Goal: Complete application form: Complete application form

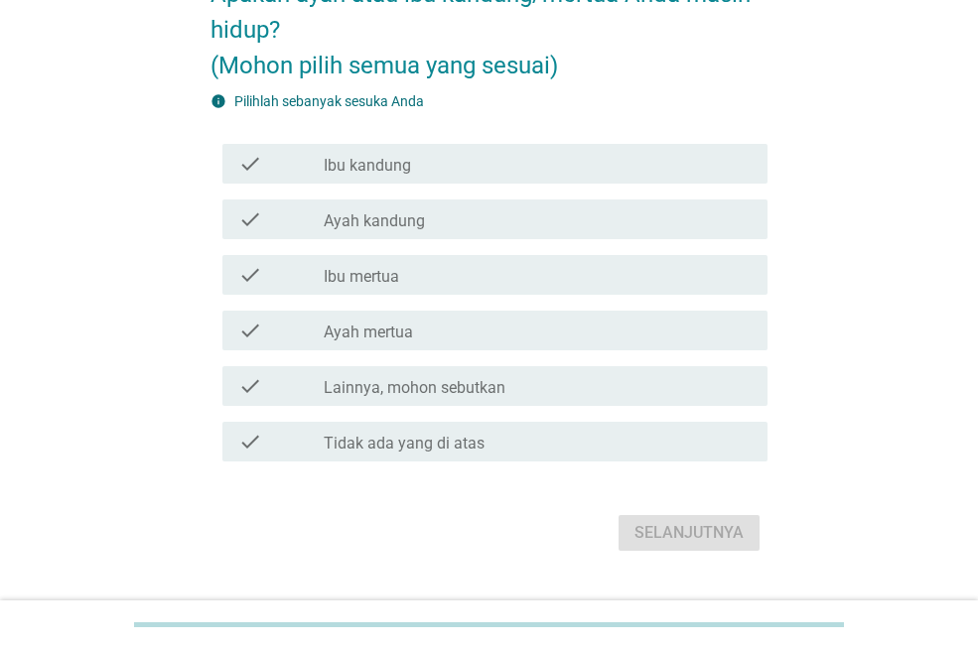
scroll to position [176, 0]
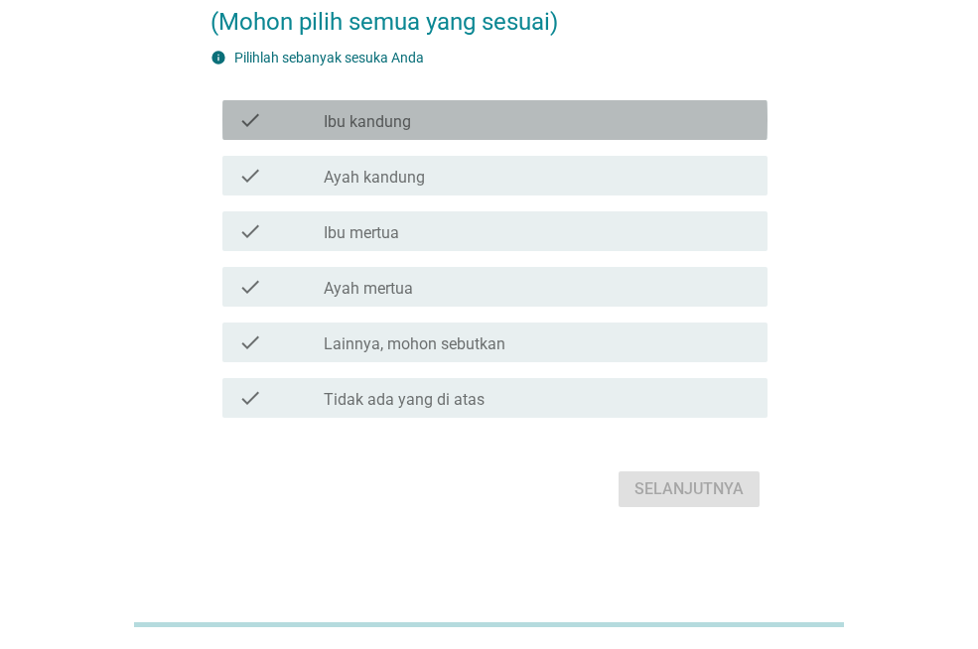
click at [303, 138] on div "check check_box_outline_blank Ibu kandung" at bounding box center [494, 120] width 545 height 40
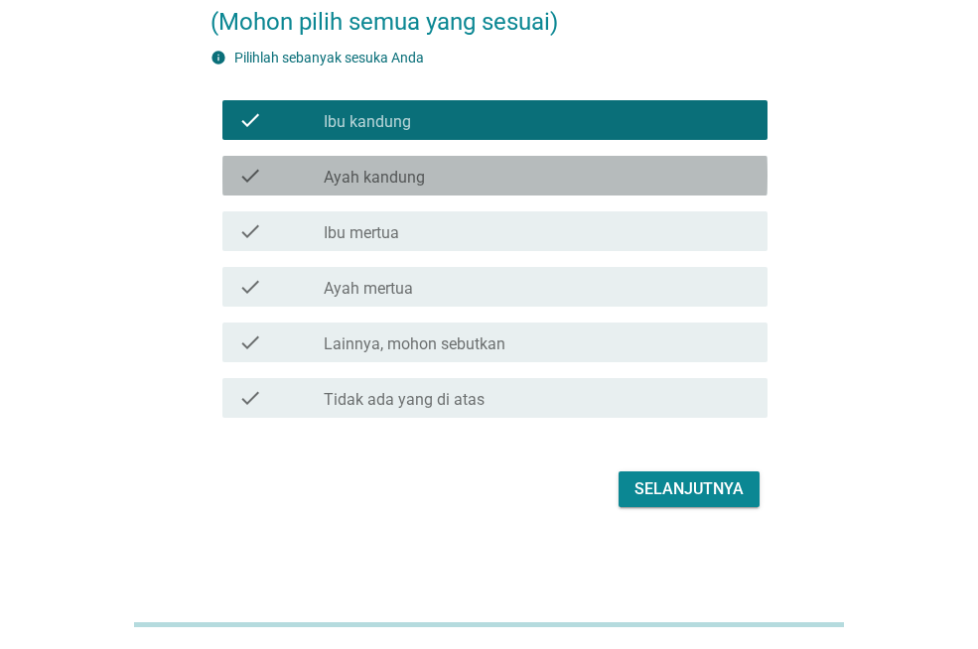
click at [359, 185] on label "Ayah kandung" at bounding box center [374, 178] width 101 height 20
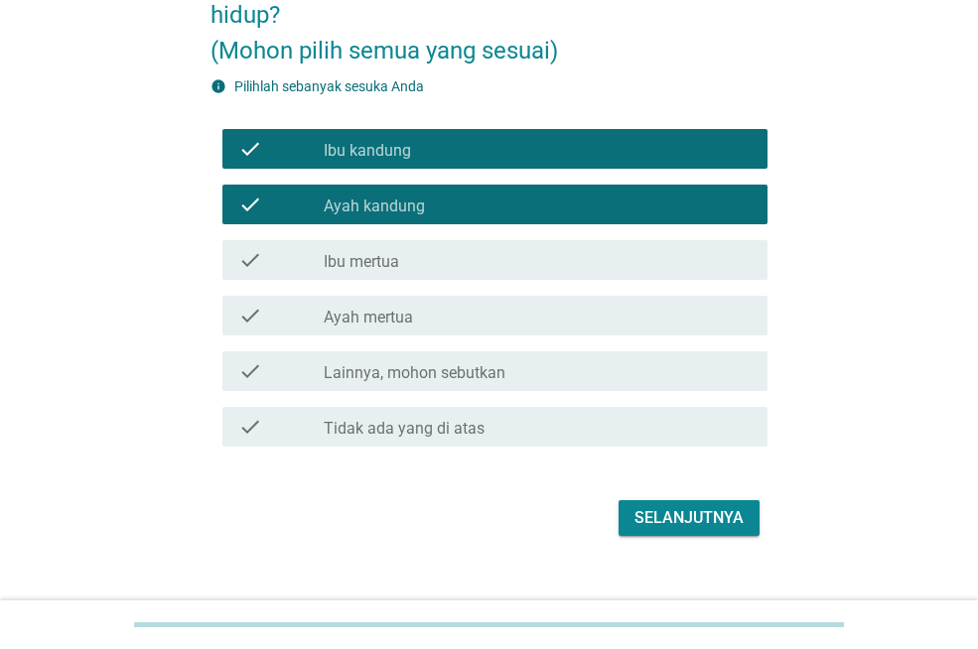
scroll to position [152, 0]
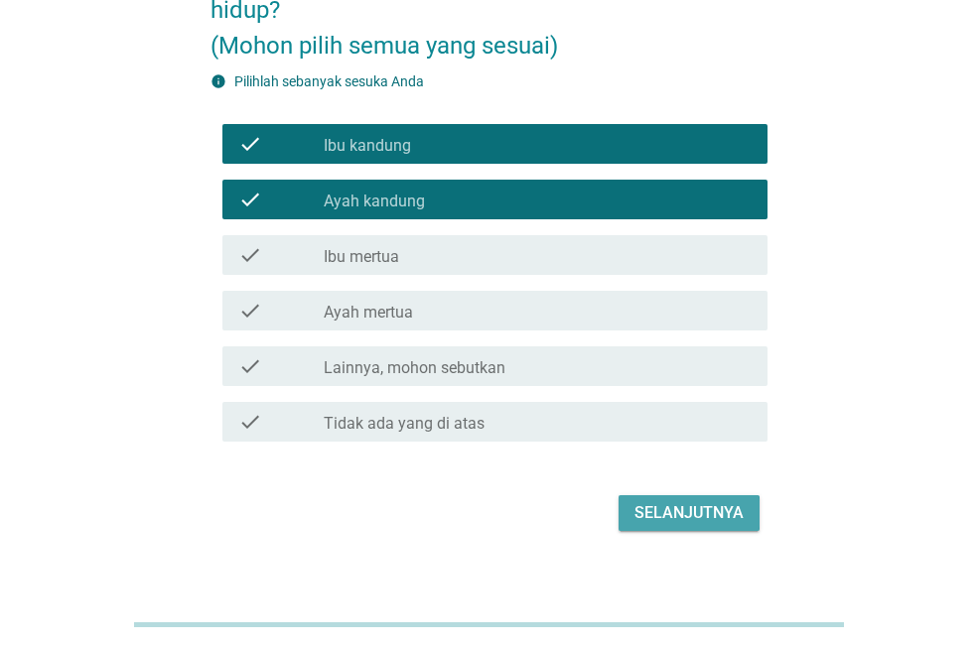
click at [688, 508] on div "Selanjutnya" at bounding box center [688, 513] width 109 height 24
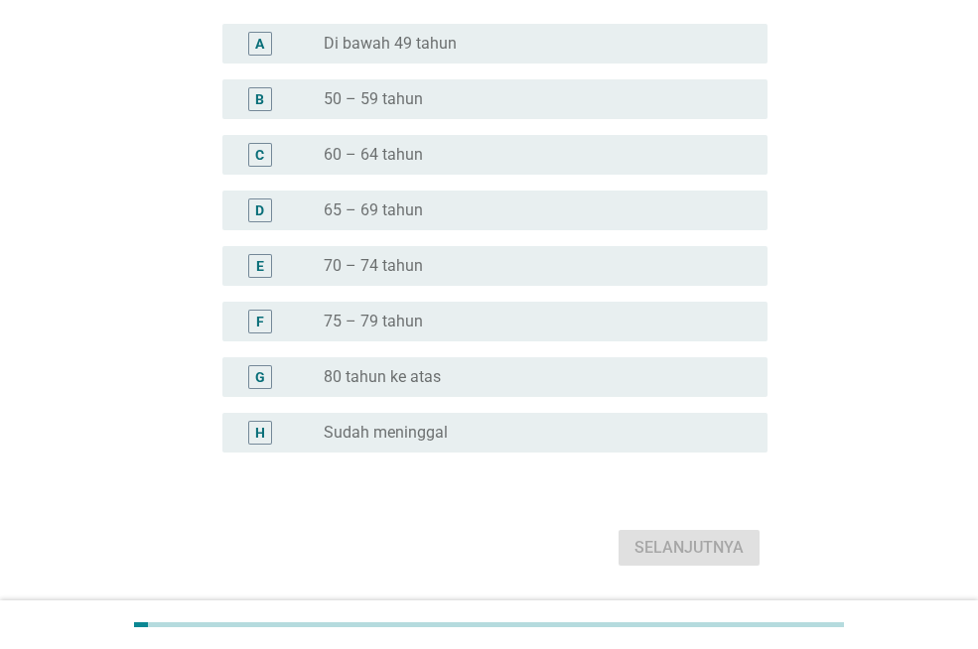
scroll to position [0, 0]
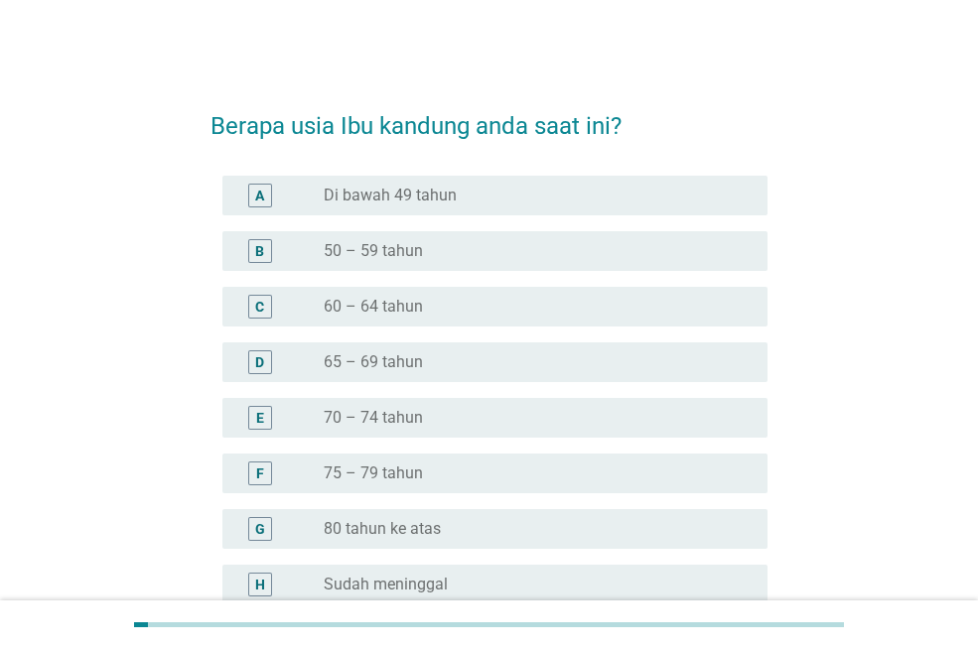
click at [259, 259] on div "B" at bounding box center [259, 250] width 9 height 21
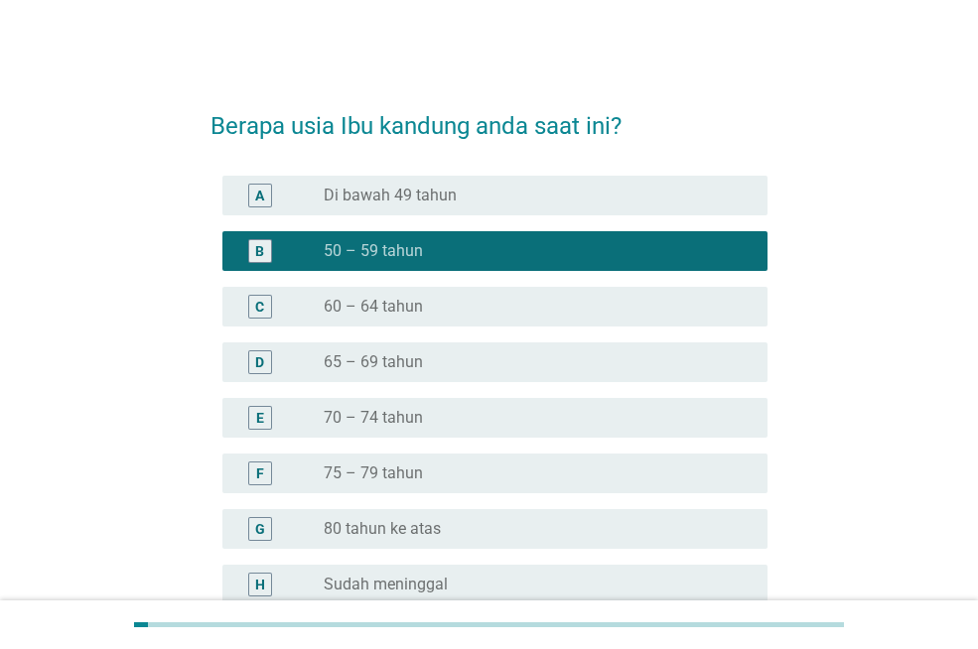
click at [643, 530] on div "radio_button_unchecked 80 tahun ke atas" at bounding box center [530, 529] width 412 height 20
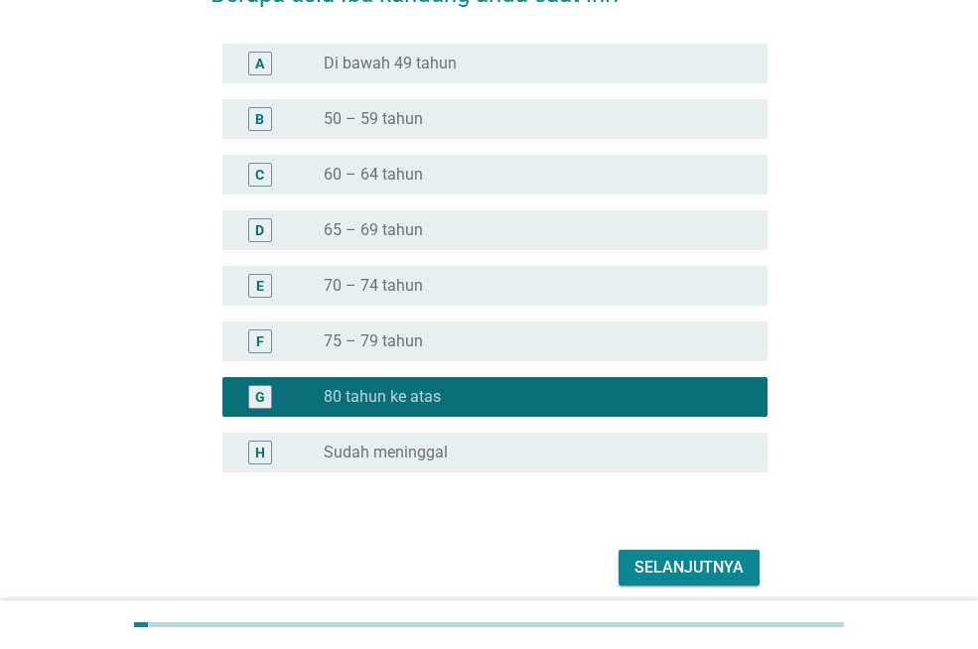
scroll to position [156, 0]
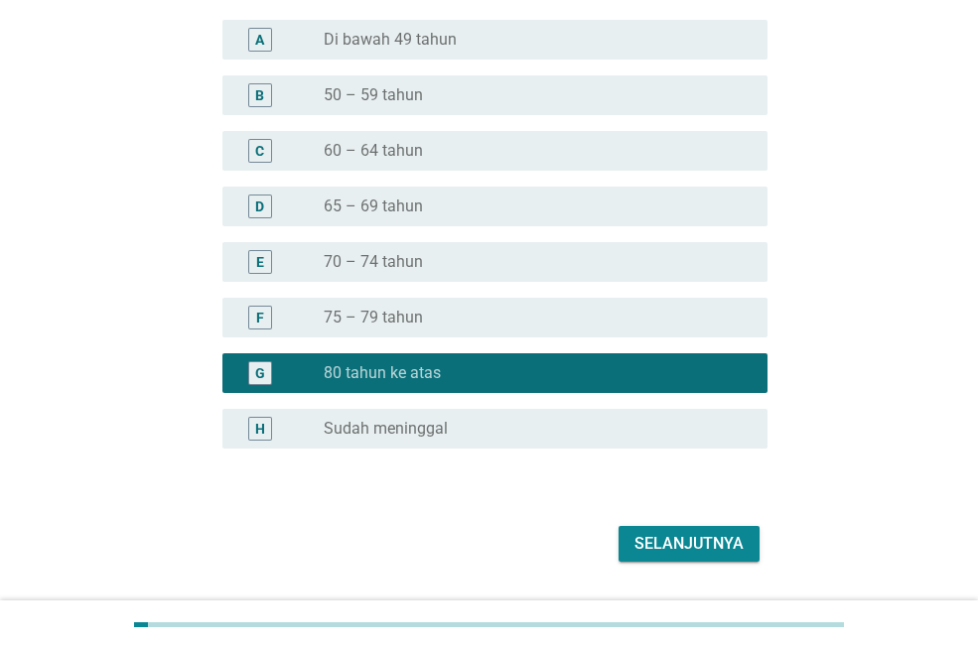
click at [459, 101] on div "radio_button_unchecked 50 – 59 tahun" at bounding box center [530, 95] width 412 height 20
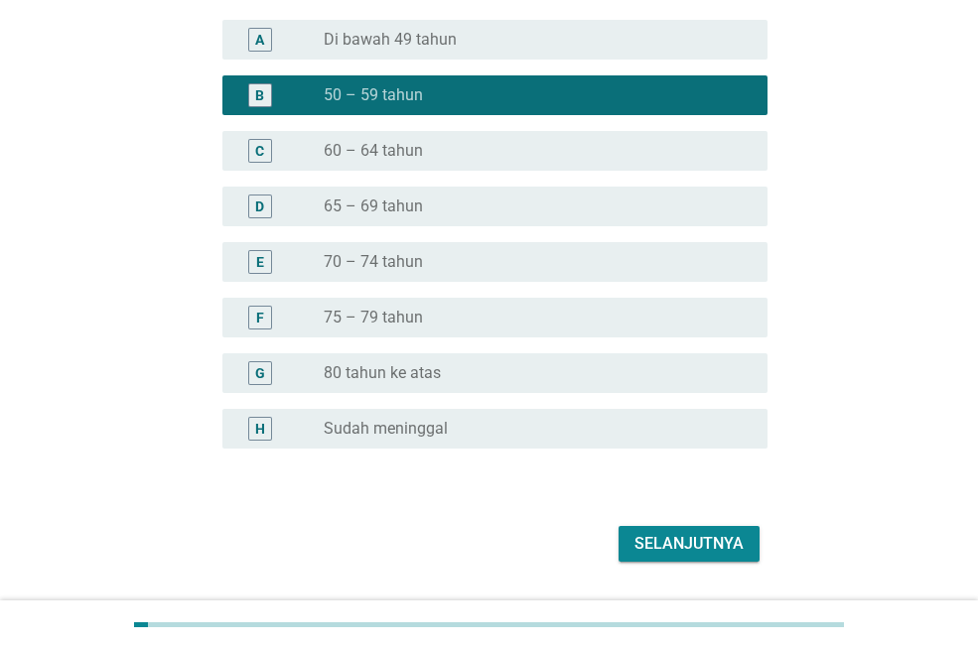
click at [693, 547] on div "Selanjutnya" at bounding box center [688, 544] width 109 height 24
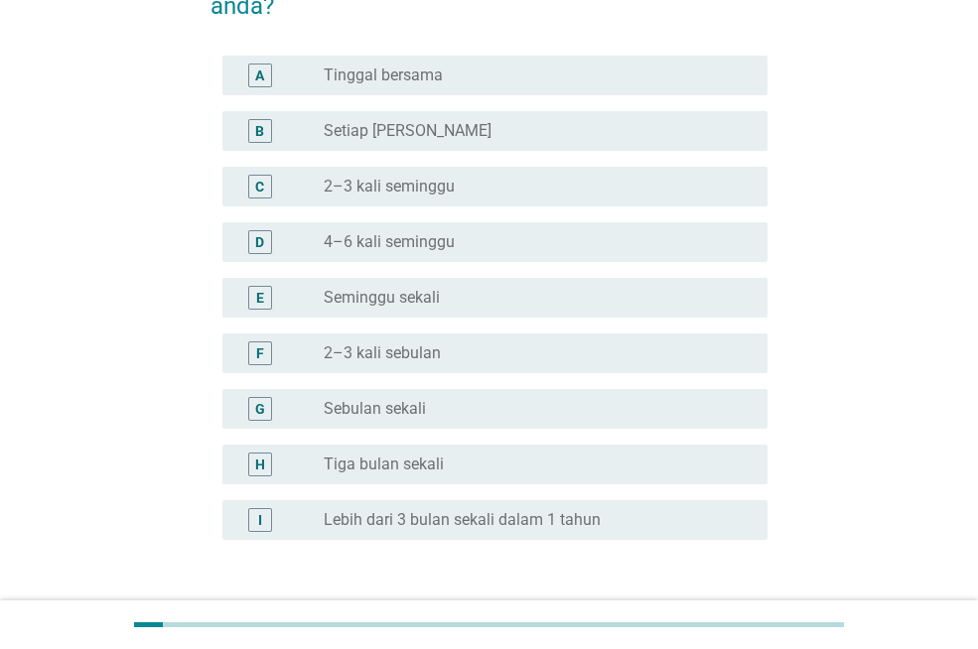
scroll to position [0, 0]
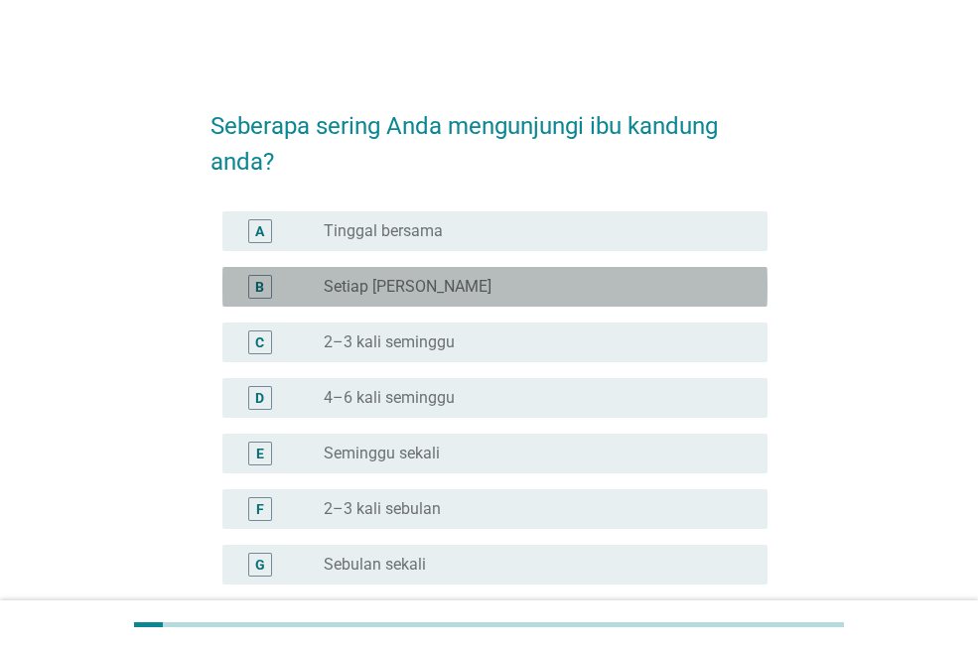
click at [239, 280] on div "B" at bounding box center [259, 287] width 43 height 24
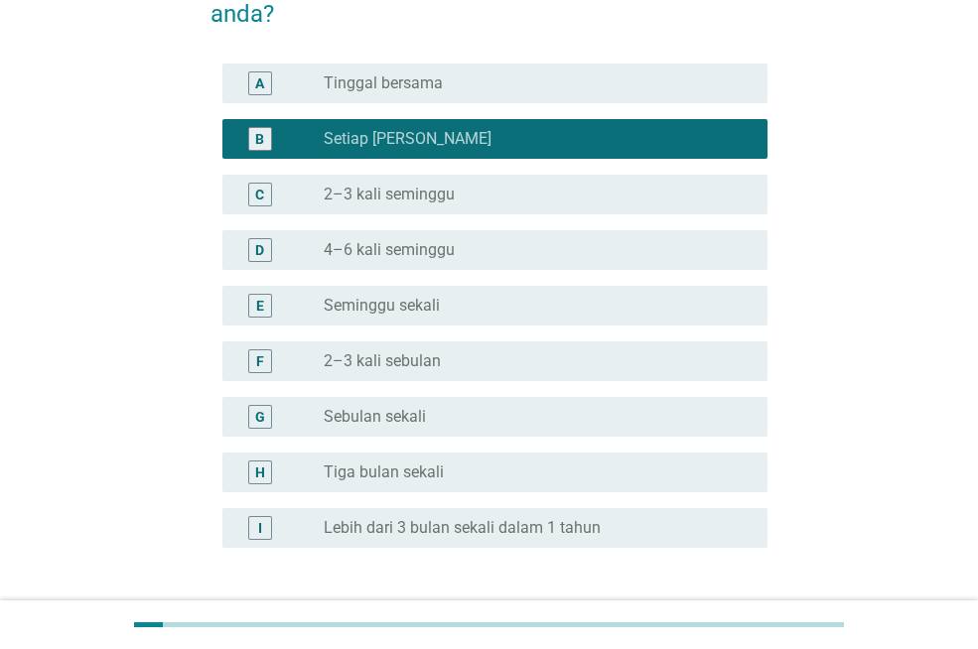
scroll to position [156, 0]
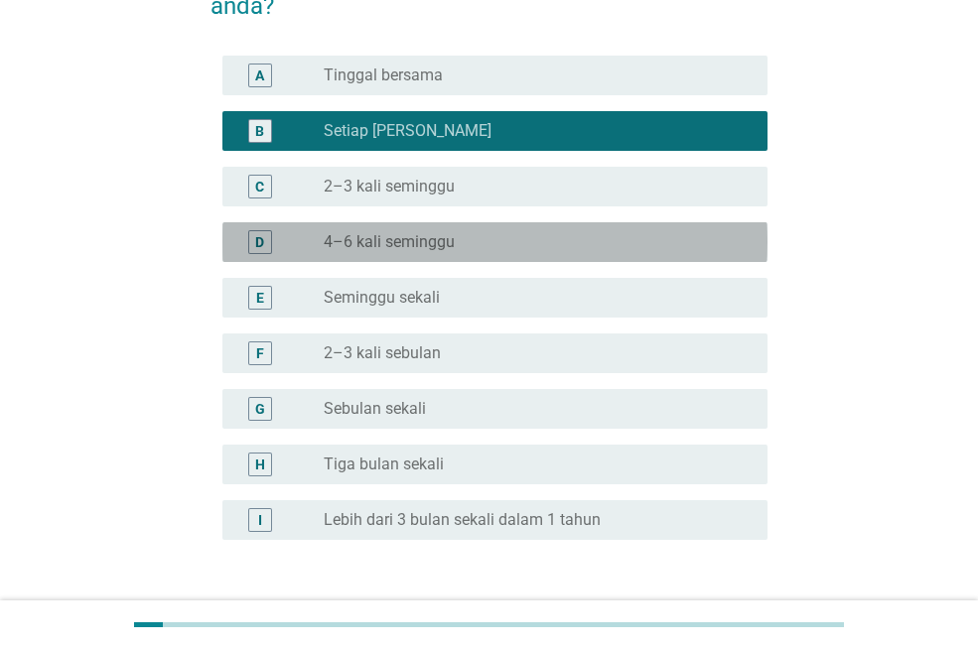
click at [353, 251] on label "4–6 kali seminggu" at bounding box center [389, 242] width 131 height 20
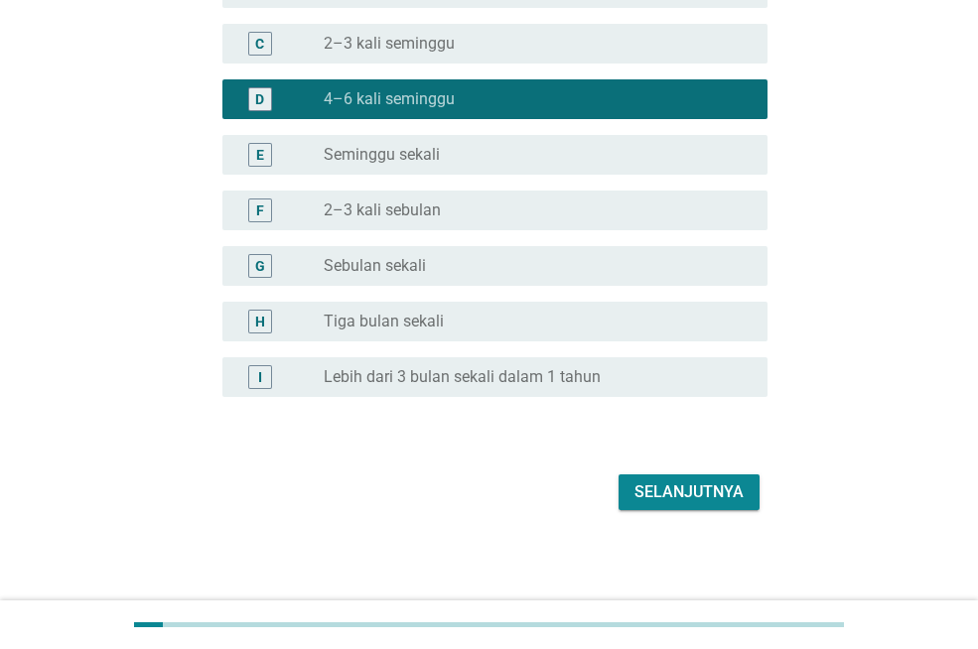
scroll to position [301, 0]
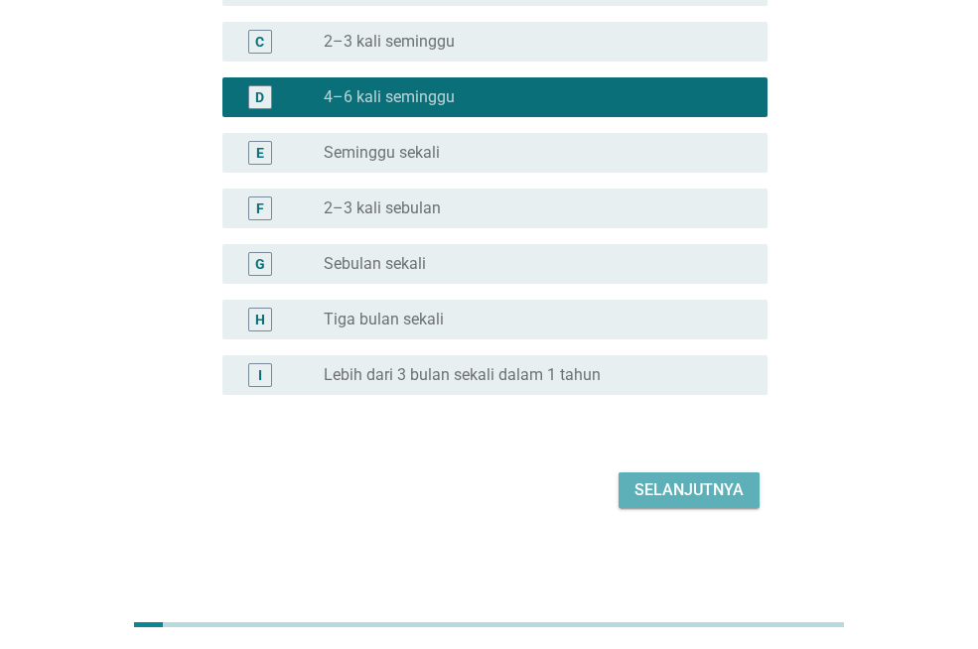
click at [728, 485] on div "Selanjutnya" at bounding box center [688, 490] width 109 height 24
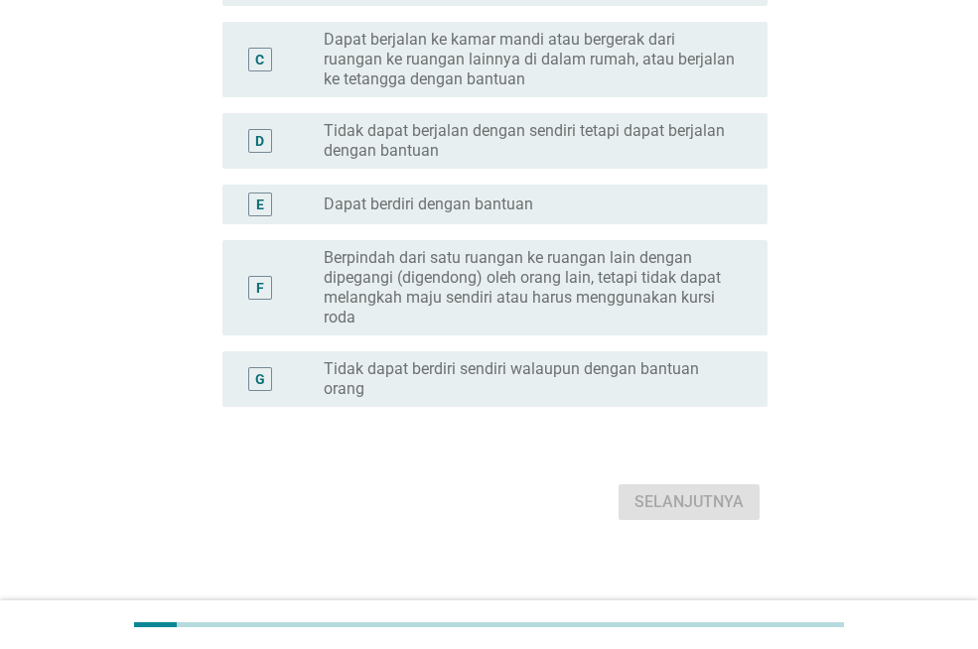
scroll to position [0, 0]
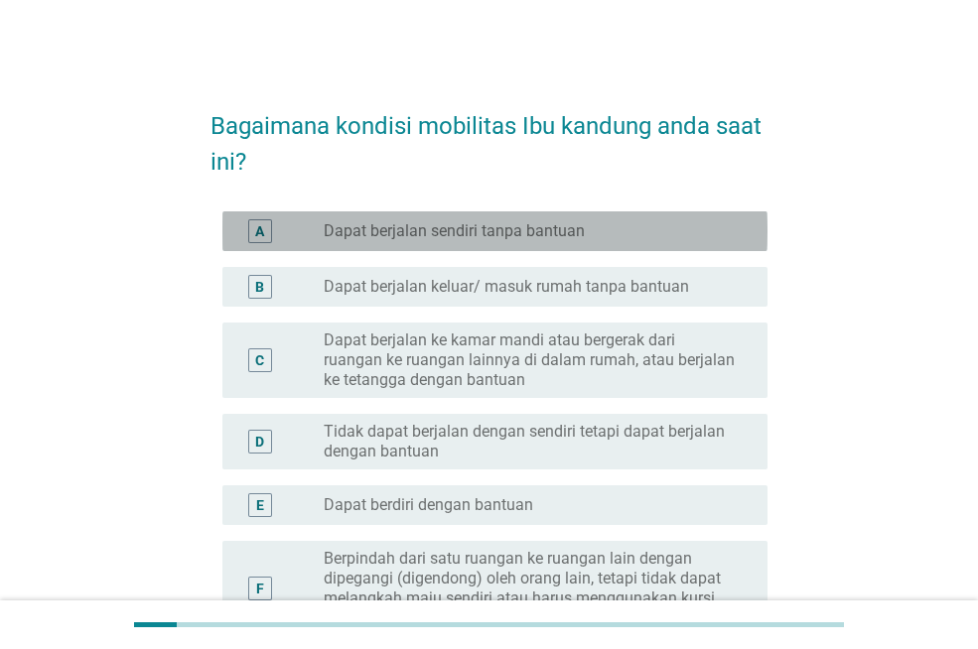
click at [265, 233] on div "A" at bounding box center [260, 231] width 24 height 24
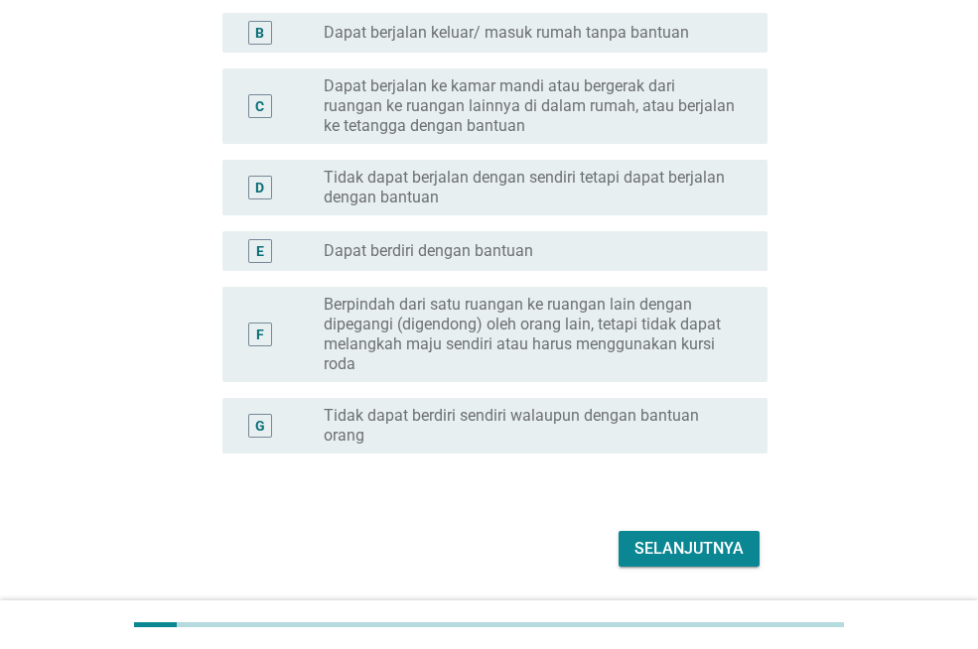
scroll to position [279, 0]
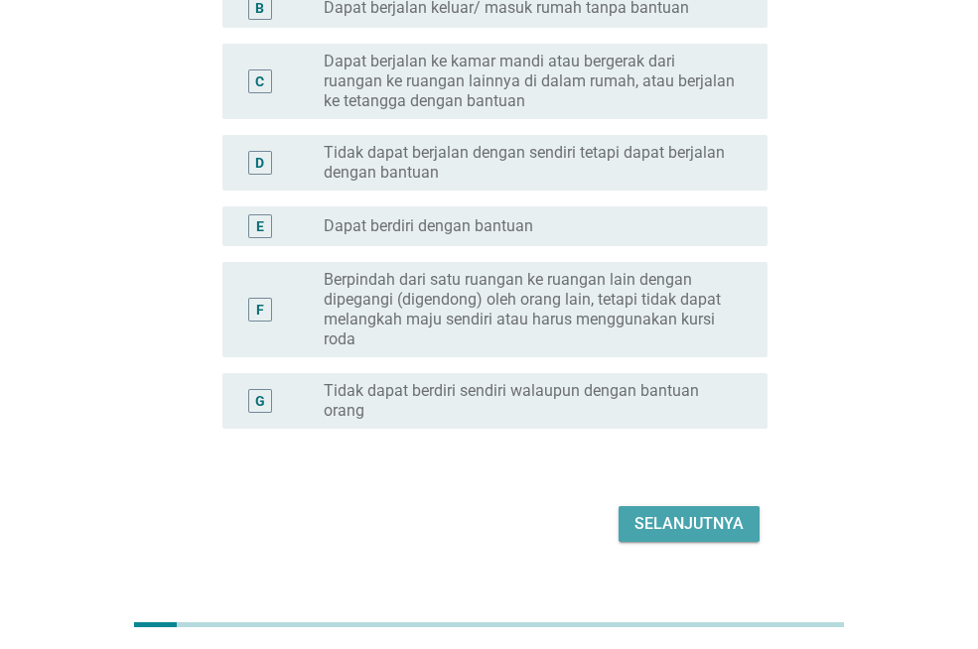
click at [676, 524] on div "Selanjutnya" at bounding box center [688, 524] width 109 height 24
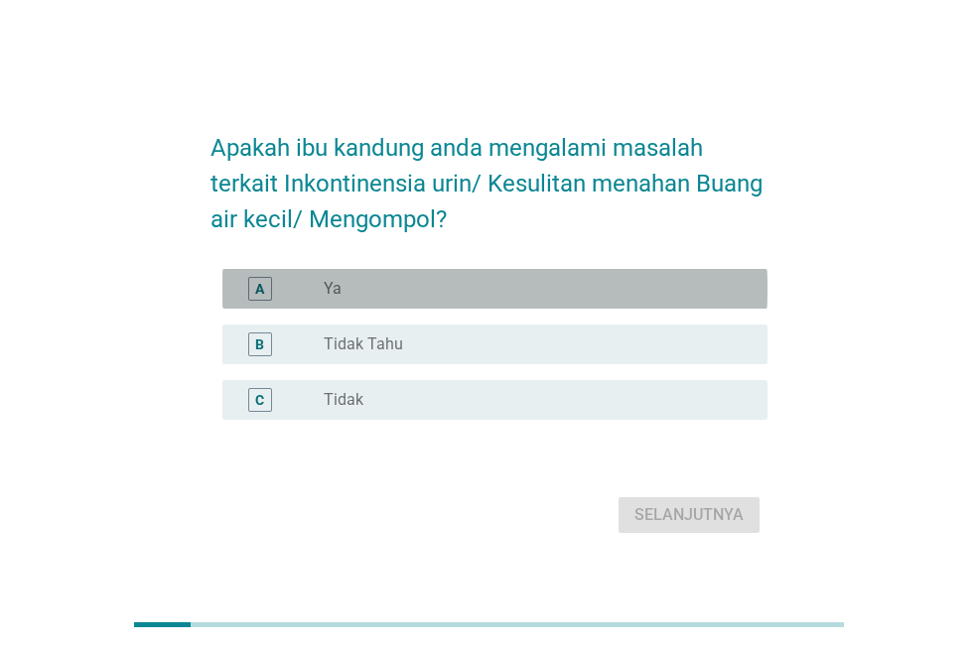
click at [325, 299] on div "radio_button_unchecked Ya" at bounding box center [538, 289] width 428 height 24
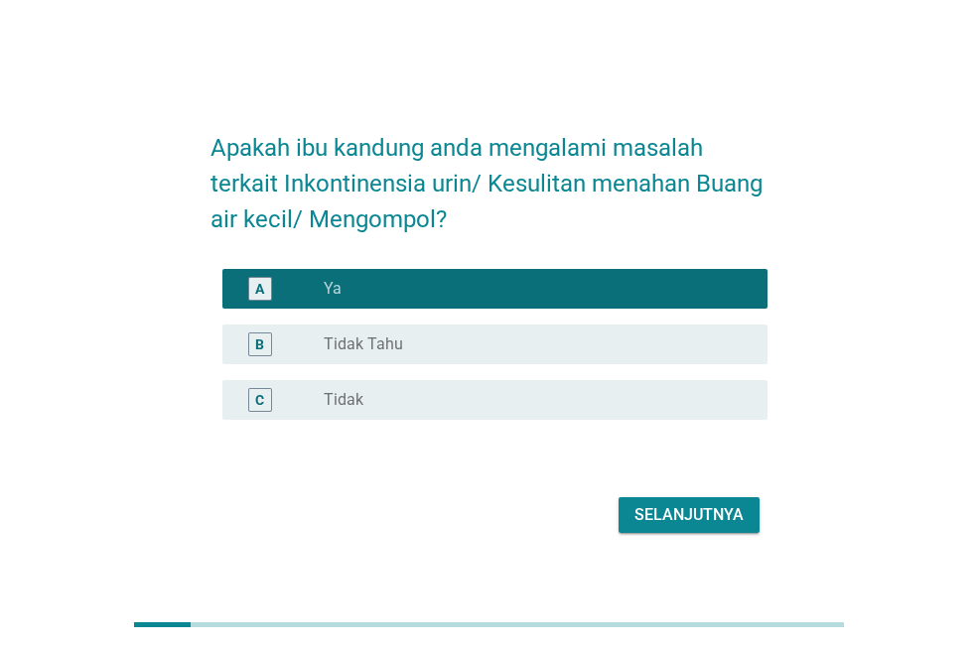
click at [649, 524] on div "Selanjutnya" at bounding box center [688, 515] width 109 height 24
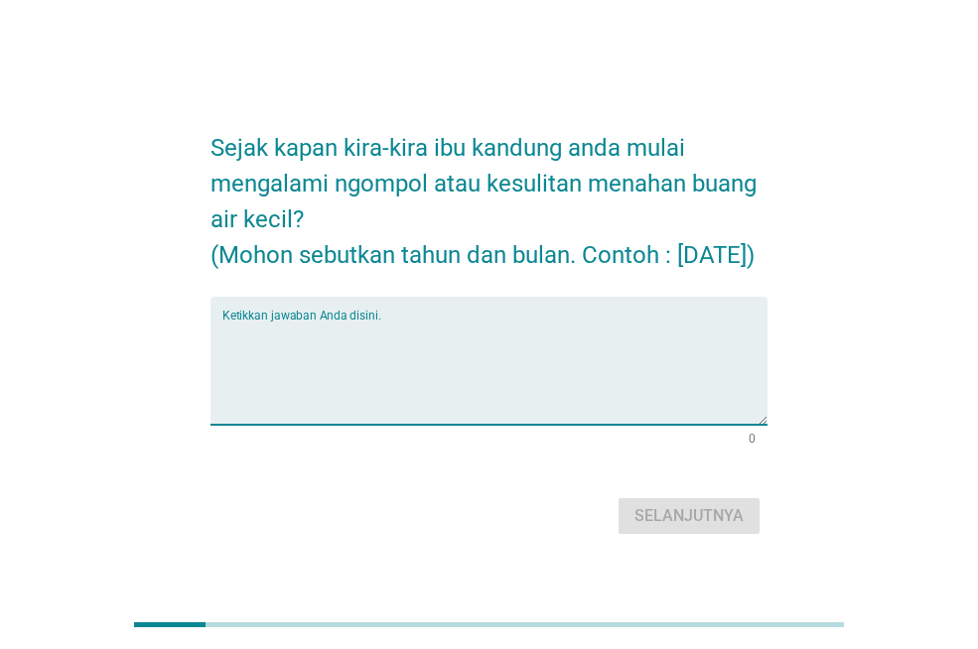
click at [278, 360] on textarea "Ketikkan jawaban Anda disini." at bounding box center [494, 373] width 545 height 104
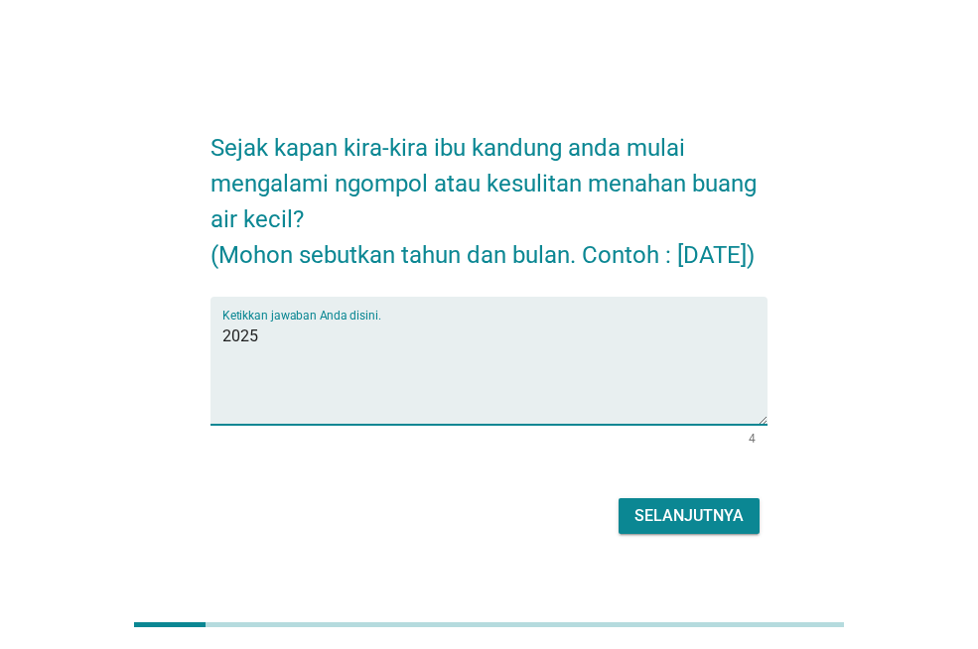
type textarea "2025"
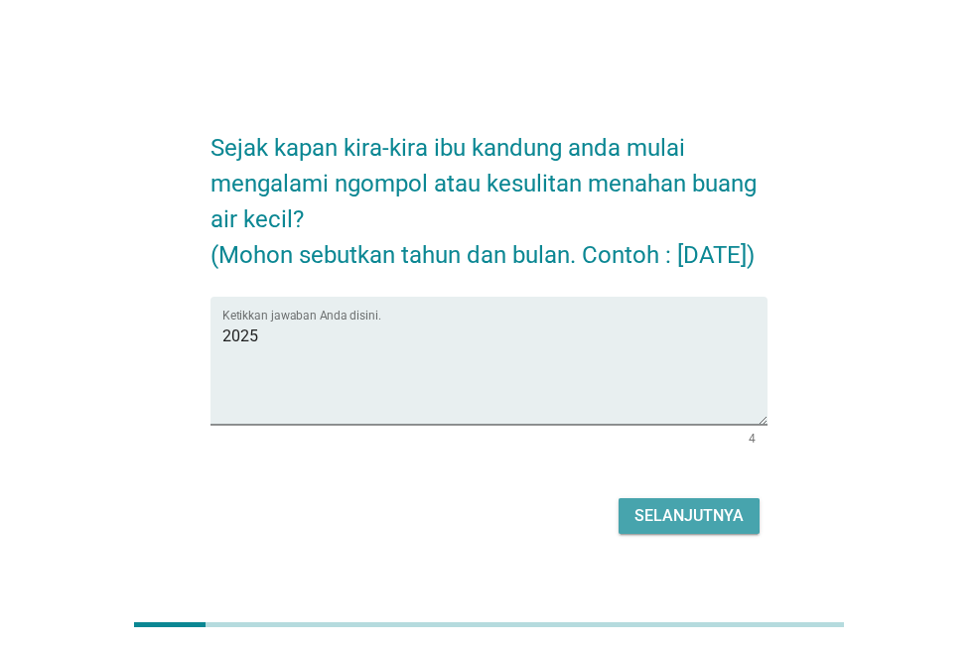
click at [650, 528] on div "Selanjutnya" at bounding box center [688, 516] width 109 height 24
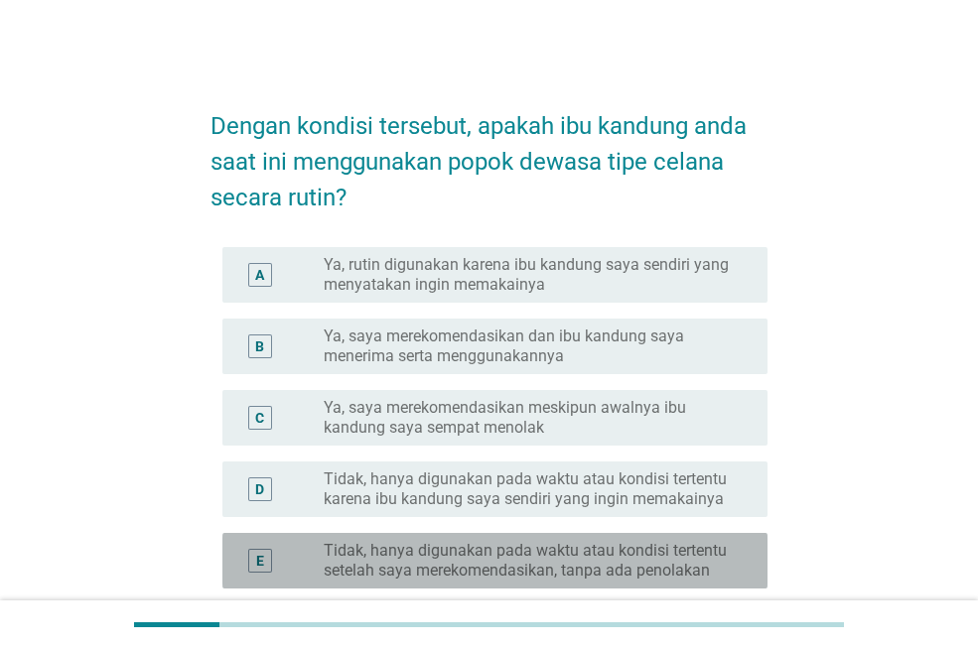
click at [248, 565] on div "E" at bounding box center [260, 561] width 24 height 24
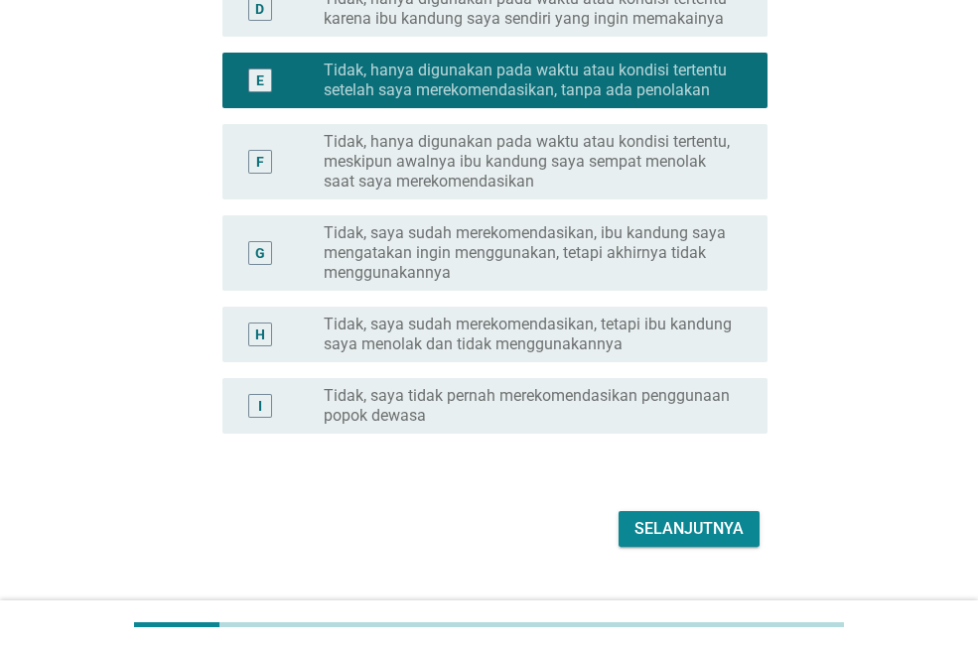
scroll to position [490, 0]
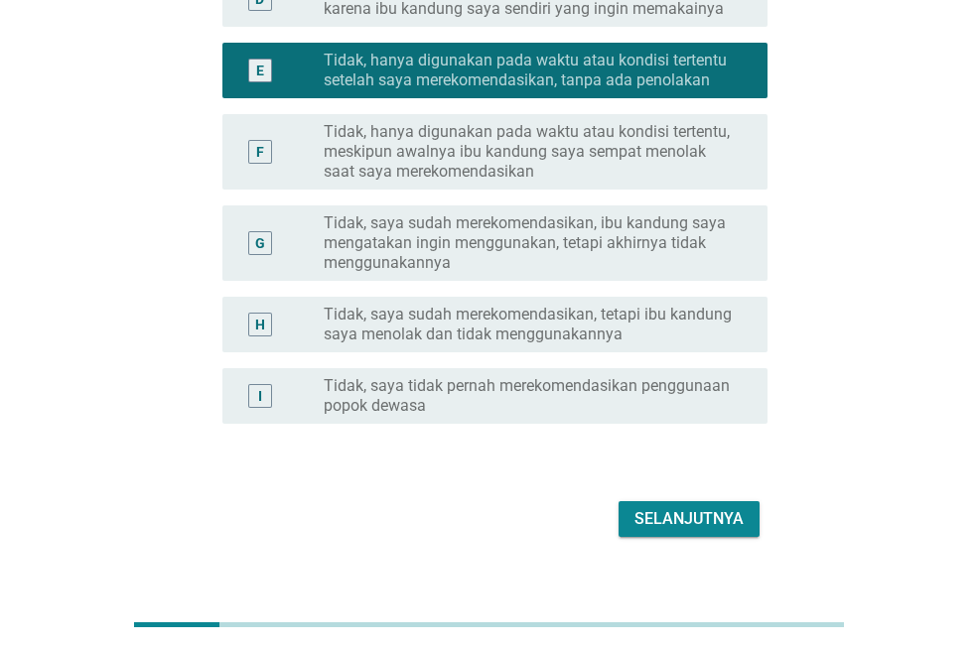
click at [643, 509] on div "Selanjutnya" at bounding box center [688, 519] width 109 height 24
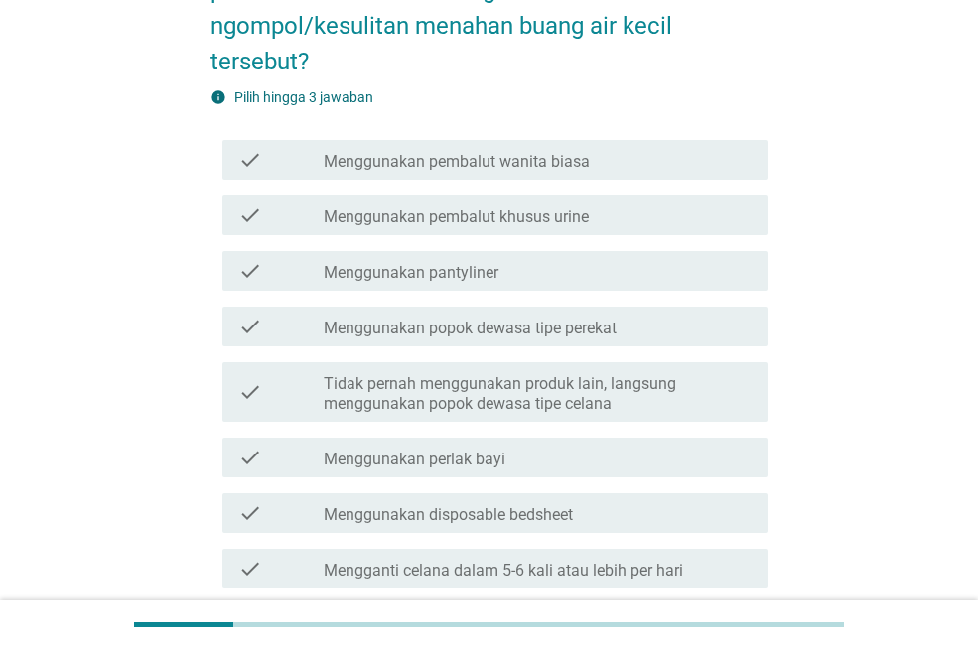
scroll to position [198, 0]
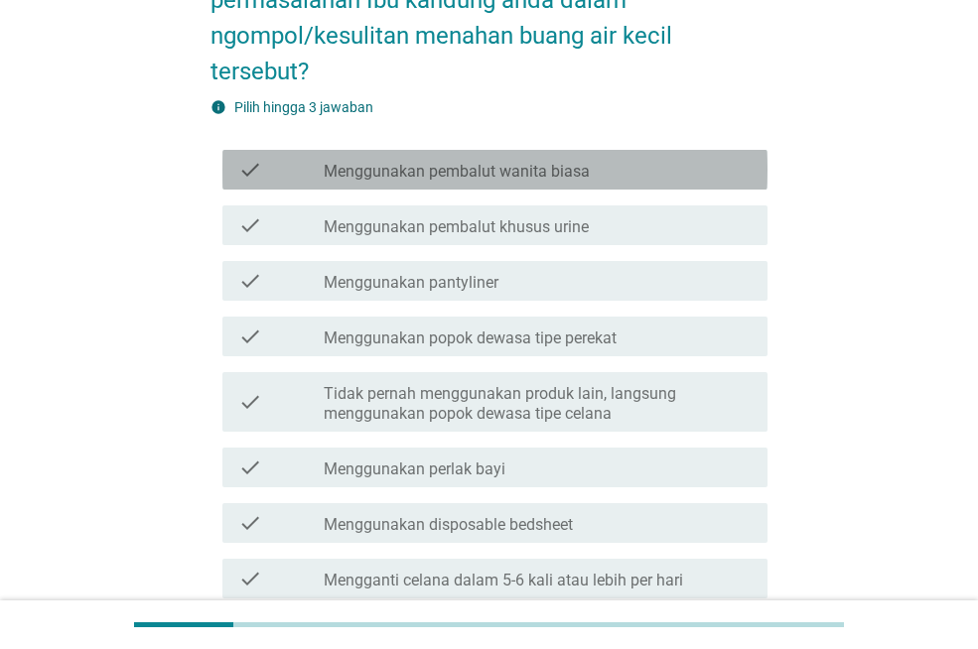
click at [387, 173] on label "Menggunakan pembalut wanita biasa" at bounding box center [457, 172] width 266 height 20
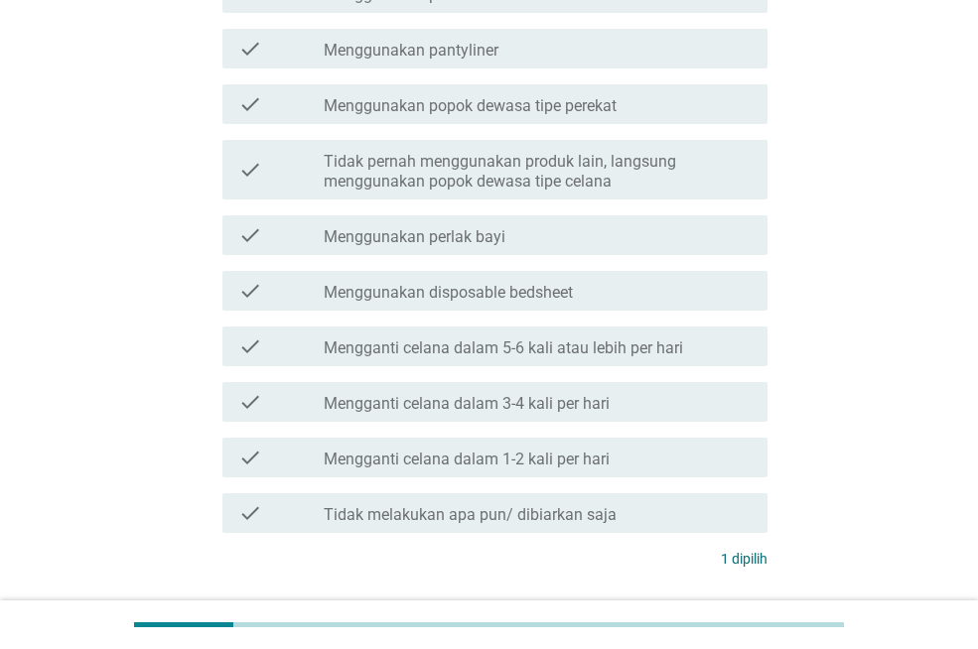
scroll to position [536, 0]
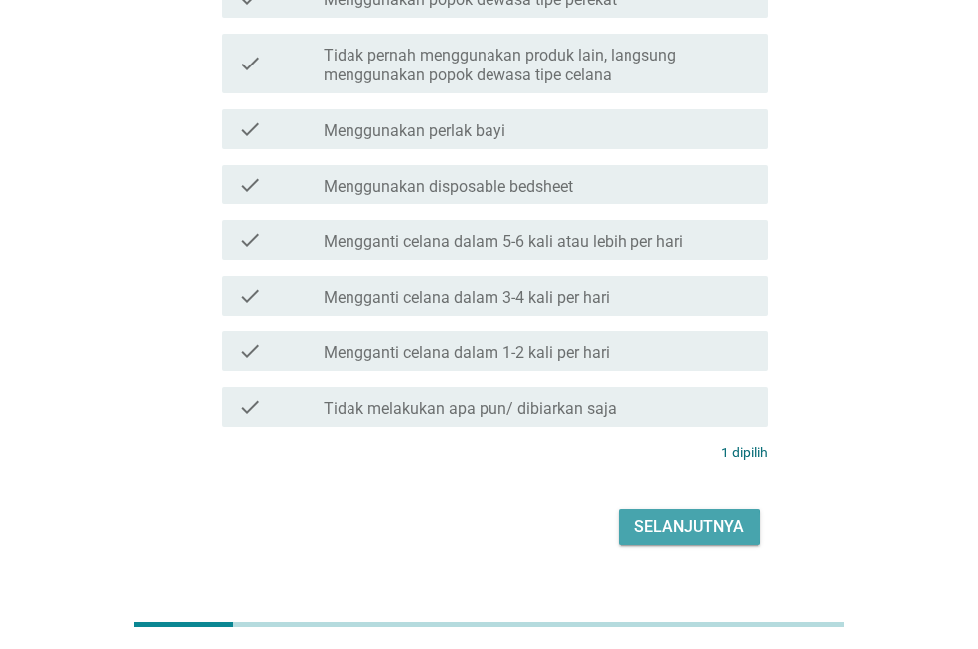
click at [677, 509] on button "Selanjutnya" at bounding box center [688, 527] width 141 height 36
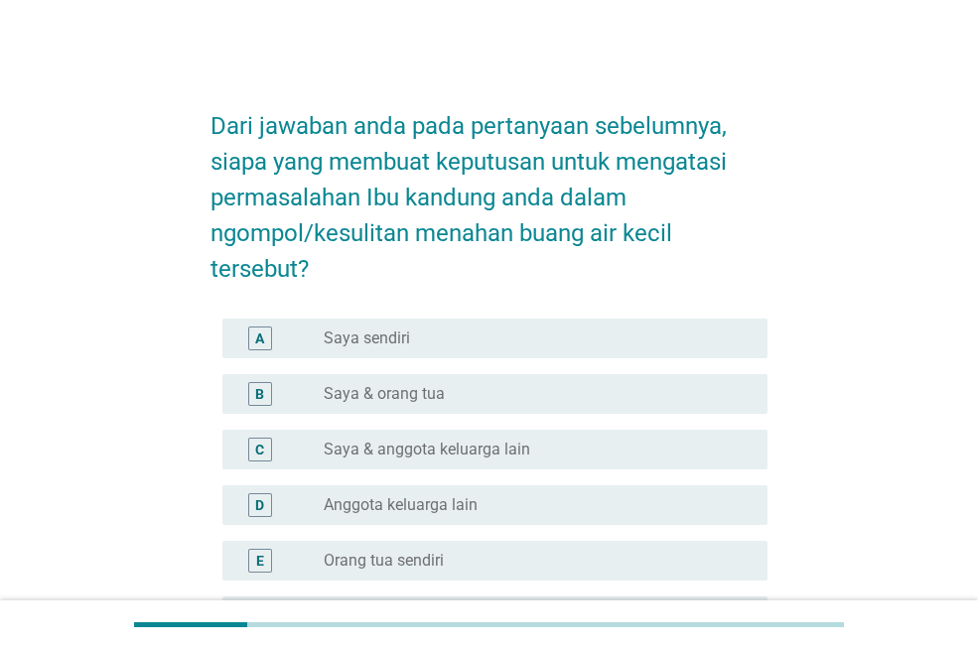
click at [361, 349] on div "radio_button_unchecked Saya sendiri" at bounding box center [538, 339] width 428 height 24
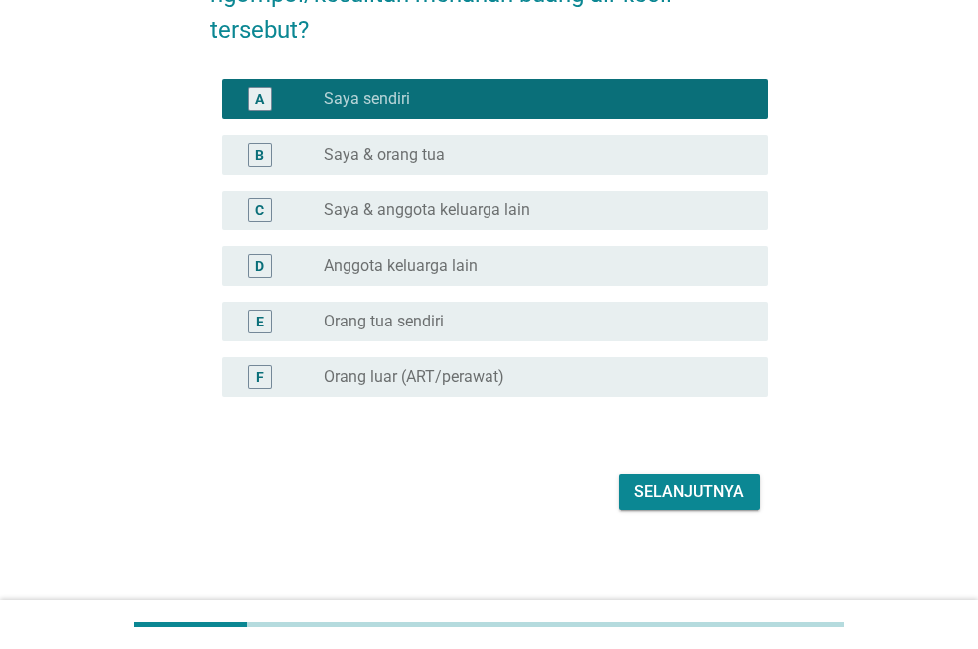
scroll to position [242, 0]
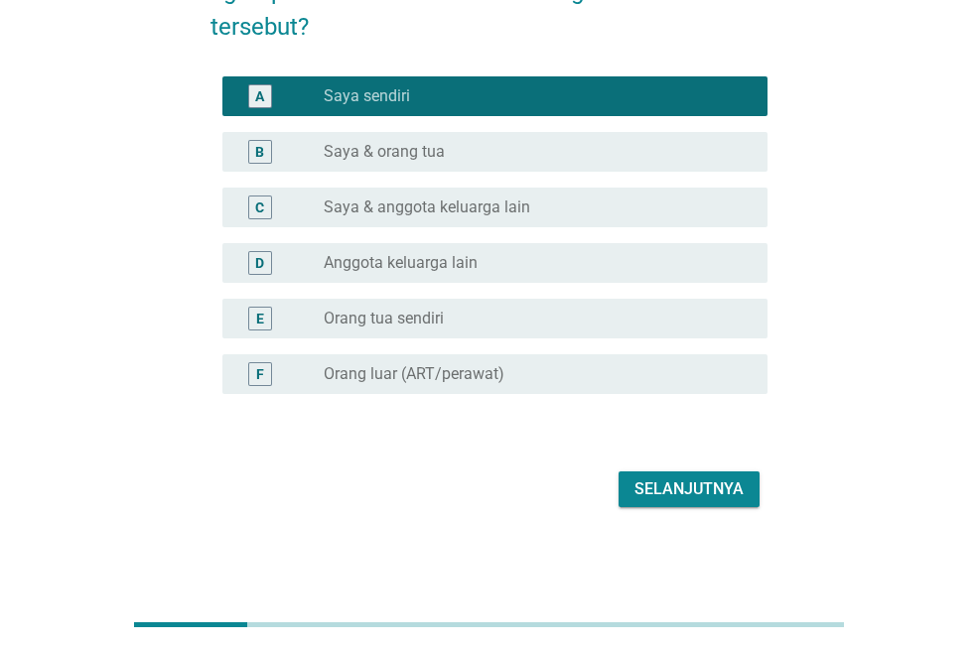
click at [713, 489] on div "Selanjutnya" at bounding box center [688, 489] width 109 height 24
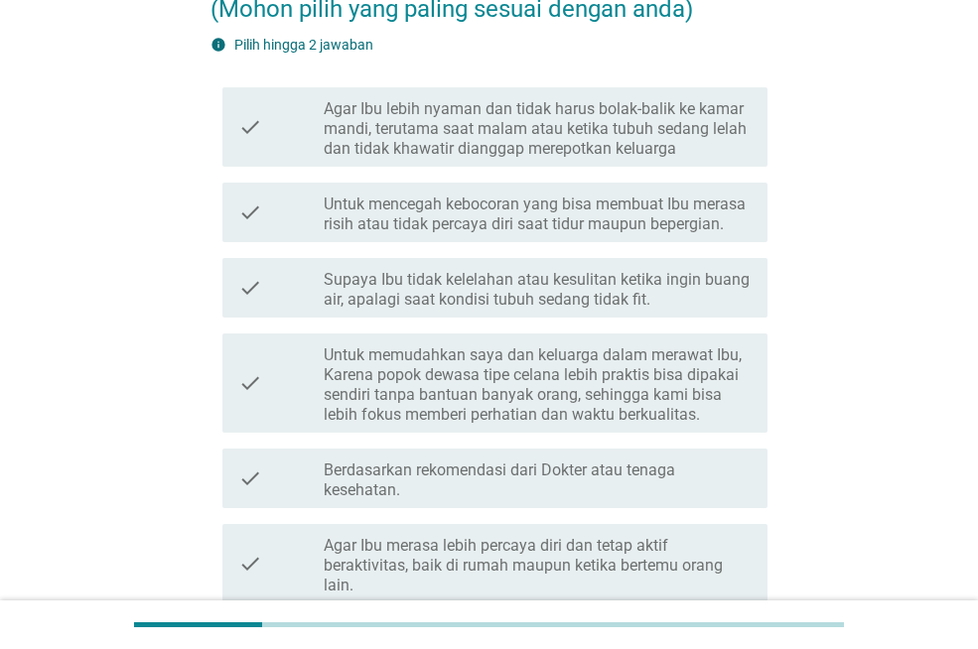
scroll to position [226, 0]
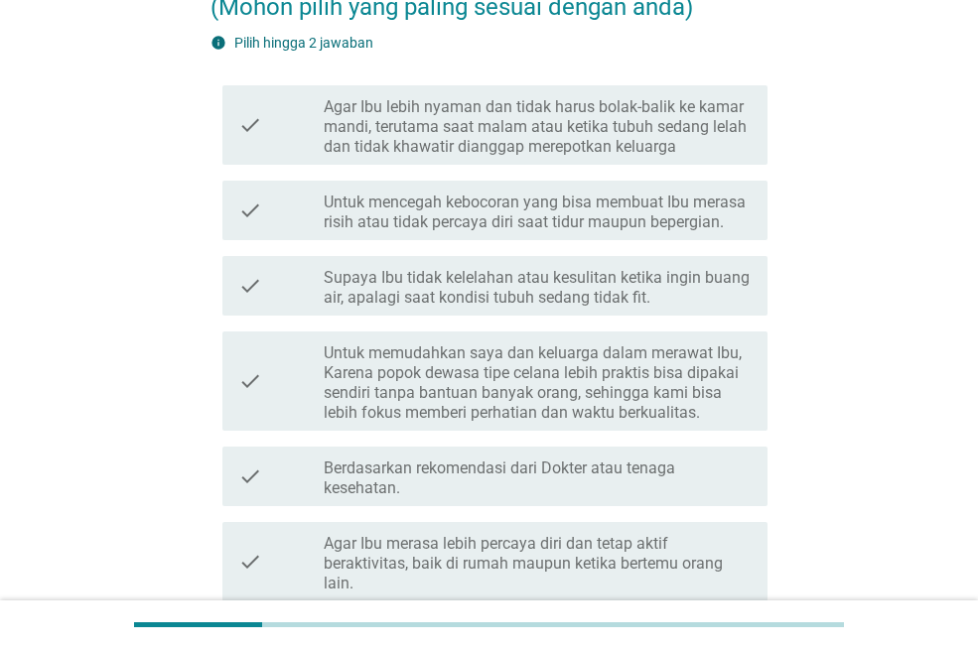
click at [361, 142] on label "Agar Ibu lebih nyaman dan tidak harus bolak-balik ke kamar mandi, terutama saat…" at bounding box center [538, 127] width 428 height 60
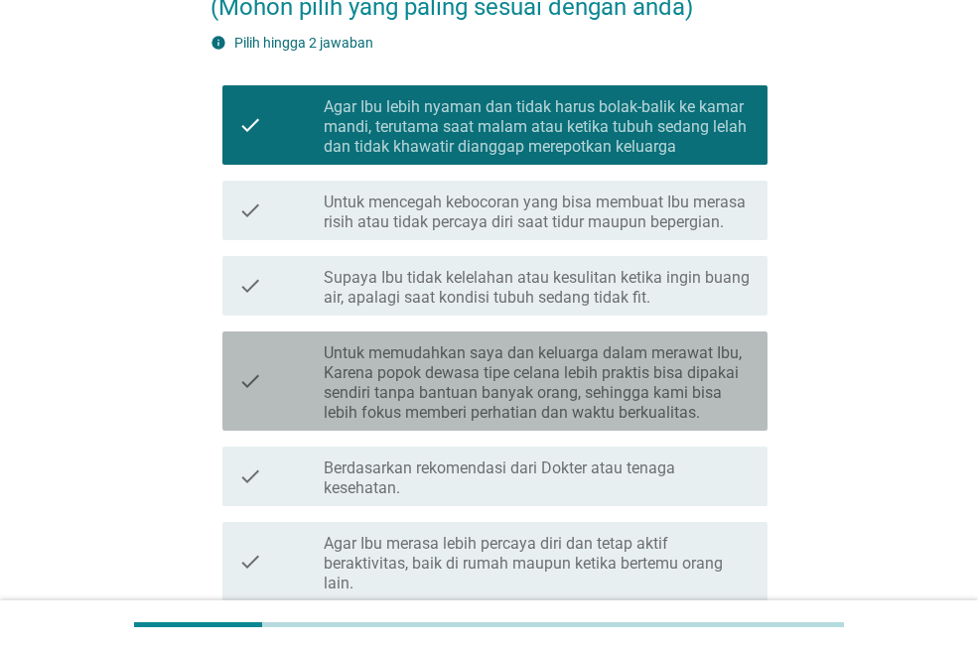
click at [418, 417] on label "Untuk memudahkan saya dan keluarga dalam merawat Ibu, Karena popok dewasa tipe …" at bounding box center [538, 382] width 428 height 79
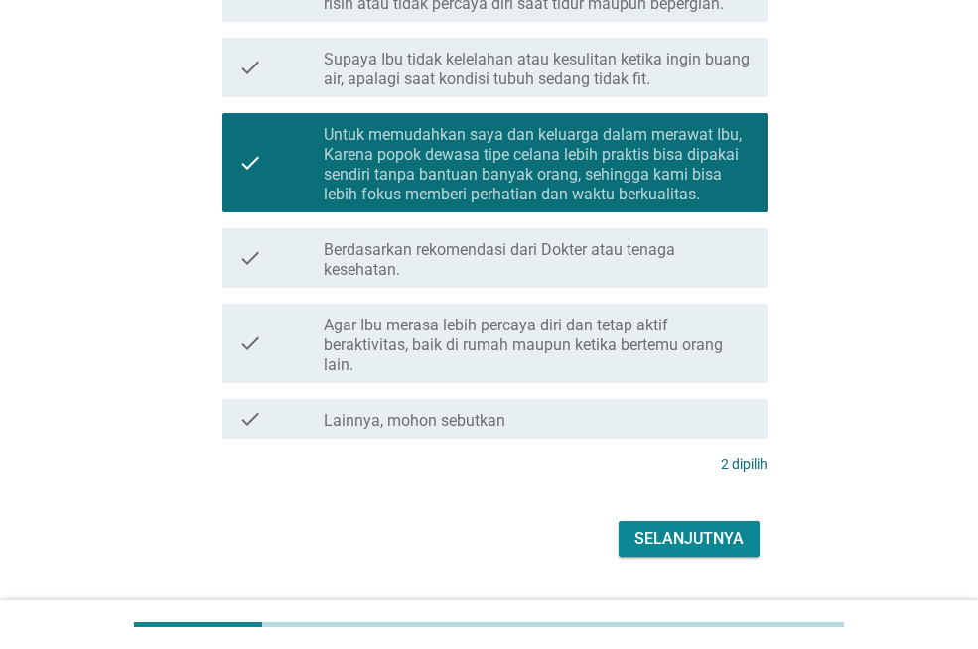
scroll to position [464, 0]
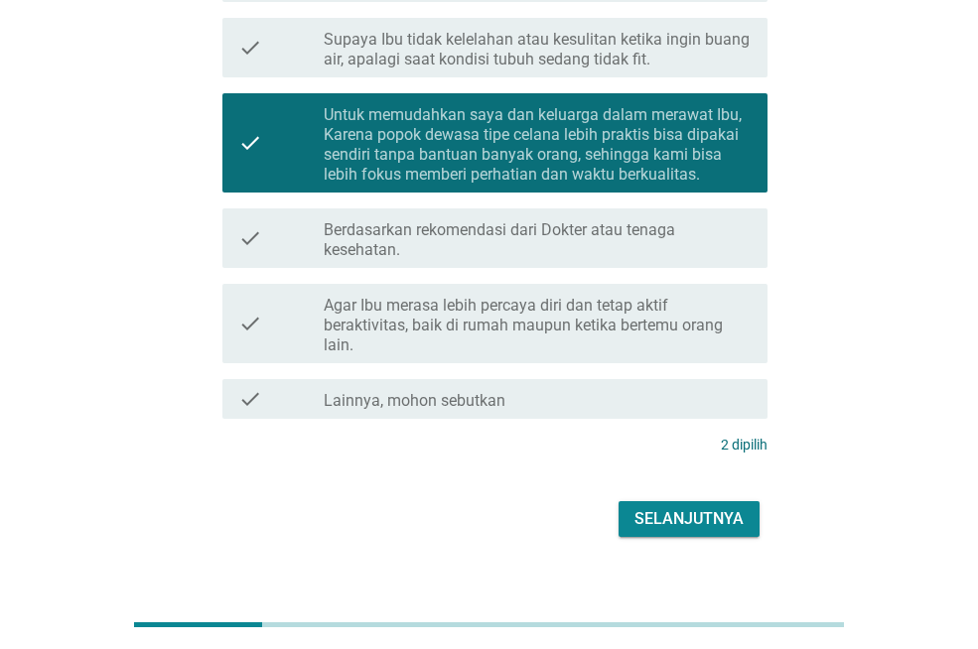
click at [481, 307] on label "Agar Ibu merasa lebih percaya diri dan tetap aktif beraktivitas, baik di rumah …" at bounding box center [538, 326] width 428 height 60
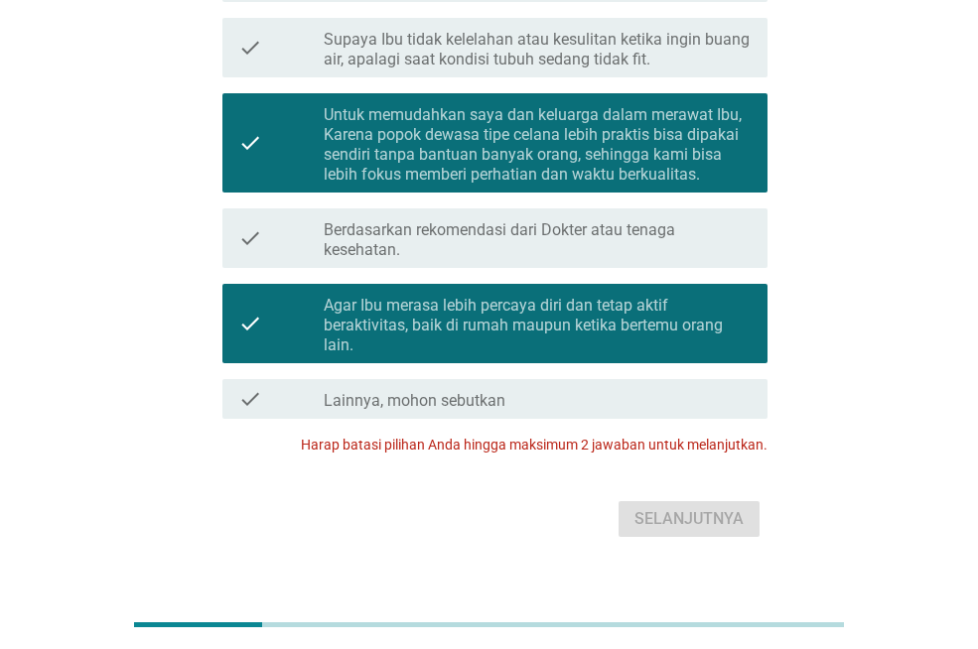
click at [361, 174] on label "Untuk memudahkan saya dan keluarga dalam merawat Ibu, Karena popok dewasa tipe …" at bounding box center [538, 144] width 428 height 79
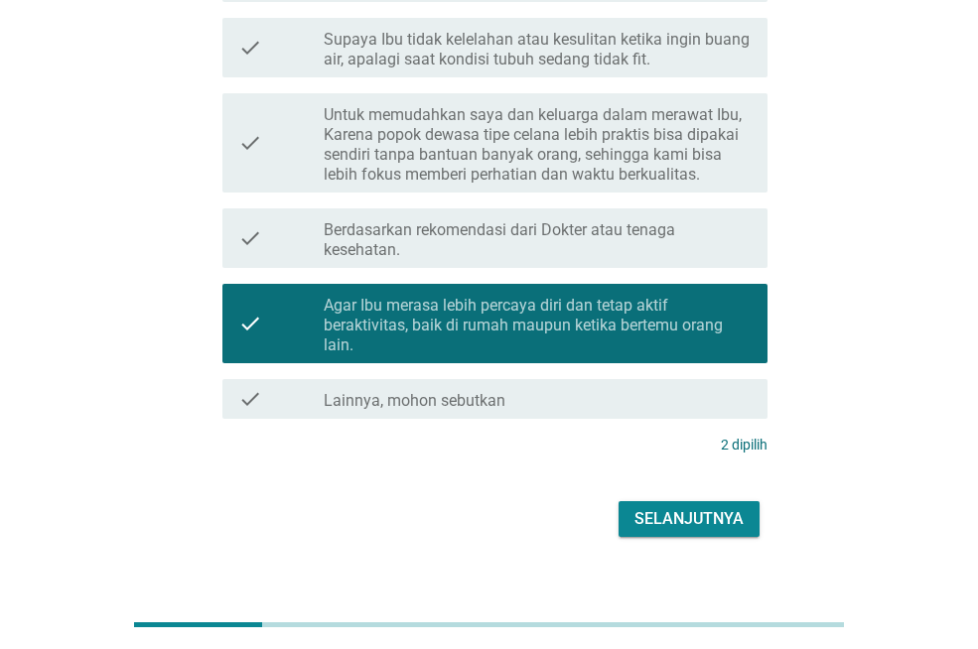
click at [652, 524] on div "Selanjutnya" at bounding box center [688, 519] width 109 height 24
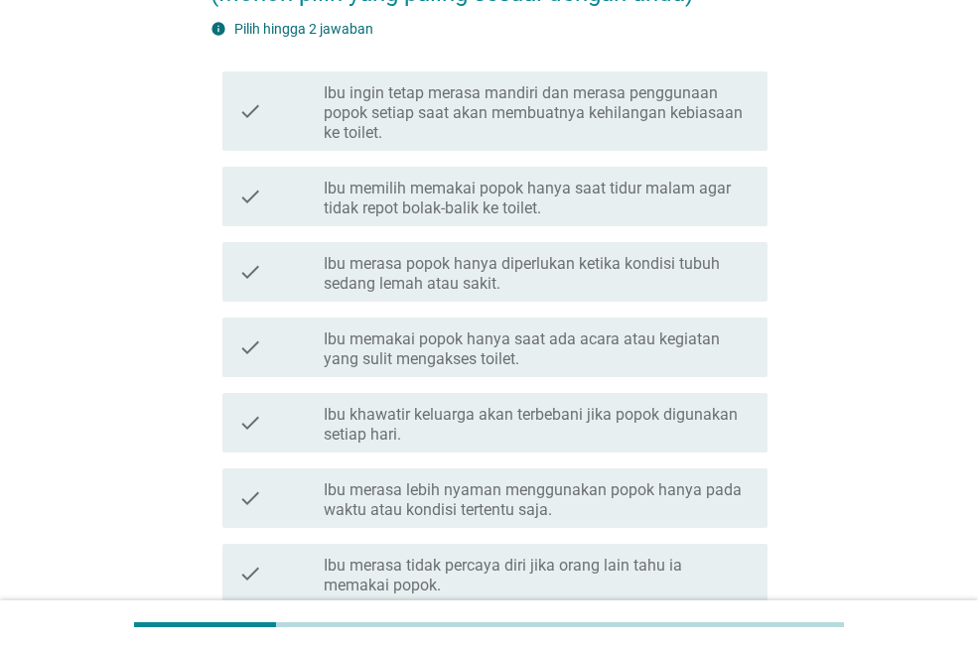
scroll to position [238, 0]
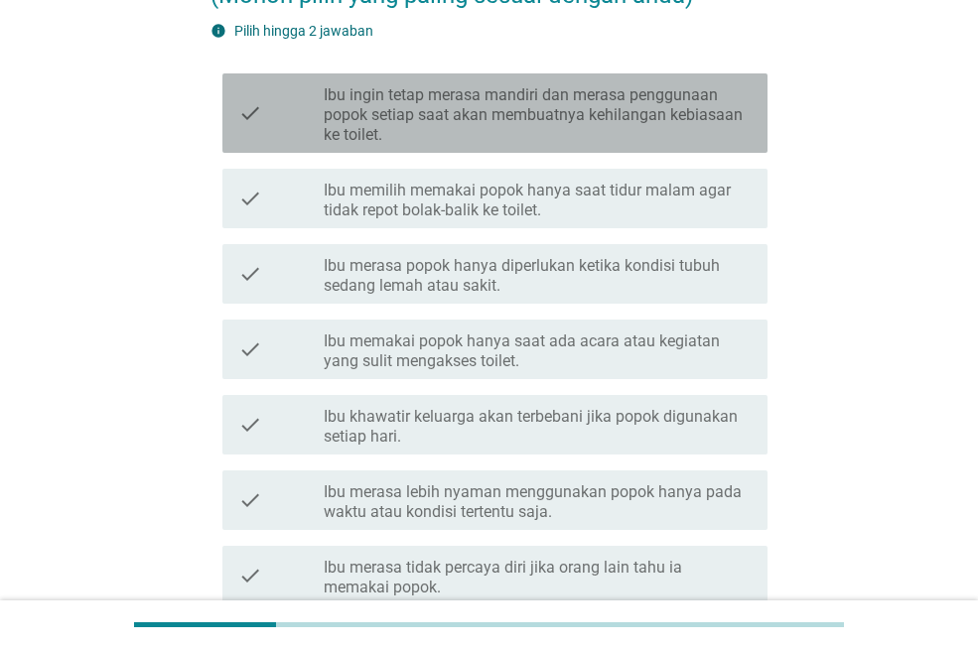
click at [392, 117] on label "Ibu ingin tetap merasa mandiri dan merasa penggunaan popok setiap saat akan mem…" at bounding box center [538, 115] width 428 height 60
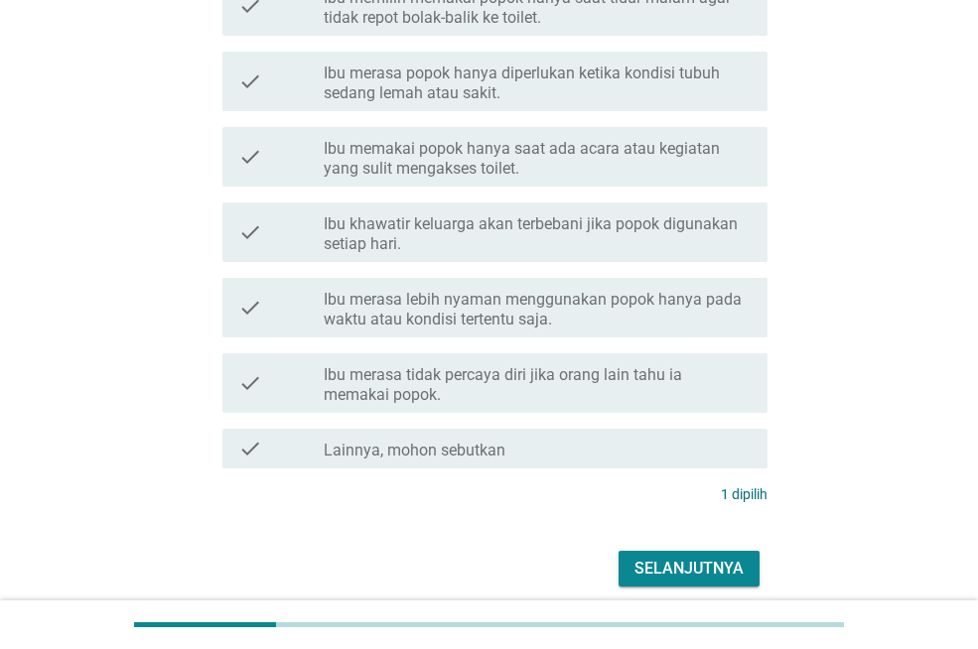
scroll to position [510, 0]
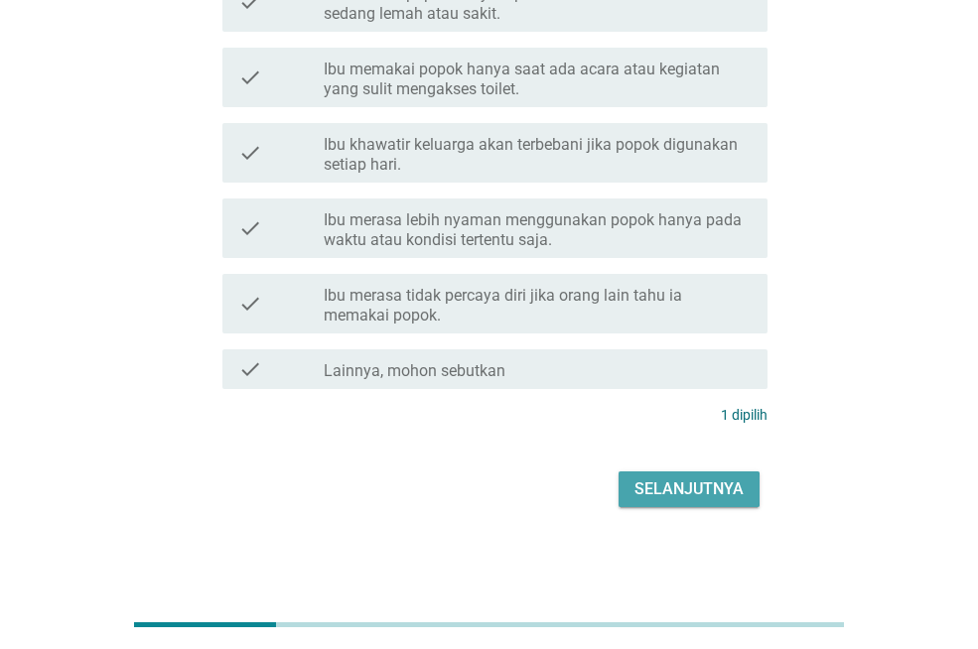
click at [639, 481] on div "Selanjutnya" at bounding box center [688, 489] width 109 height 24
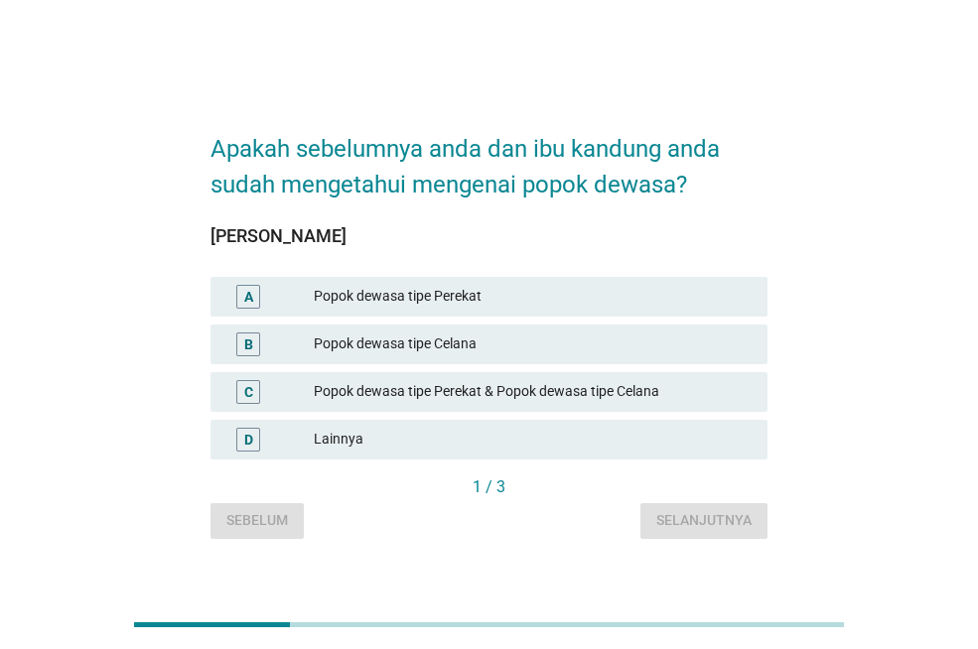
click at [339, 299] on div "Popok dewasa tipe Perekat" at bounding box center [533, 297] width 438 height 24
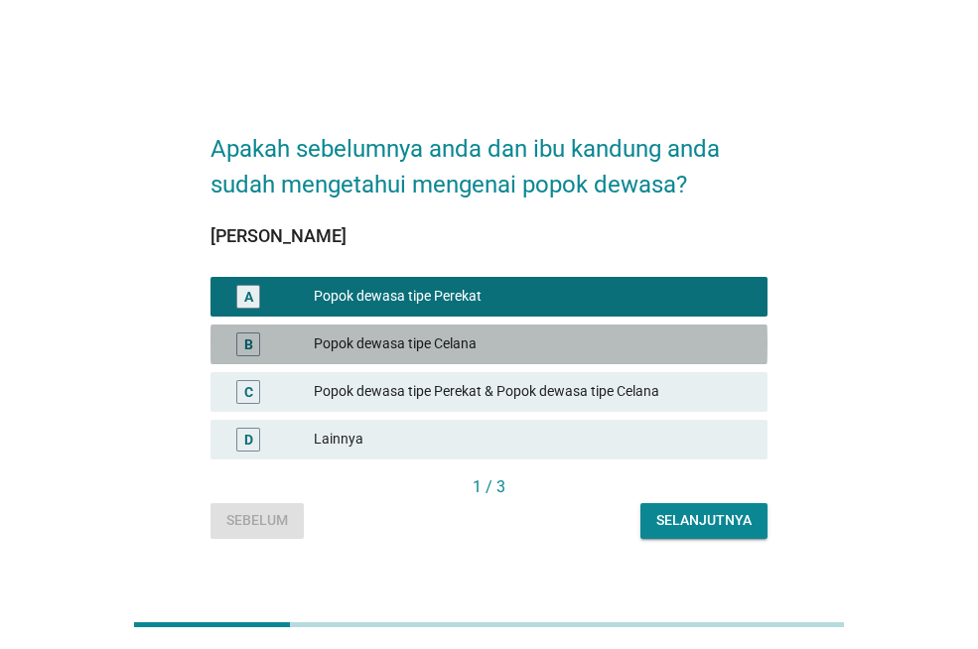
click at [481, 351] on div "Popok dewasa tipe Celana" at bounding box center [533, 344] width 438 height 24
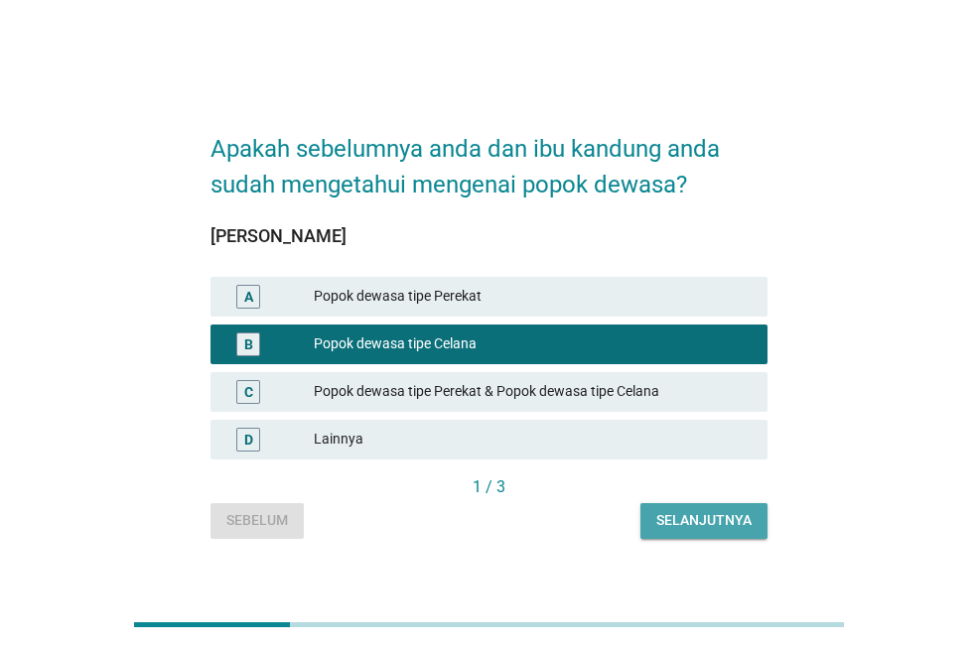
click at [683, 515] on div "Selanjutnya" at bounding box center [703, 520] width 95 height 21
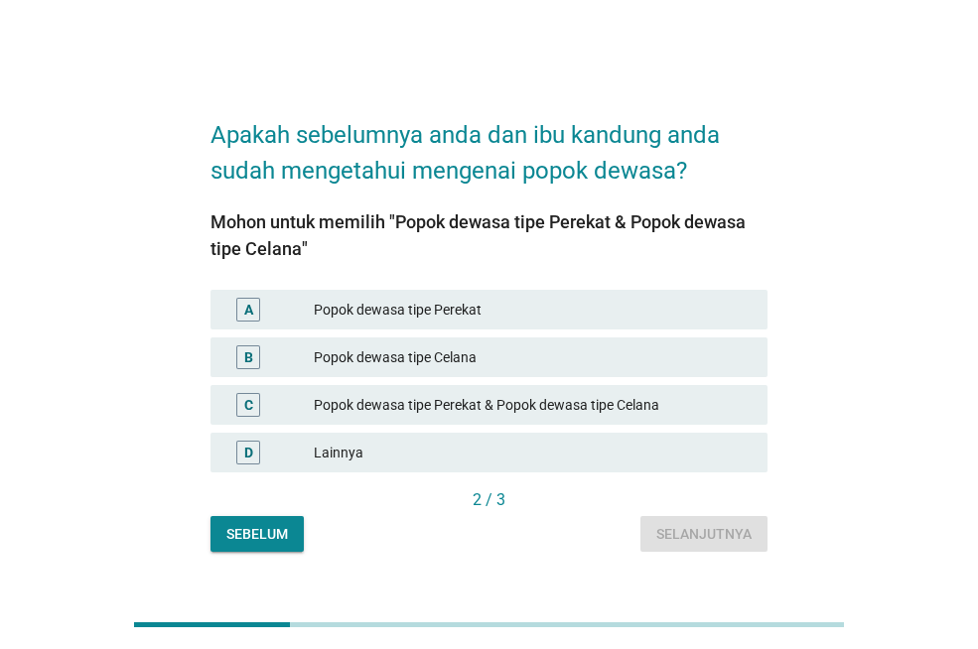
click at [408, 354] on div "Popok dewasa tipe Celana" at bounding box center [533, 357] width 438 height 24
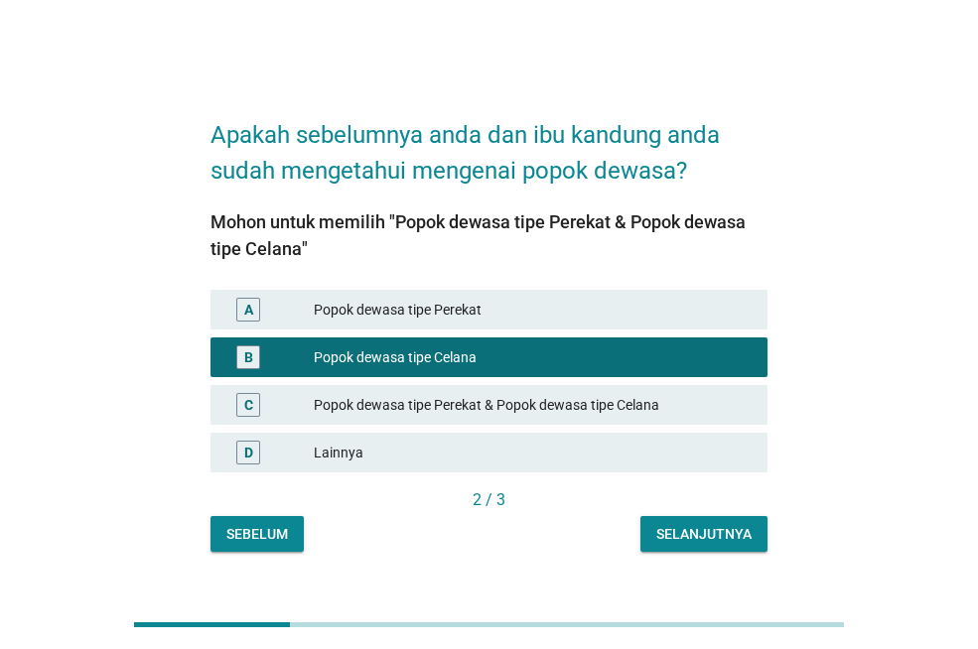
click at [670, 542] on div "Selanjutnya" at bounding box center [703, 534] width 95 height 21
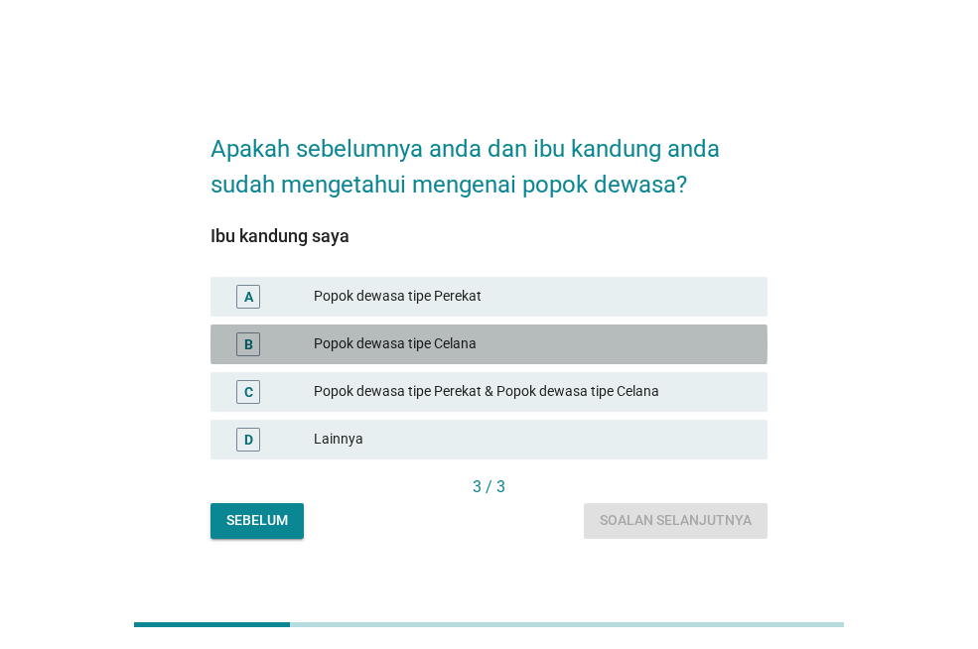
click at [474, 348] on div "Popok dewasa tipe Celana" at bounding box center [533, 344] width 438 height 24
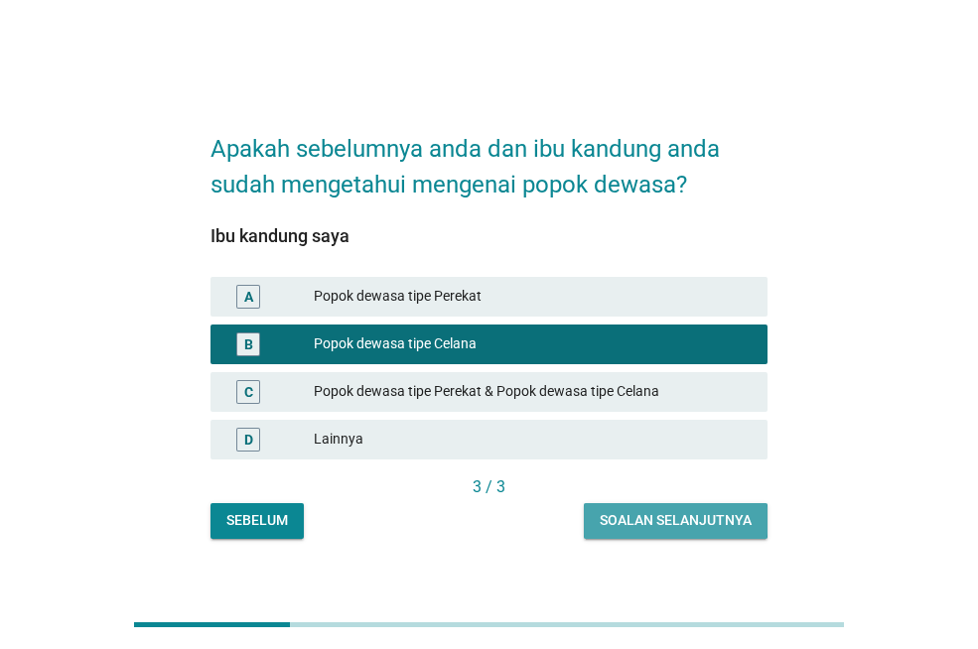
click at [647, 527] on div "Soalan selanjutnya" at bounding box center [675, 520] width 152 height 21
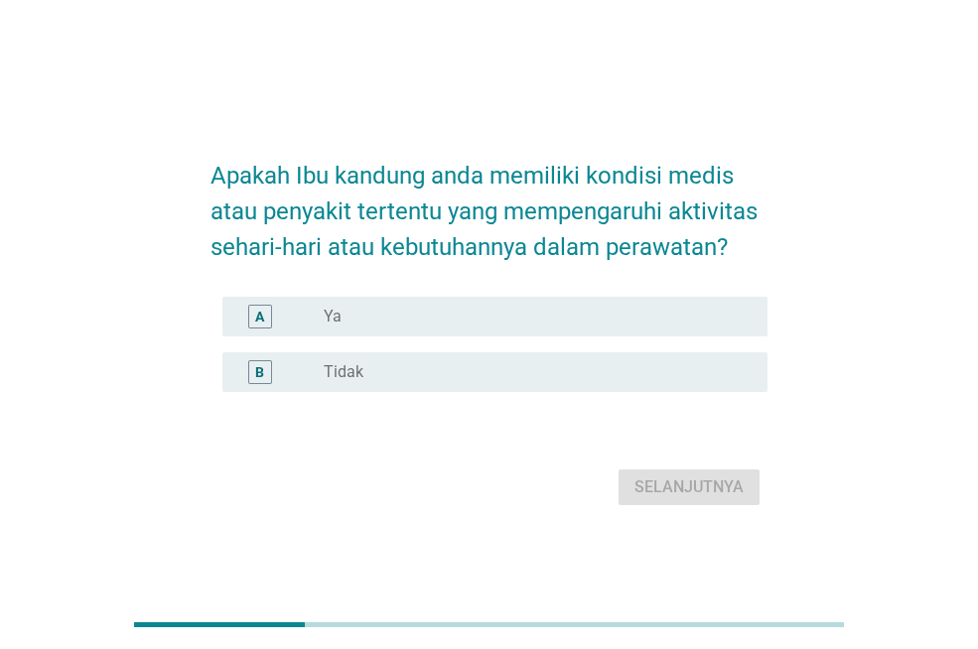
click at [381, 306] on div "radio_button_unchecked Ya" at bounding box center [538, 317] width 428 height 24
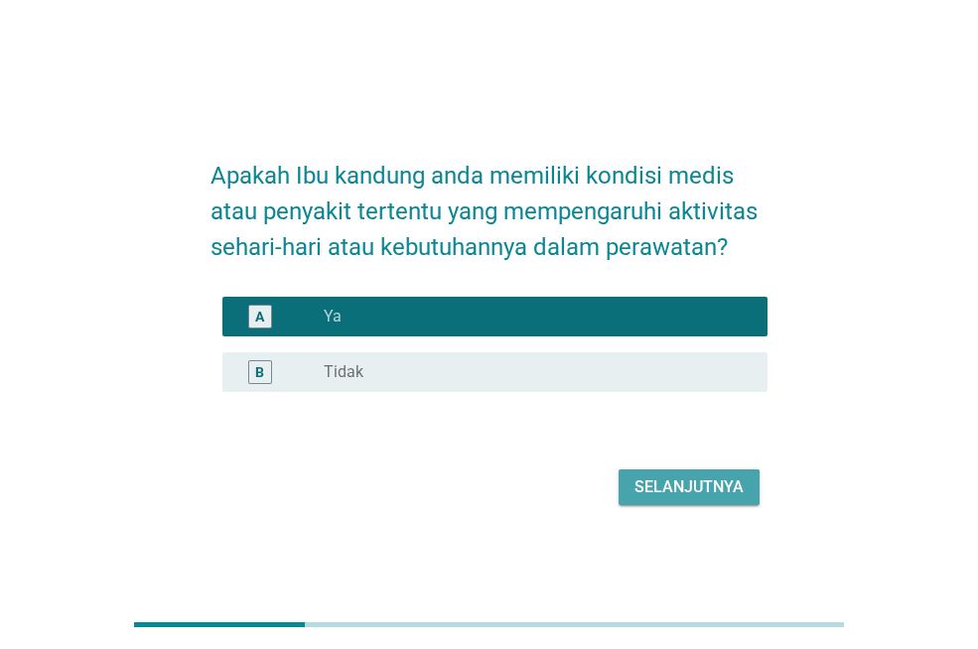
click at [669, 486] on div "Selanjutnya" at bounding box center [688, 487] width 109 height 24
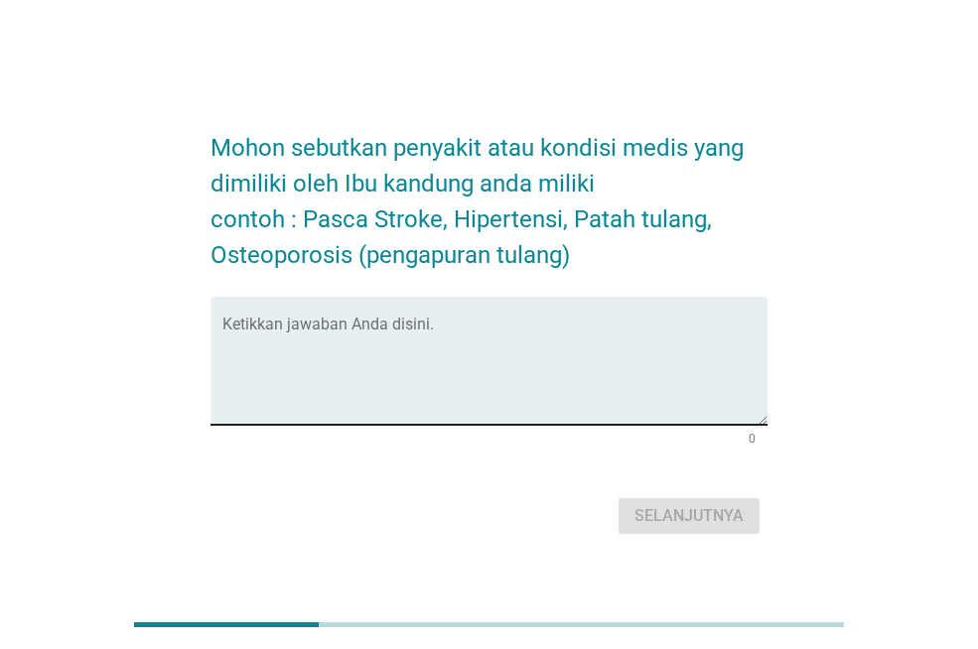
click at [458, 358] on textarea "Ketikkan jawaban Anda disini." at bounding box center [494, 373] width 545 height 104
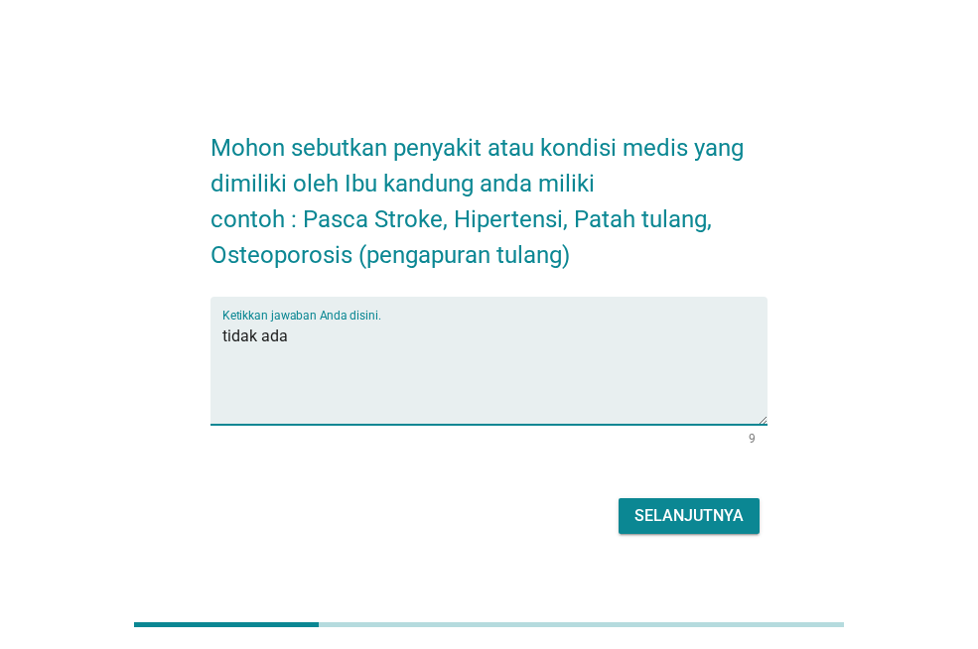
type textarea "tidak ada"
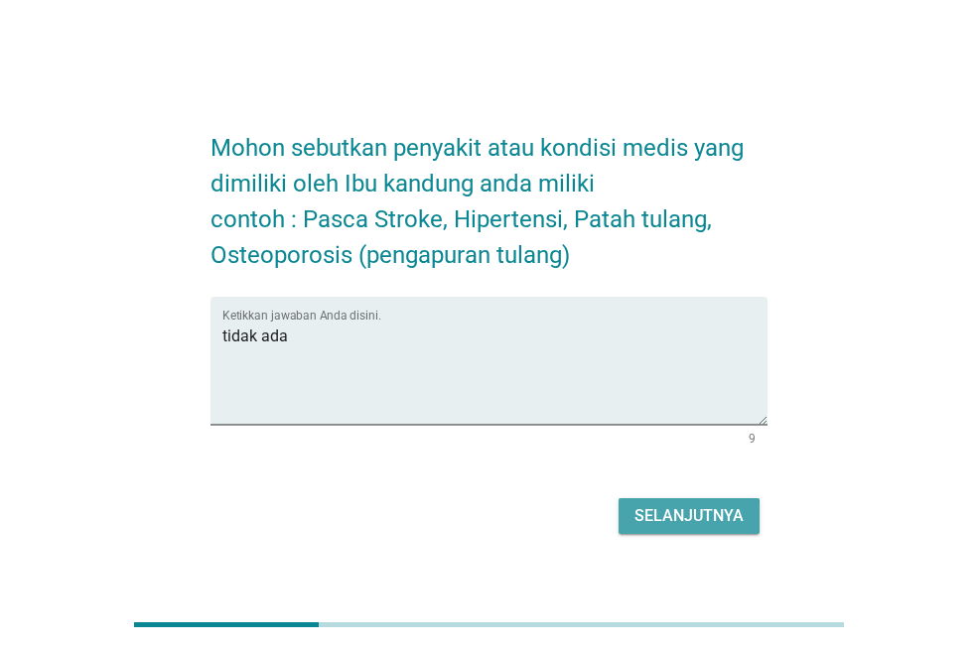
click at [665, 516] on div "Selanjutnya" at bounding box center [688, 516] width 109 height 24
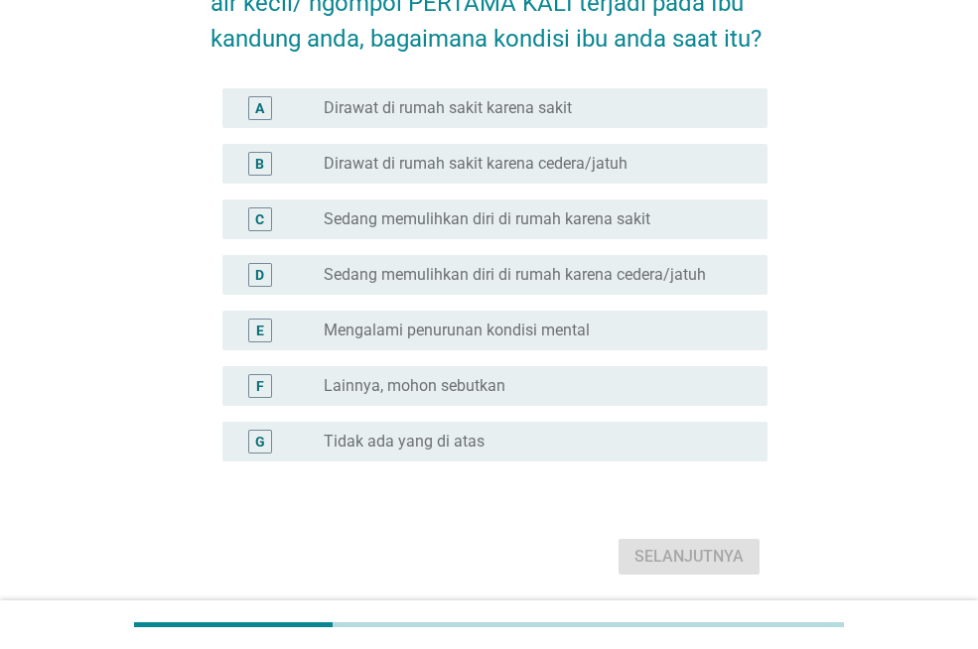
scroll to position [119, 0]
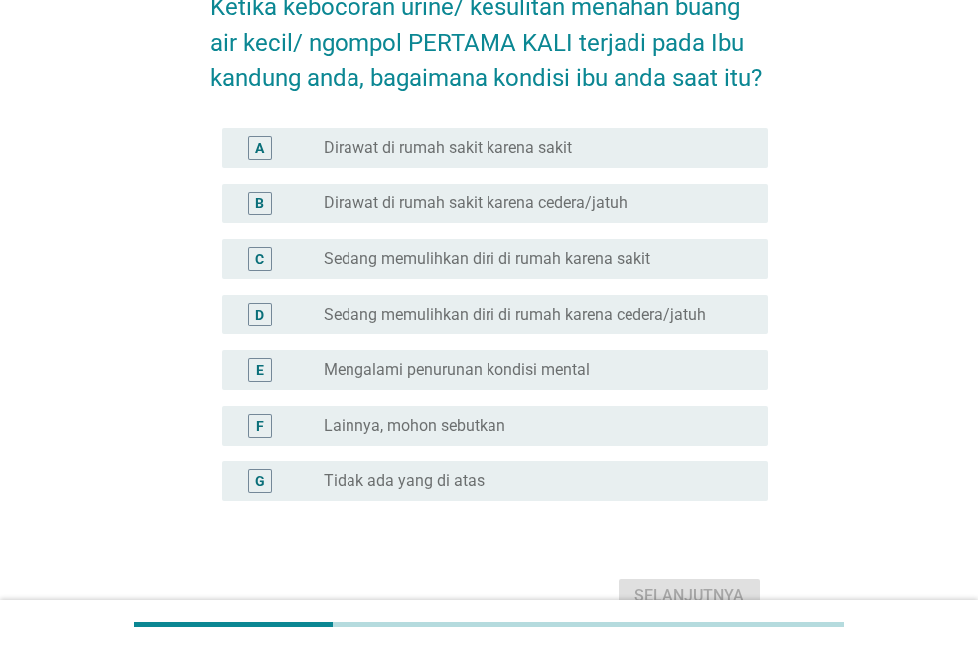
click at [260, 147] on div "A" at bounding box center [259, 147] width 9 height 21
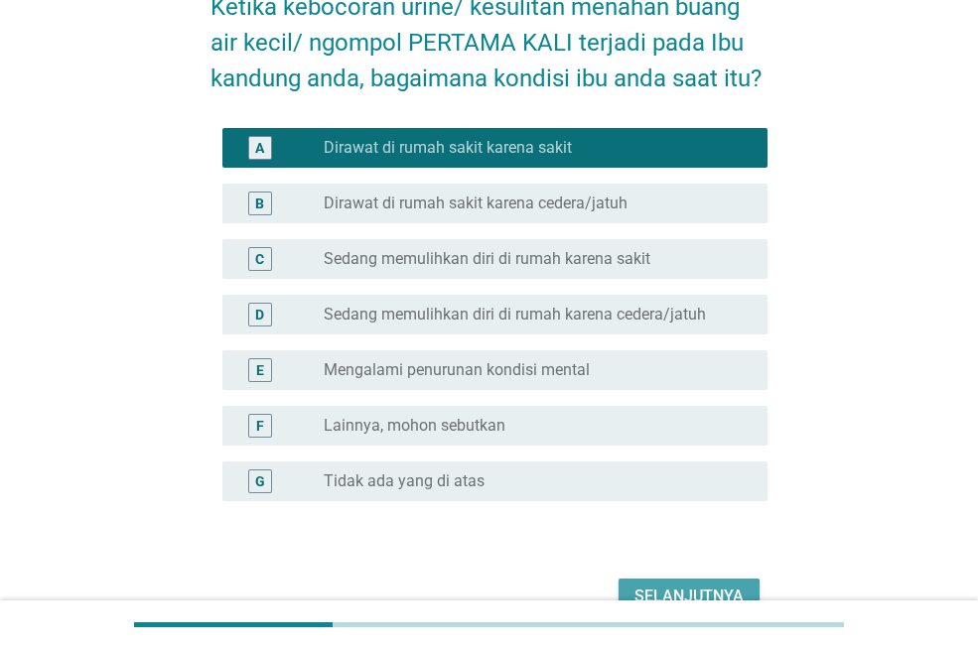
click at [680, 583] on button "Selanjutnya" at bounding box center [688, 597] width 141 height 36
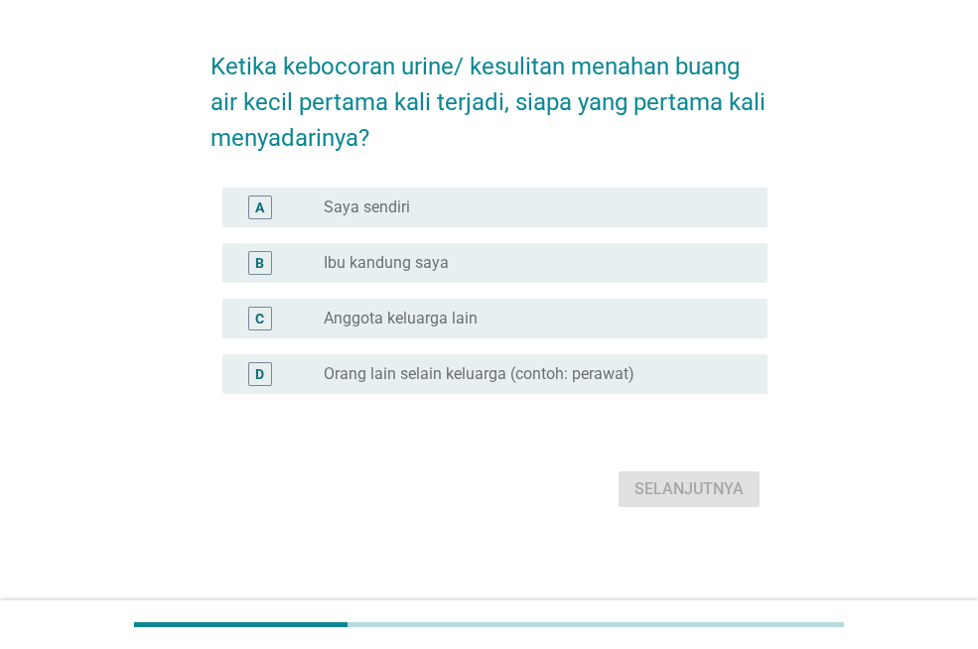
scroll to position [0, 0]
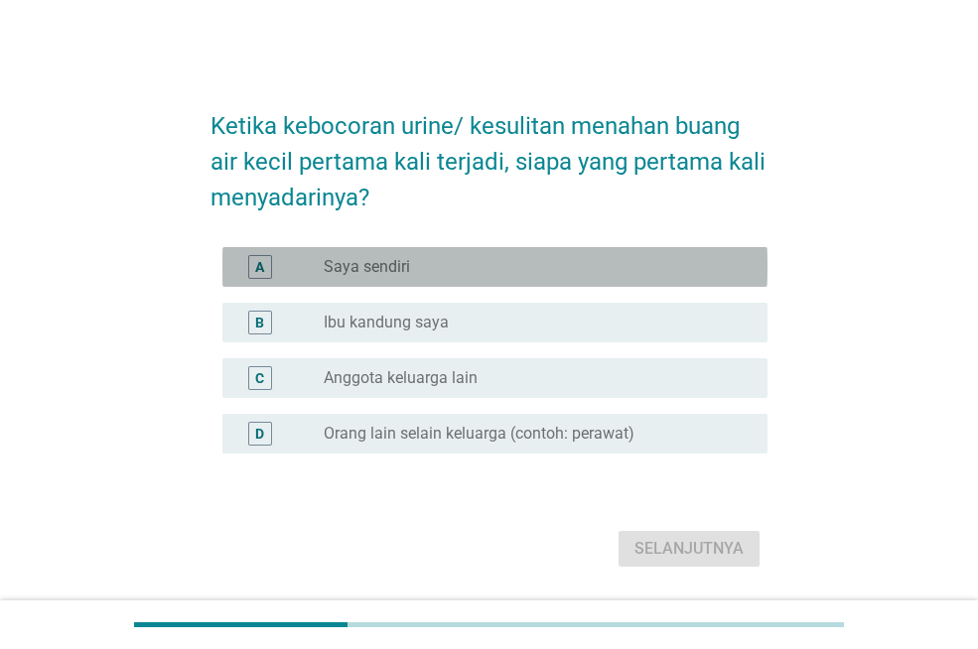
click at [344, 272] on label "Saya sendiri" at bounding box center [367, 267] width 86 height 20
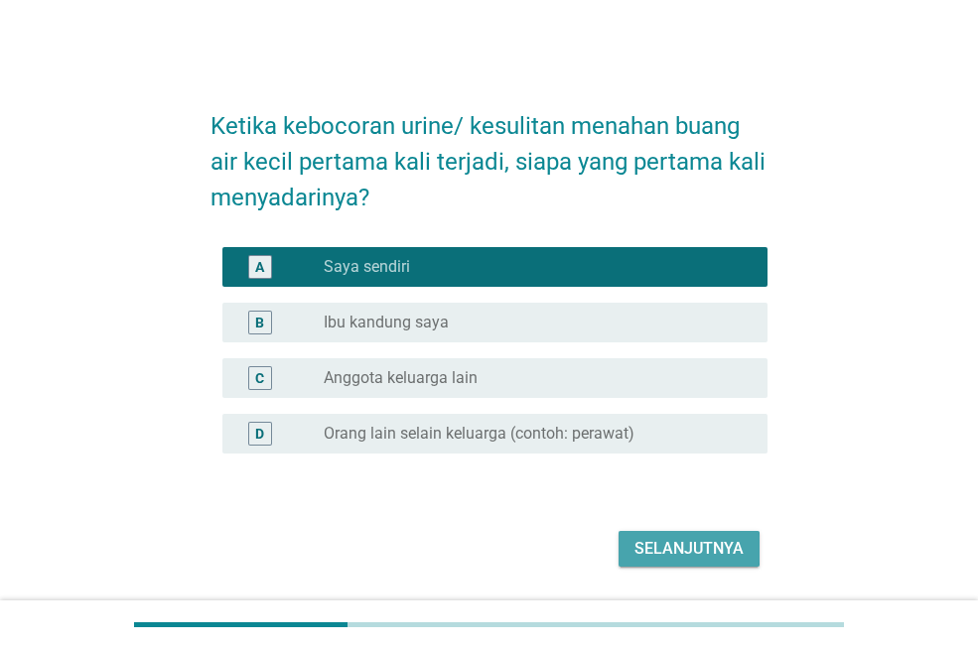
click at [656, 539] on div "Selanjutnya" at bounding box center [688, 549] width 109 height 24
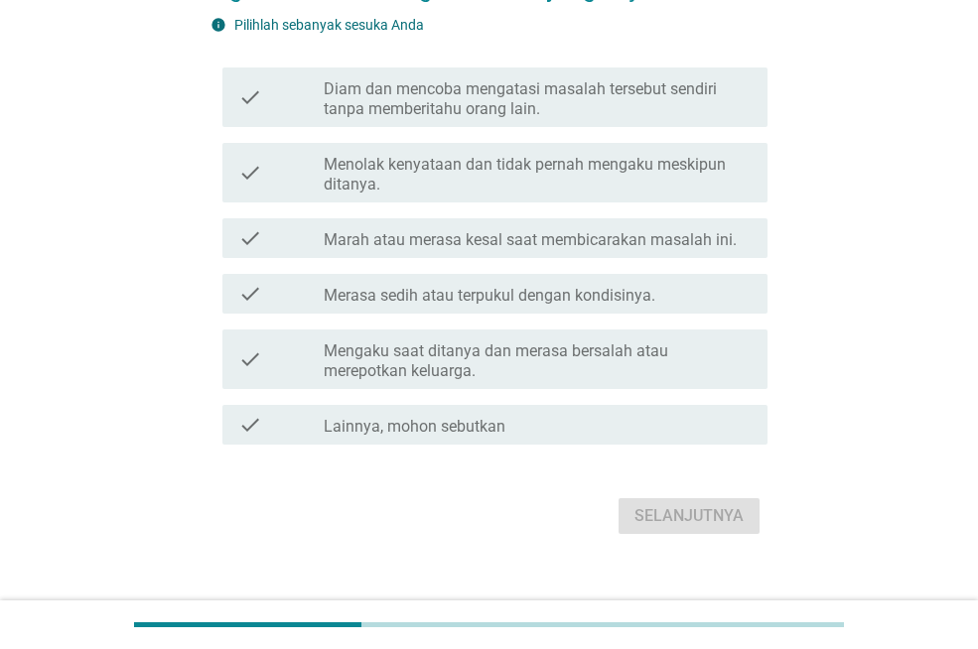
scroll to position [318, 0]
click at [353, 164] on label "Menolak kenyataan dan tidak pernah mengaku meskipun ditanya." at bounding box center [538, 173] width 428 height 40
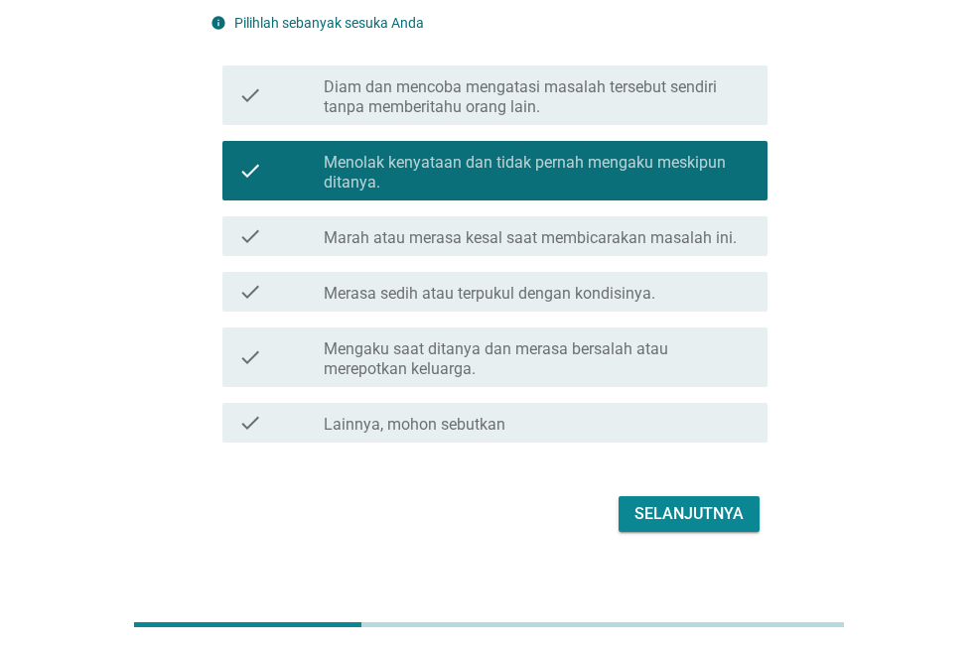
click at [643, 515] on div "Selanjutnya" at bounding box center [688, 514] width 109 height 24
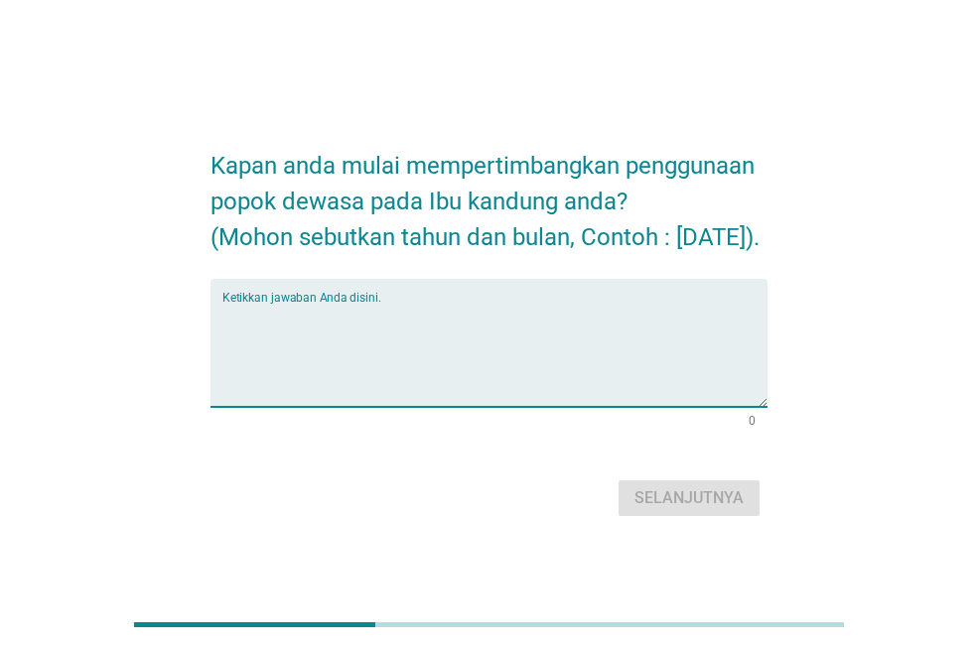
click at [370, 354] on textarea "Ketikkan jawaban Anda disini." at bounding box center [494, 355] width 545 height 104
type textarea "2025"
click at [718, 510] on div "Selanjutnya" at bounding box center [688, 498] width 109 height 24
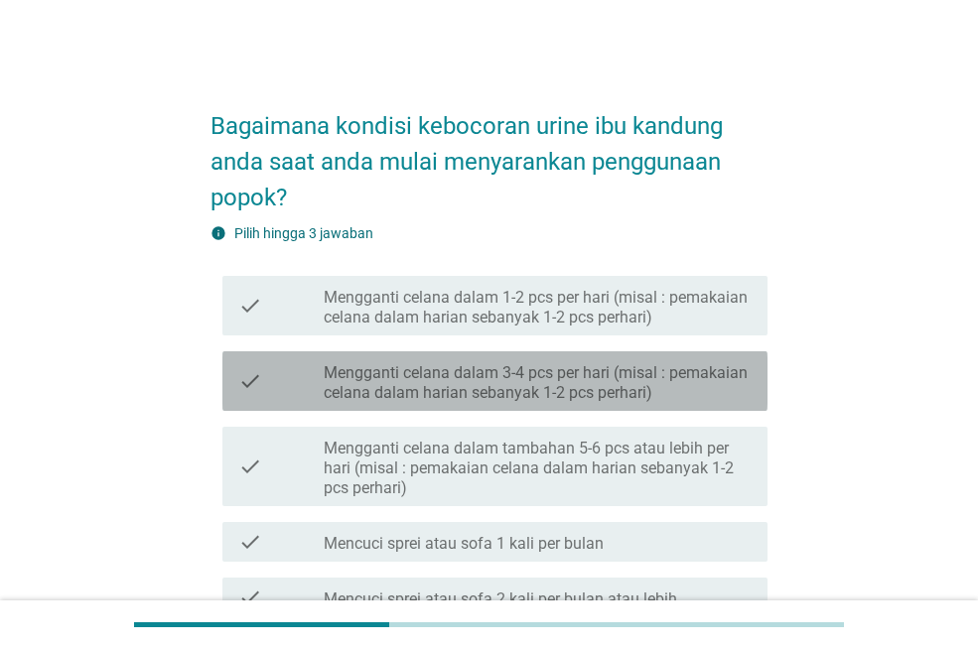
click at [362, 352] on div "check check_box_outline_blank Mengganti celana dalam 3-4 pcs per hari (misal : …" at bounding box center [494, 381] width 545 height 60
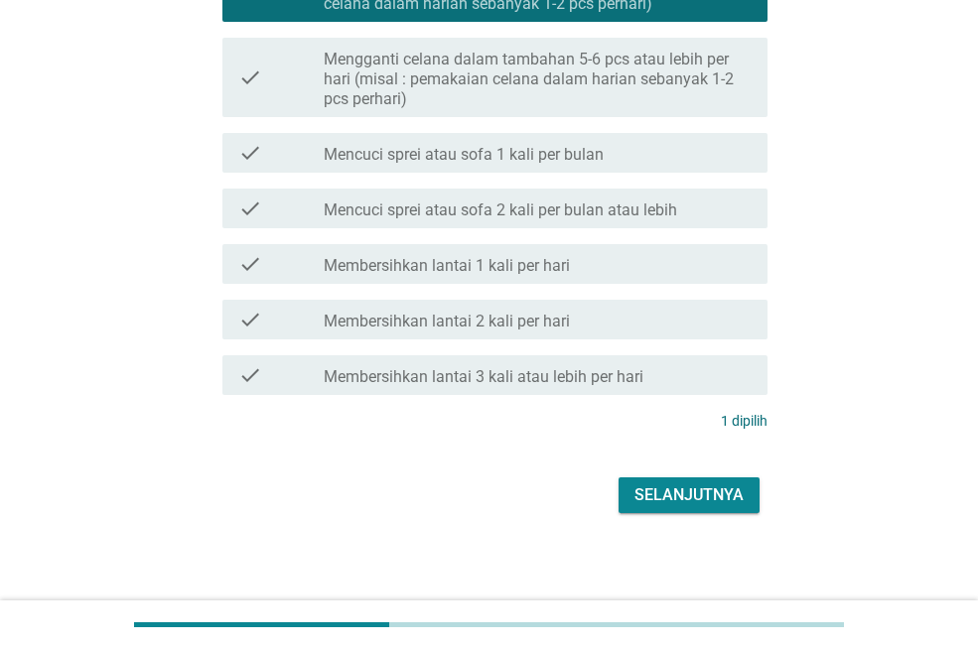
scroll to position [395, 0]
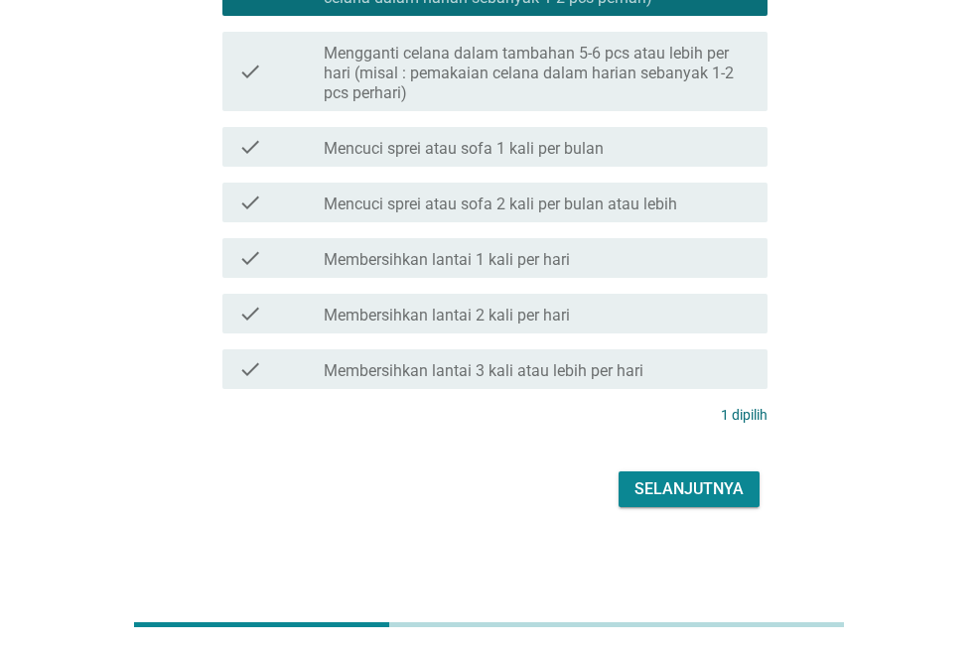
click at [677, 485] on div "Selanjutnya" at bounding box center [688, 489] width 109 height 24
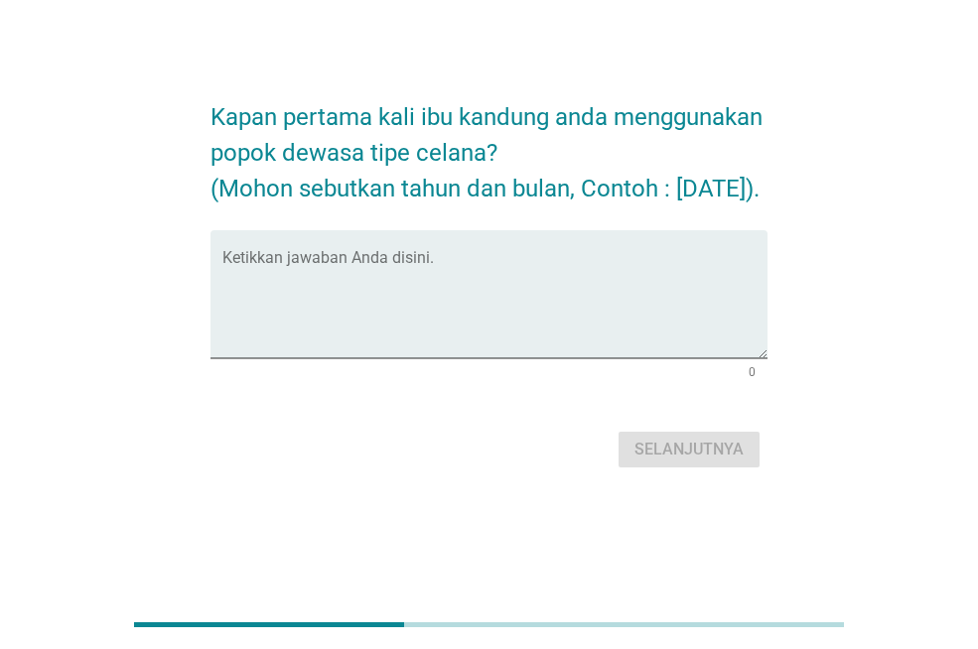
scroll to position [0, 0]
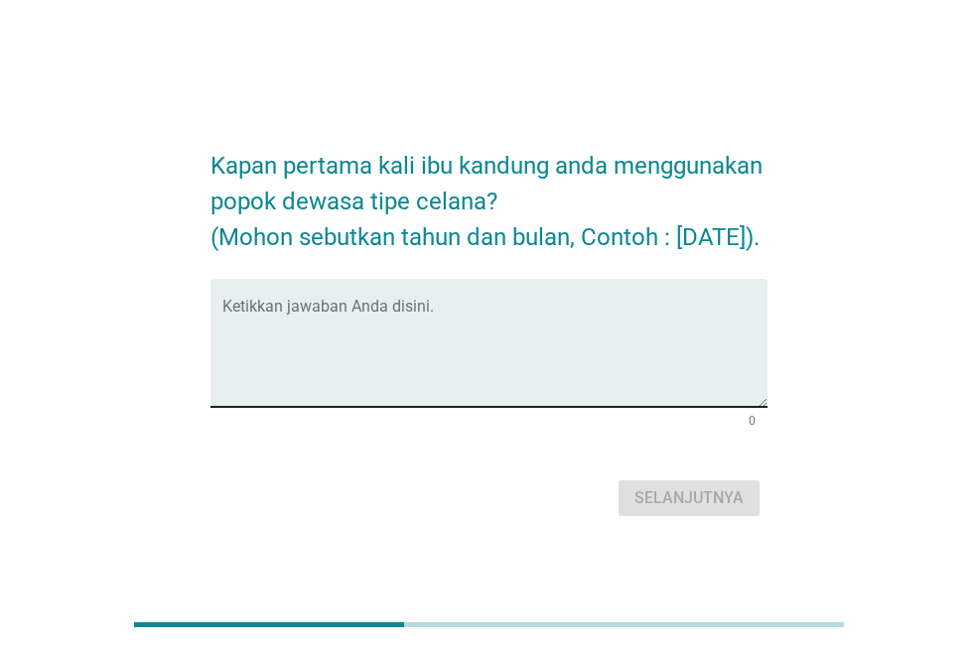
click at [329, 331] on textarea "Ketikkan jawaban Anda disini." at bounding box center [494, 355] width 545 height 104
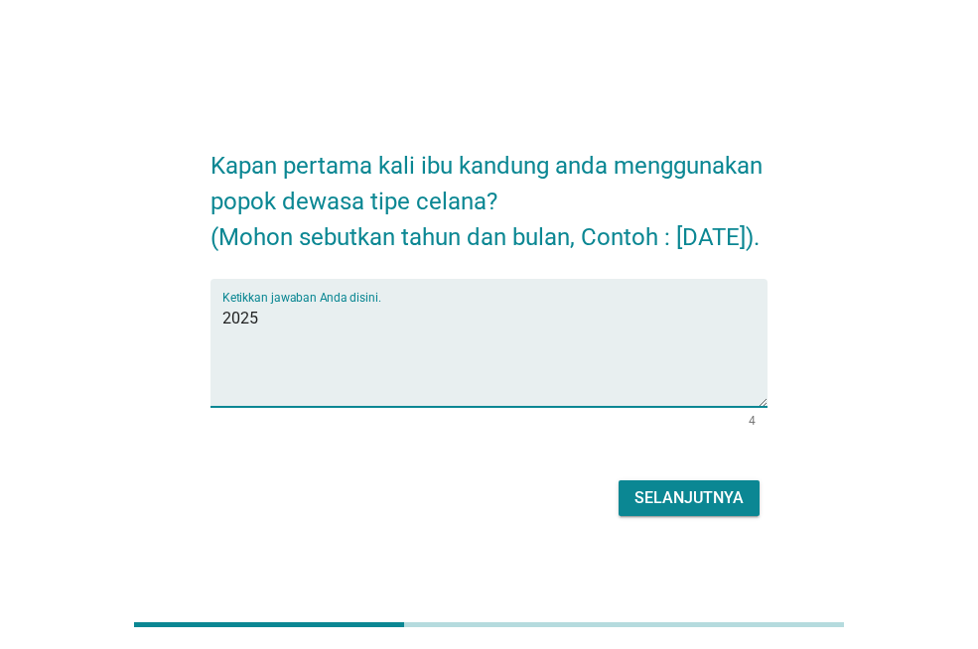
type textarea "2025"
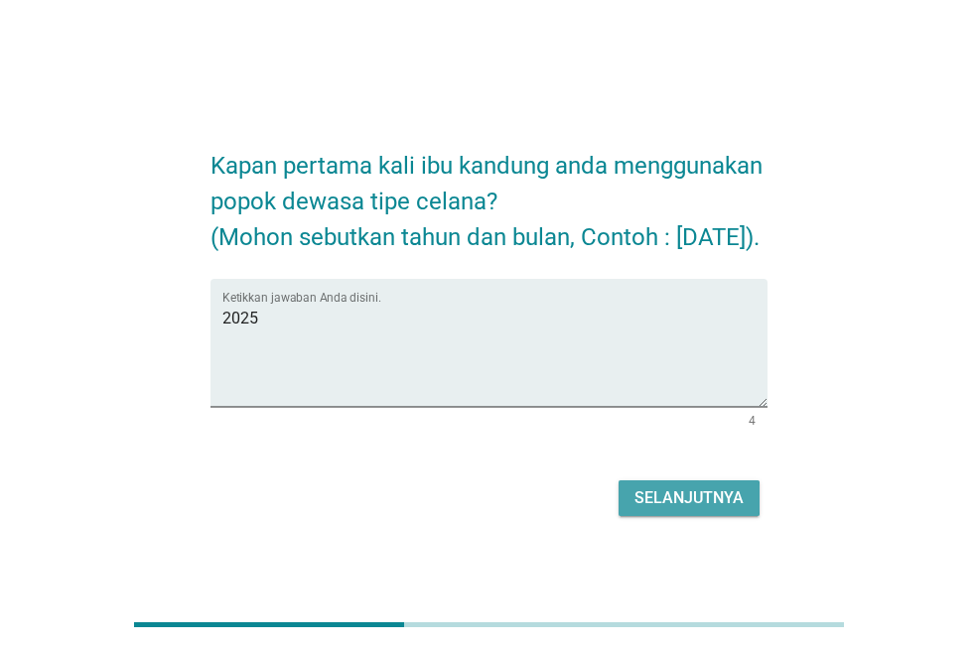
click at [643, 510] on div "Selanjutnya" at bounding box center [688, 498] width 109 height 24
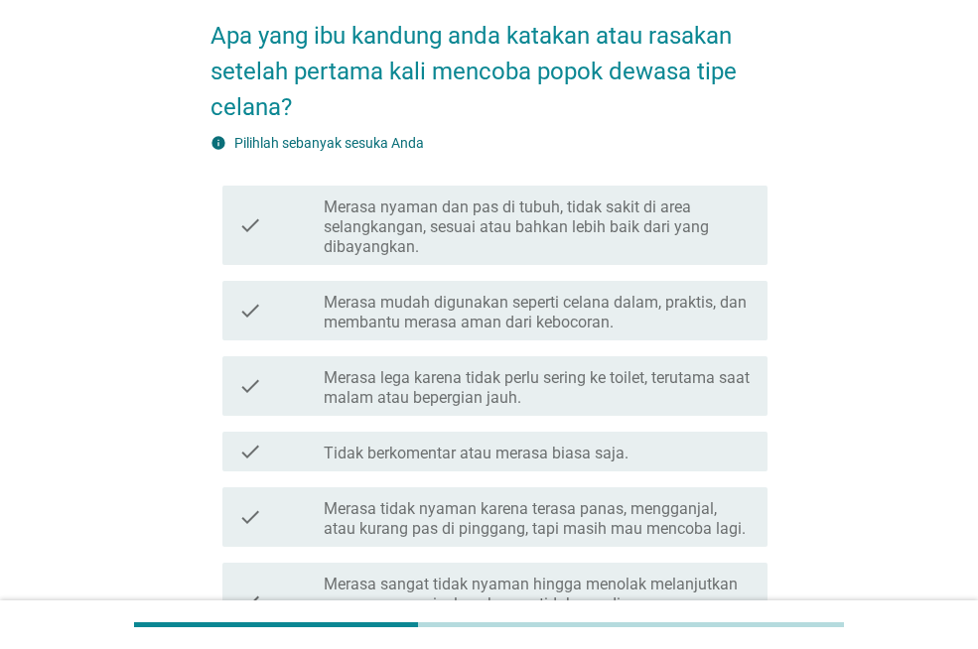
scroll to position [119, 0]
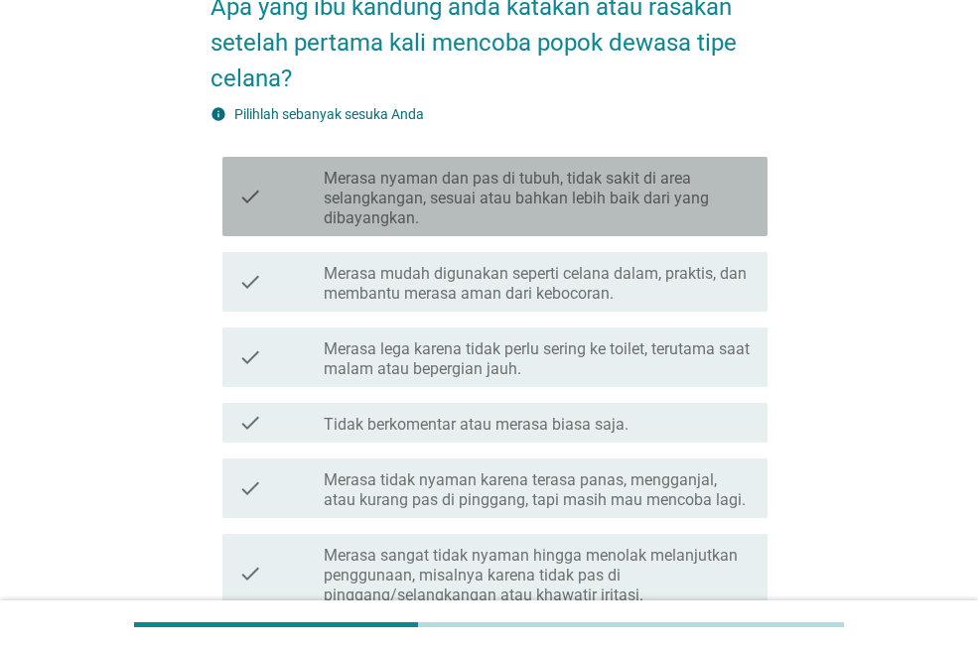
click at [447, 224] on label "Merasa nyaman dan pas di tubuh, tidak sakit di area selangkangan, sesuai atau b…" at bounding box center [538, 199] width 428 height 60
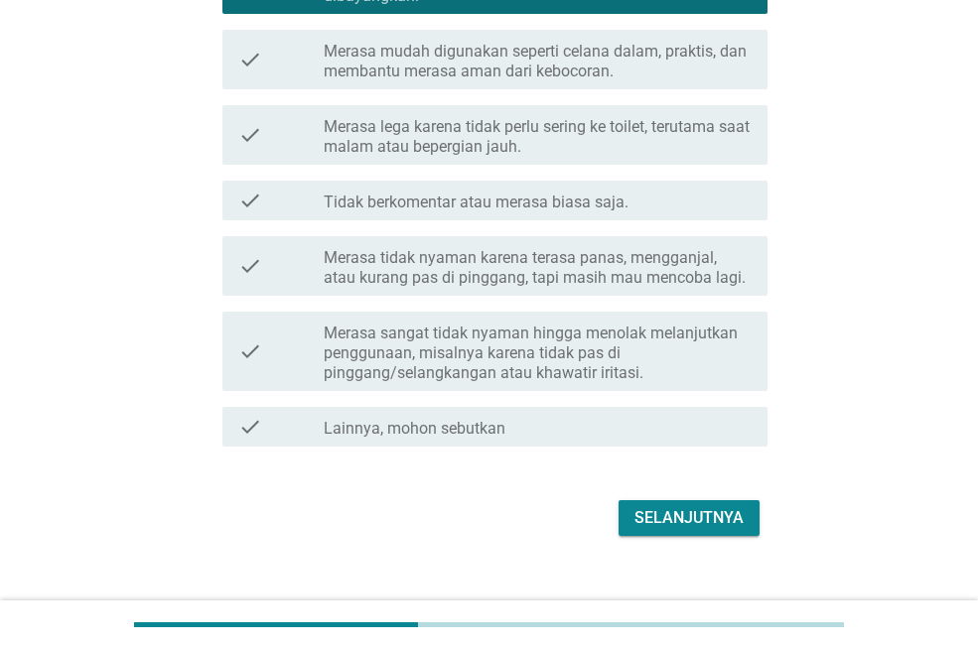
scroll to position [370, 0]
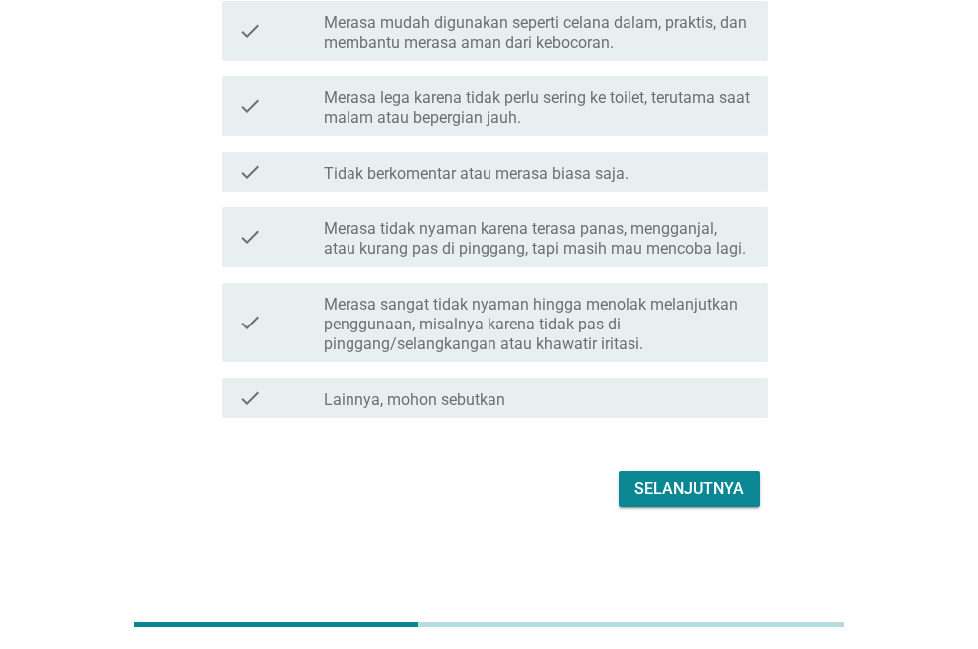
click at [688, 485] on div "Selanjutnya" at bounding box center [688, 489] width 109 height 24
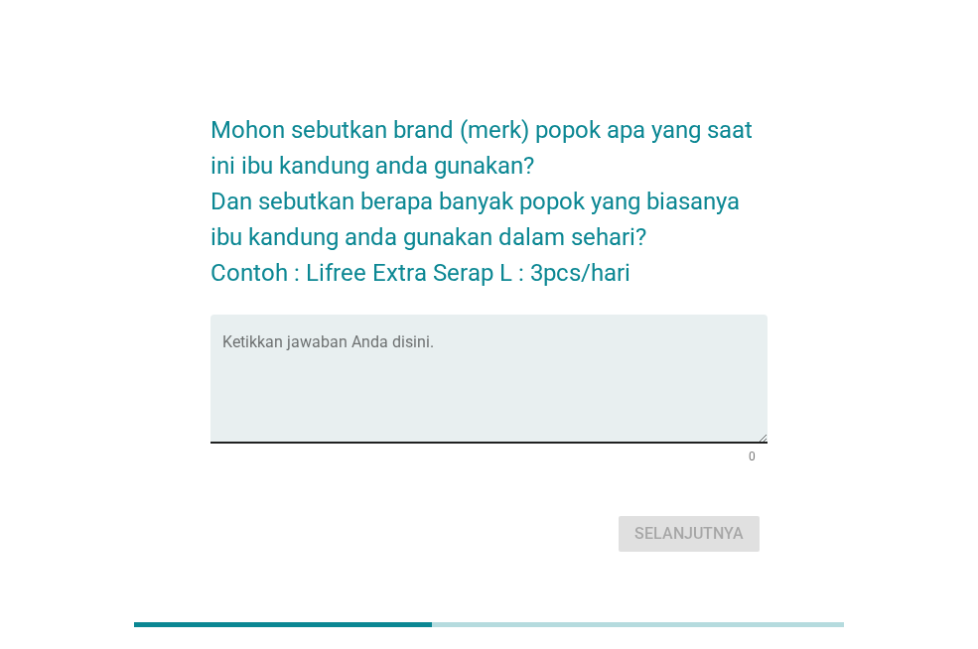
click at [337, 324] on div "Ketikkan jawaban Anda disini." at bounding box center [494, 379] width 545 height 128
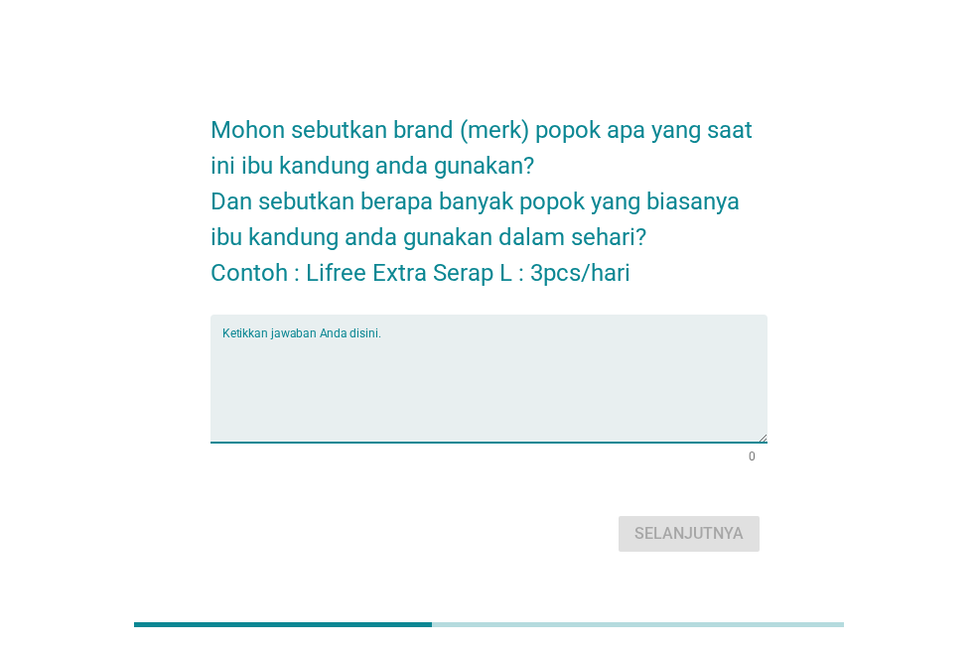
type textarea "l"
type textarea "L"
click at [692, 531] on div "Selanjutnya" at bounding box center [688, 534] width 109 height 24
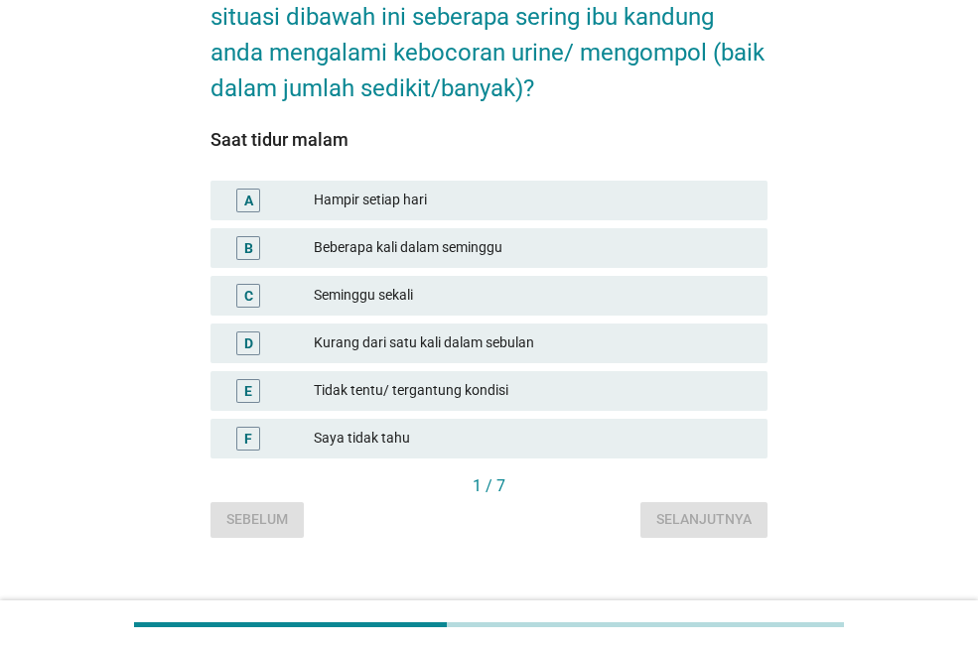
scroll to position [149, 0]
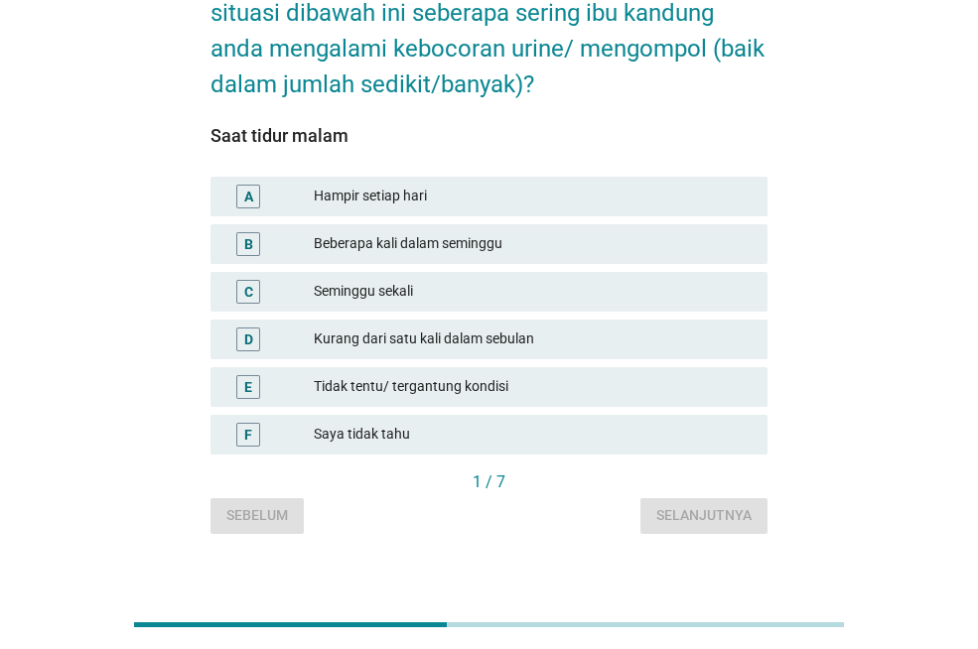
click at [366, 198] on div "Hampir setiap hari" at bounding box center [533, 197] width 438 height 24
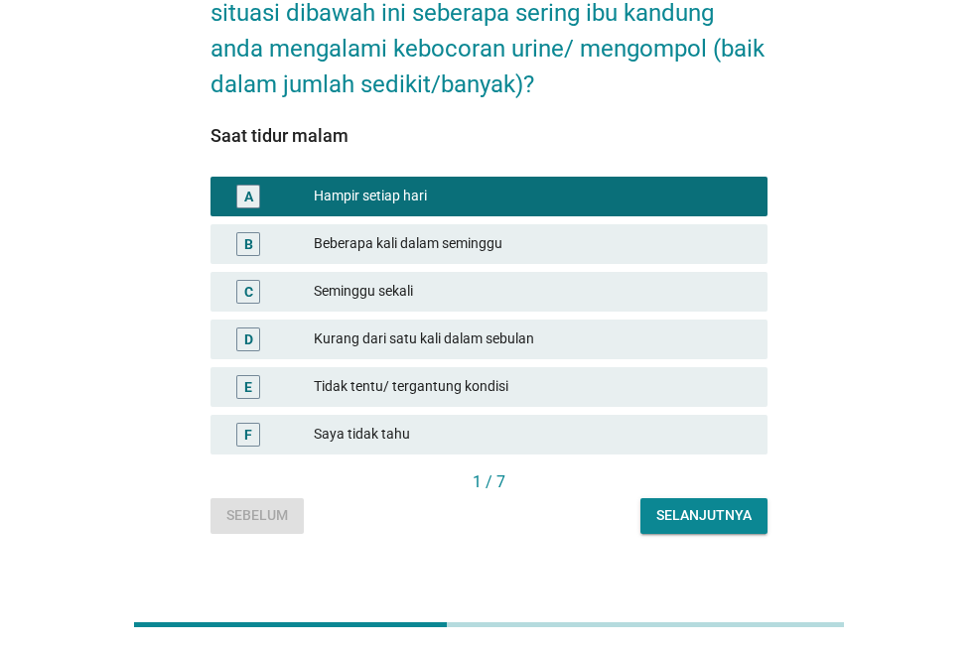
click at [687, 512] on div "Selanjutnya" at bounding box center [703, 515] width 95 height 21
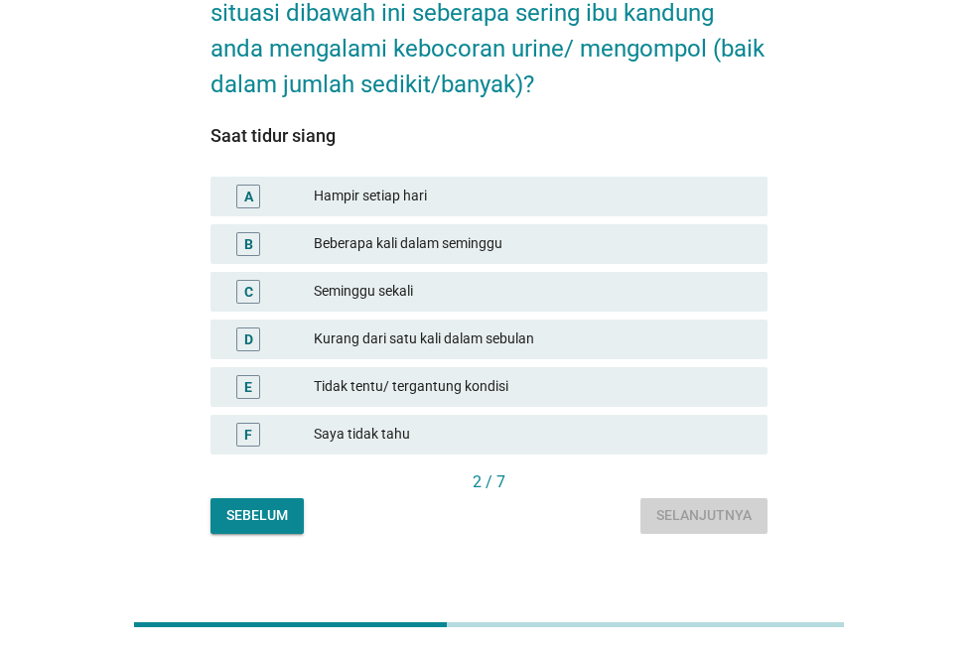
scroll to position [0, 0]
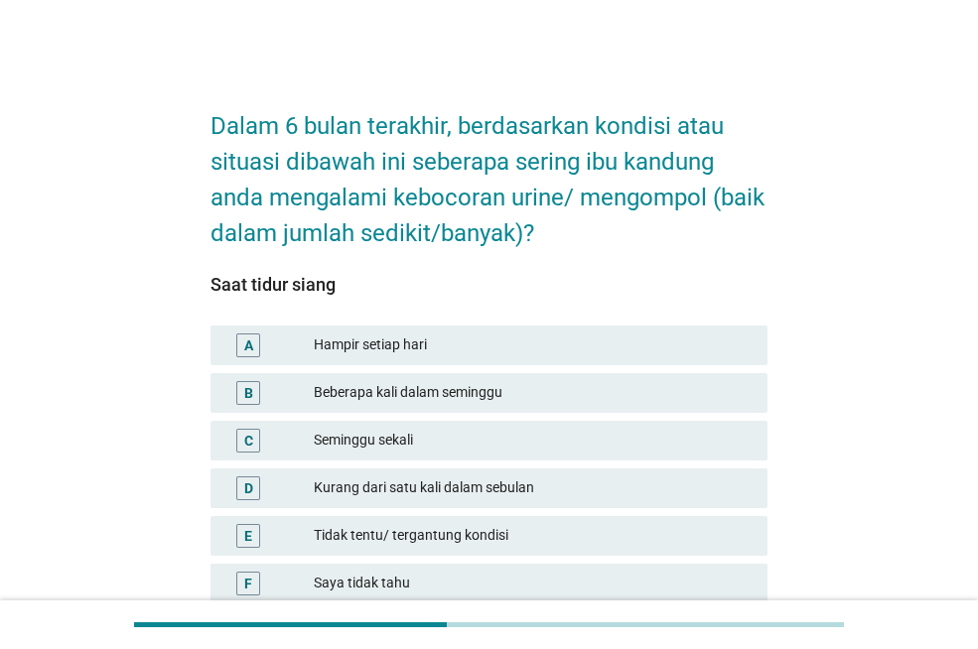
click at [433, 353] on div "Hampir setiap hari" at bounding box center [533, 345] width 438 height 24
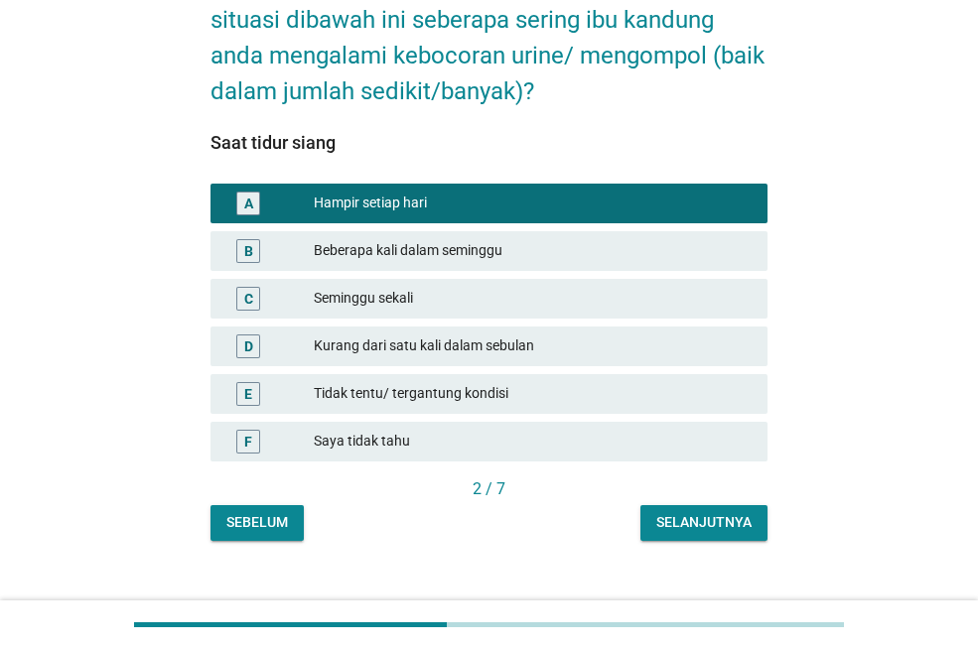
scroll to position [150, 0]
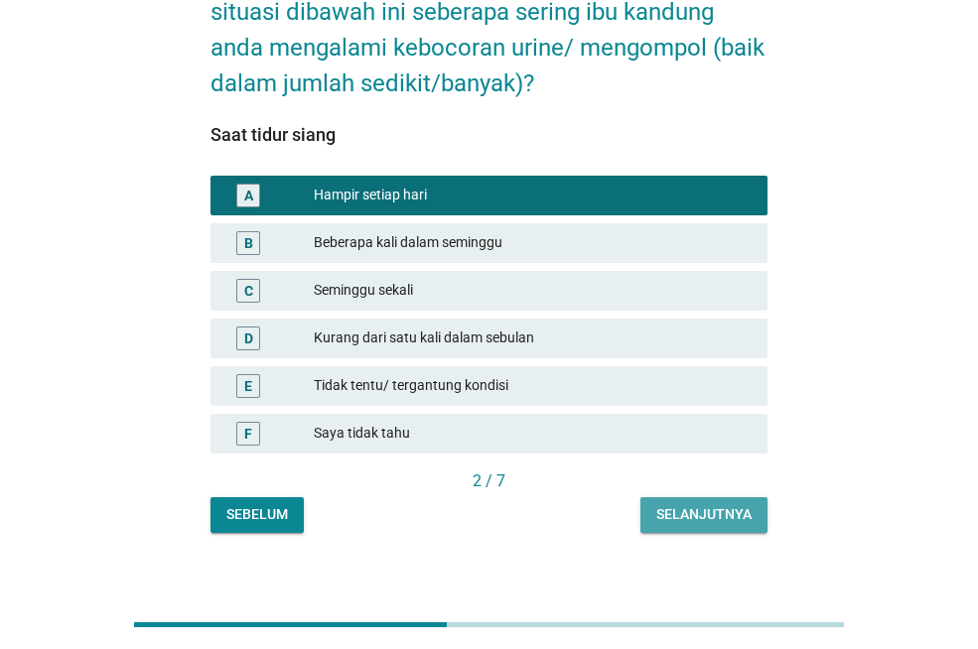
click at [717, 515] on div "Selanjutnya" at bounding box center [703, 514] width 95 height 21
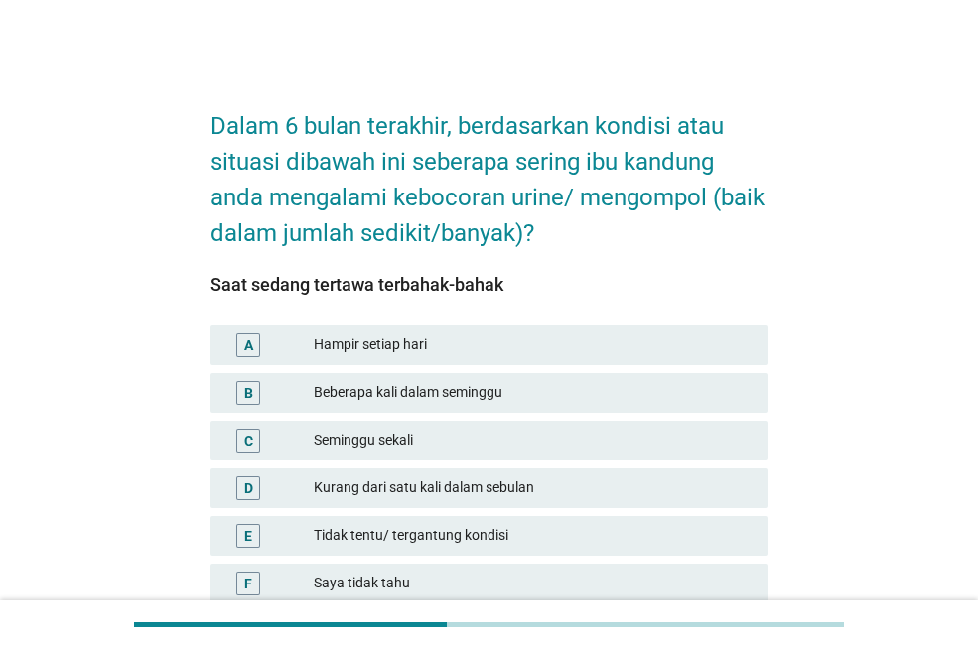
click at [325, 351] on div "Hampir setiap hari" at bounding box center [533, 345] width 438 height 24
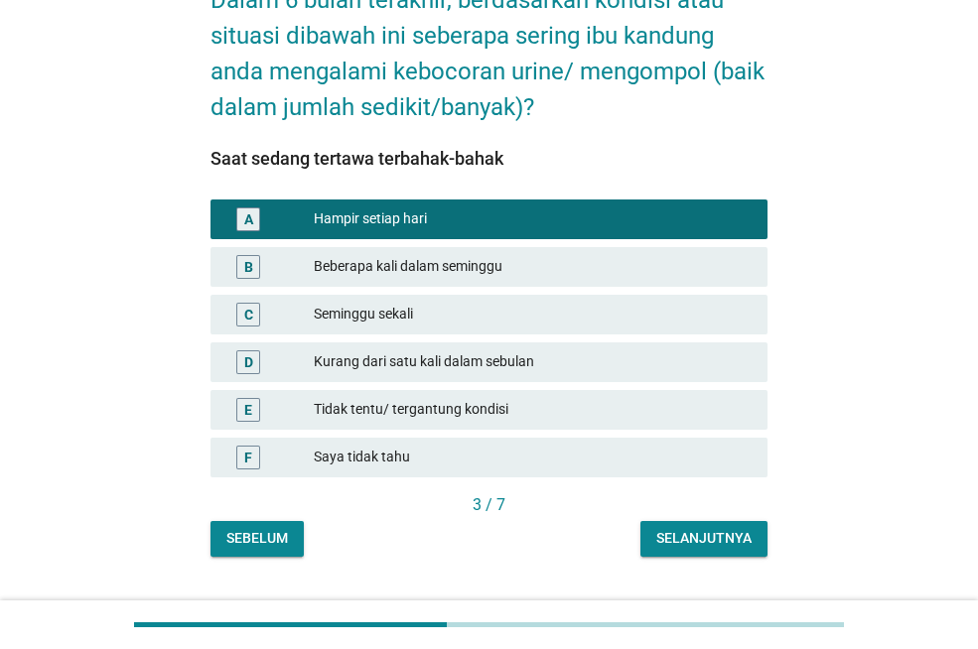
scroll to position [170, 0]
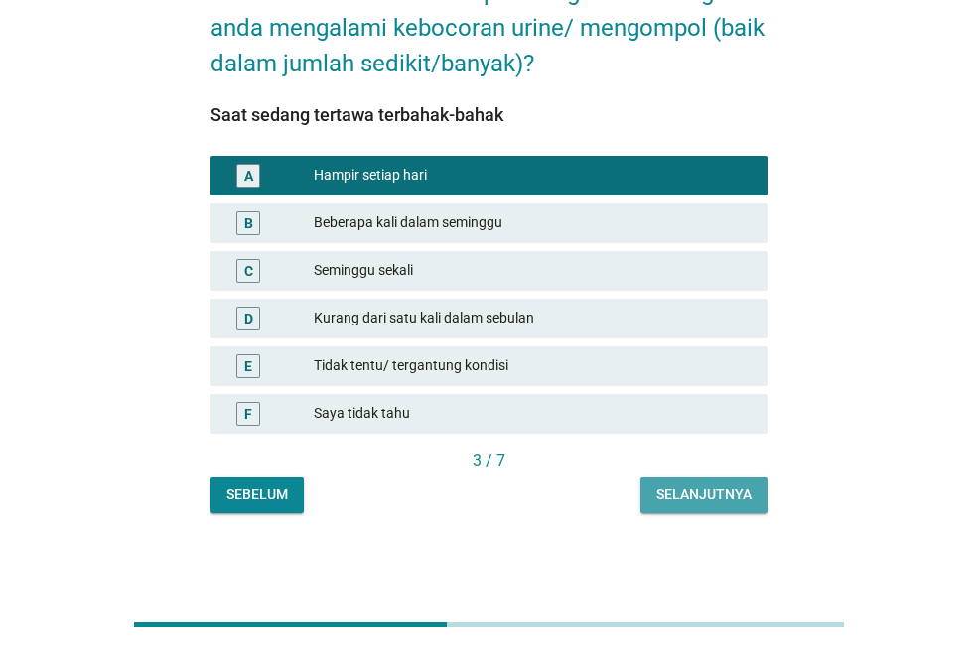
click at [677, 491] on div "Selanjutnya" at bounding box center [703, 494] width 95 height 21
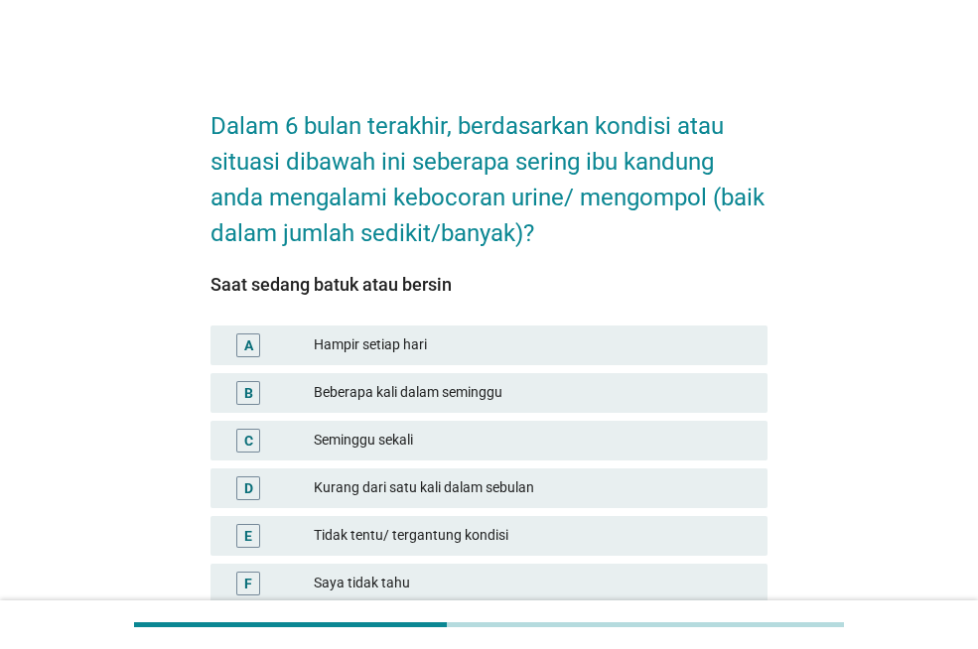
click at [339, 355] on div "Hampir setiap hari" at bounding box center [533, 345] width 438 height 24
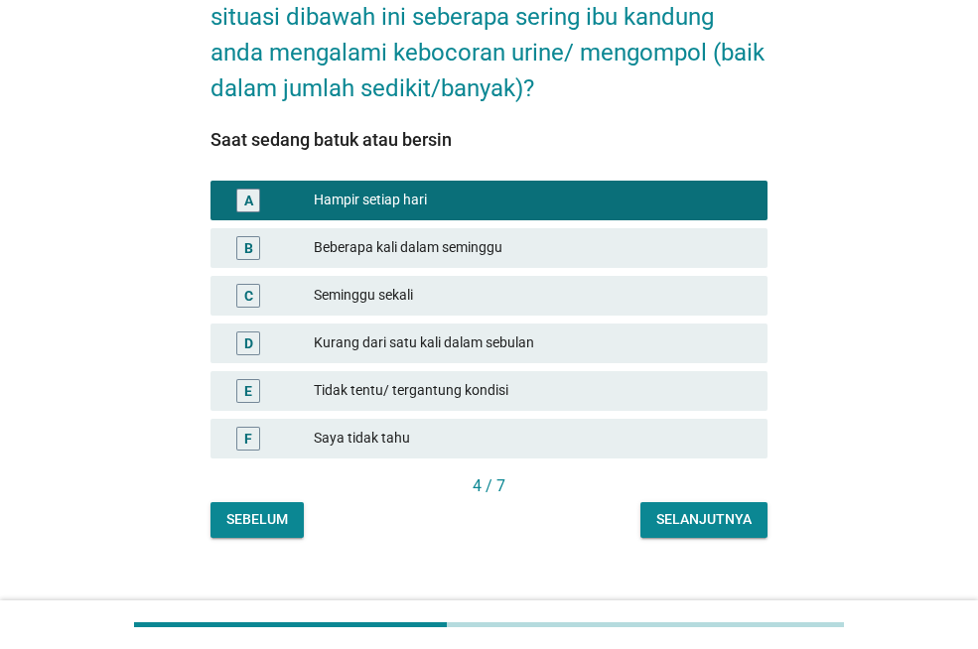
scroll to position [170, 0]
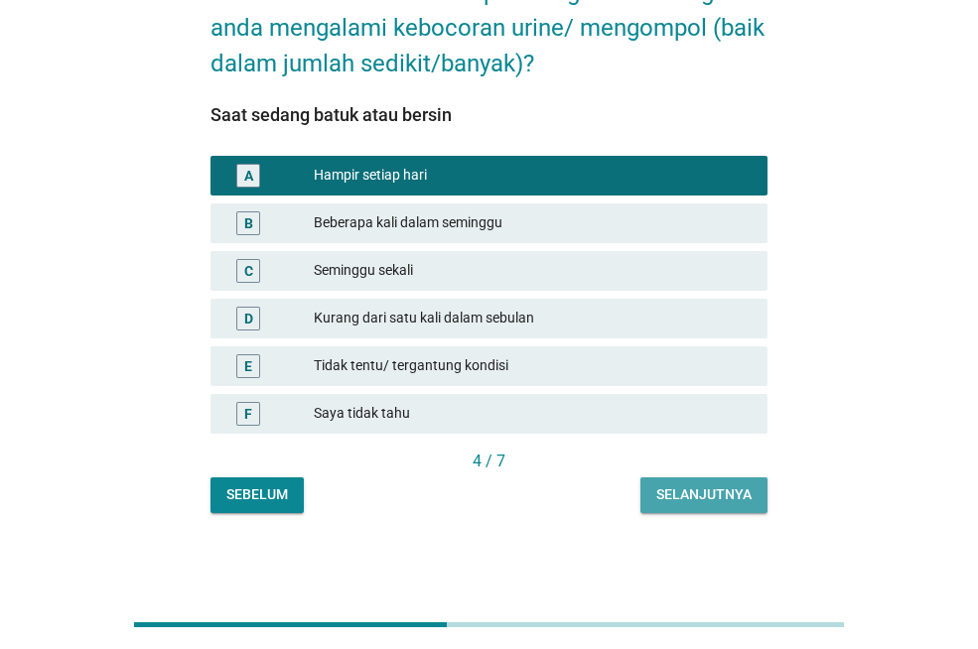
click at [712, 490] on div "Selanjutnya" at bounding box center [703, 494] width 95 height 21
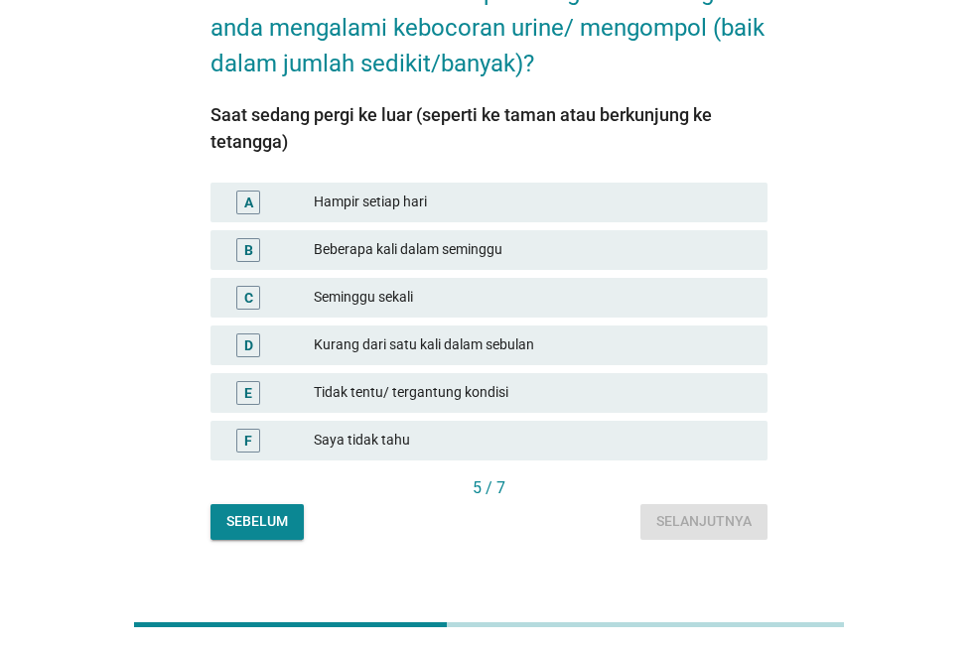
scroll to position [0, 0]
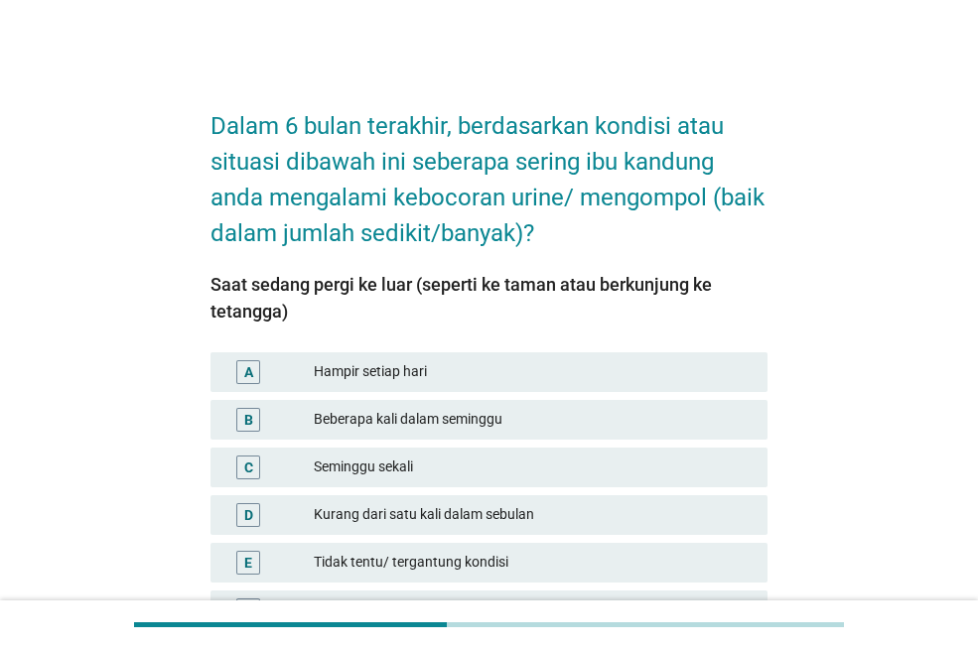
click at [363, 377] on div "Hampir setiap hari" at bounding box center [533, 372] width 438 height 24
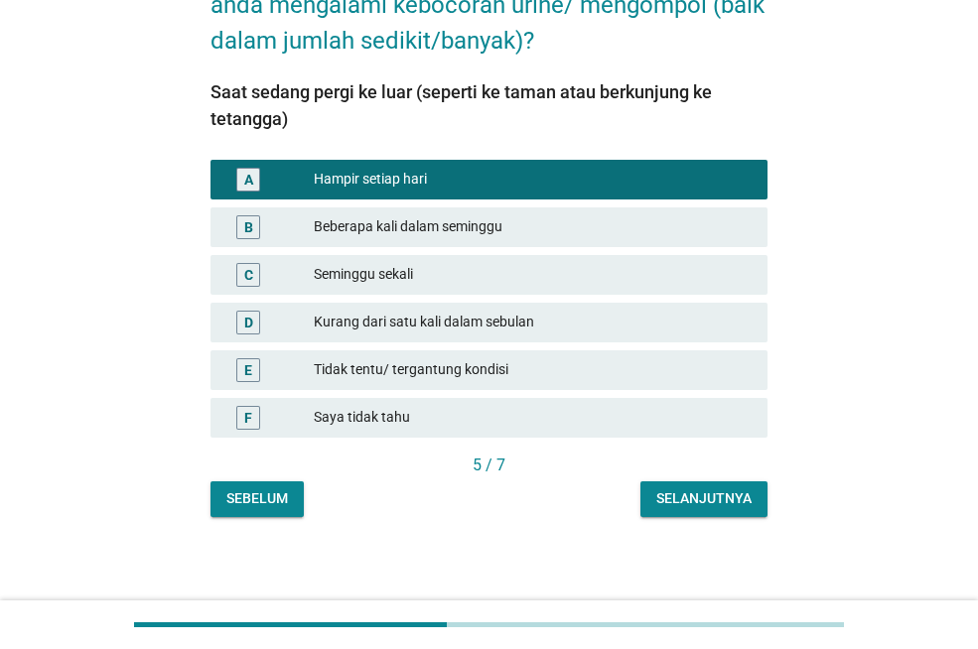
scroll to position [197, 0]
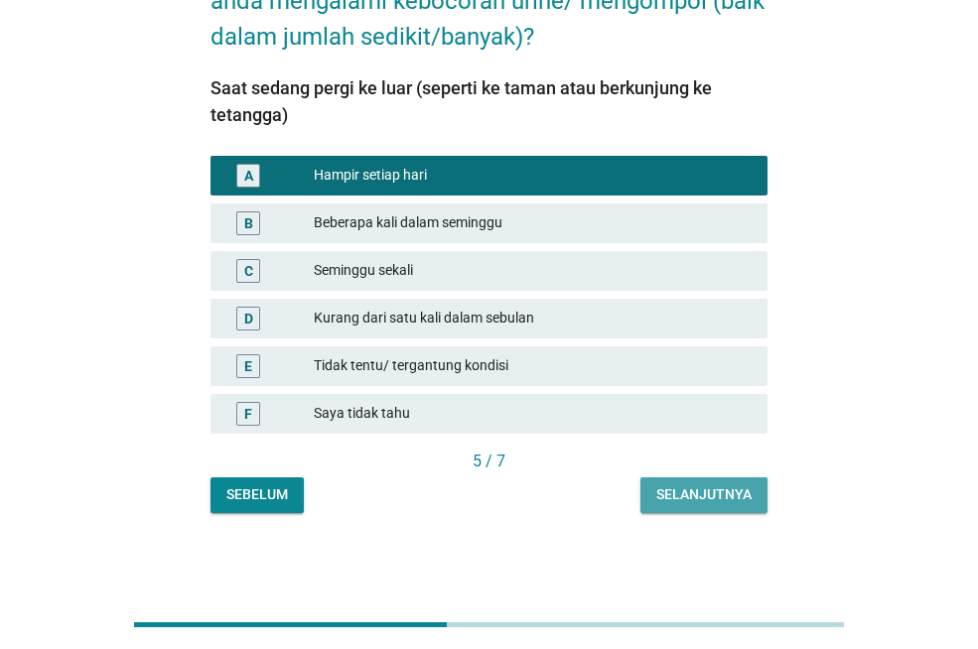
click at [700, 497] on div "Selanjutnya" at bounding box center [703, 494] width 95 height 21
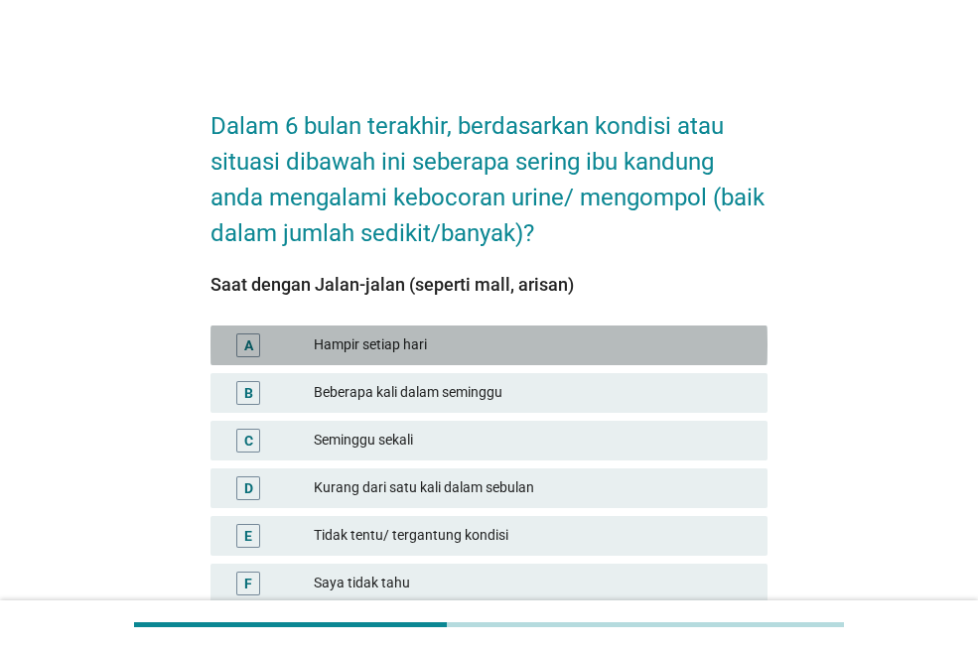
click at [405, 335] on div "Hampir setiap hari" at bounding box center [533, 345] width 438 height 24
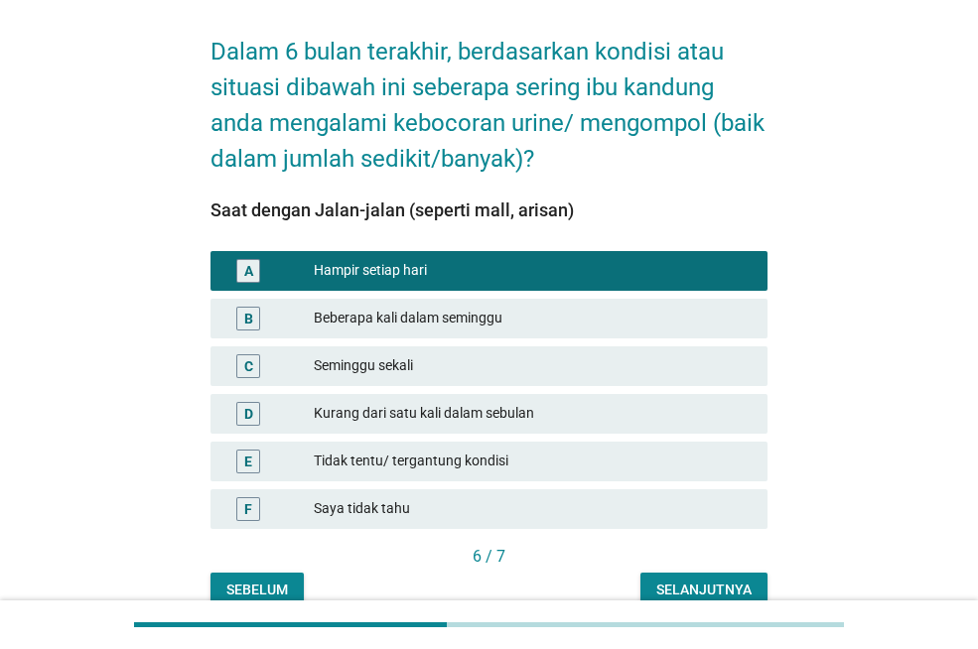
scroll to position [170, 0]
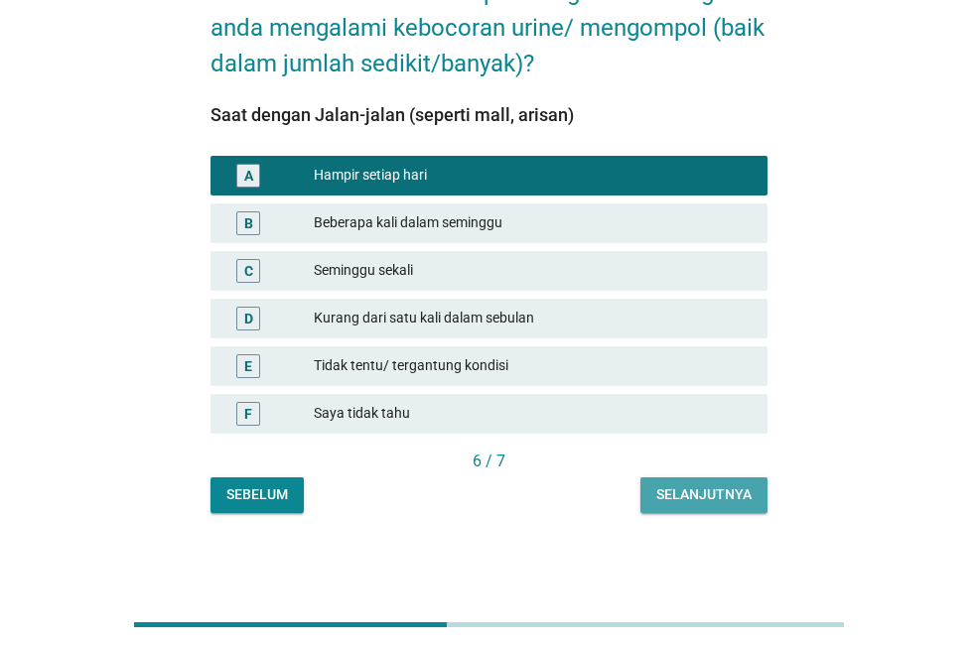
click at [697, 488] on div "Selanjutnya" at bounding box center [703, 494] width 95 height 21
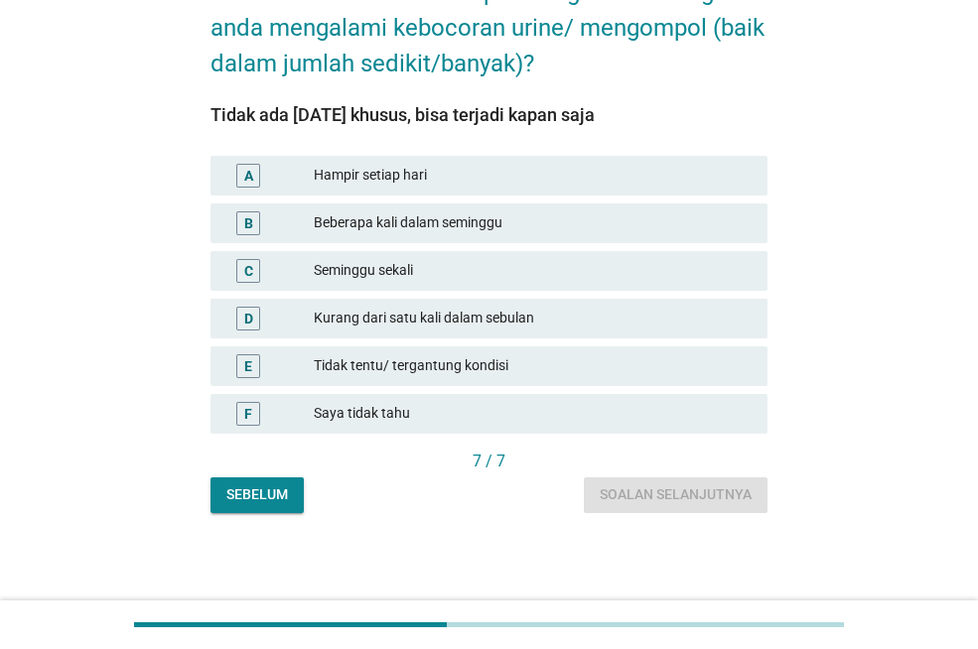
scroll to position [0, 0]
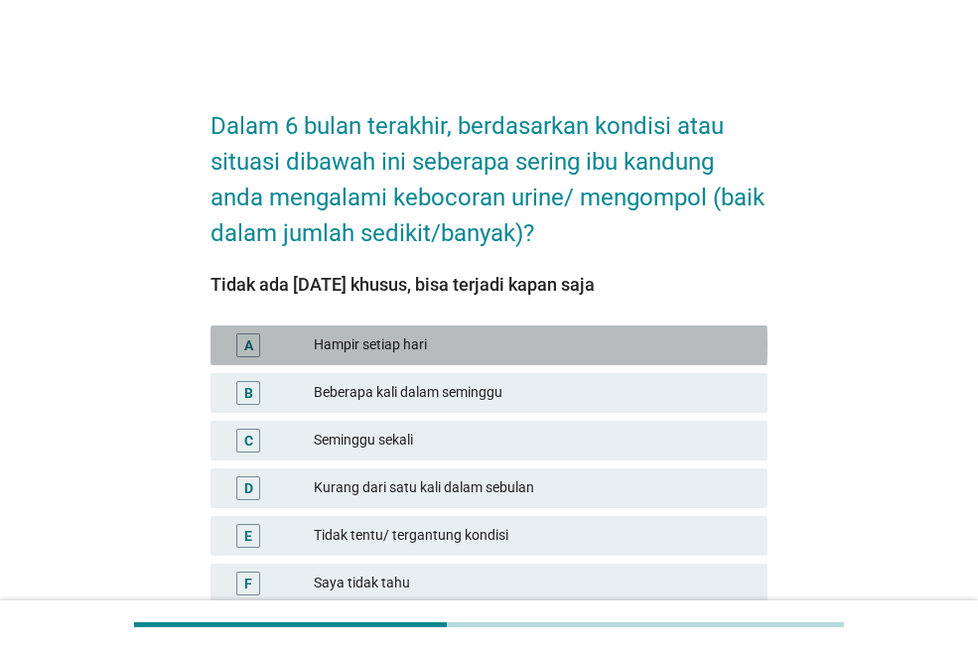
click at [480, 339] on div "Hampir setiap hari" at bounding box center [533, 345] width 438 height 24
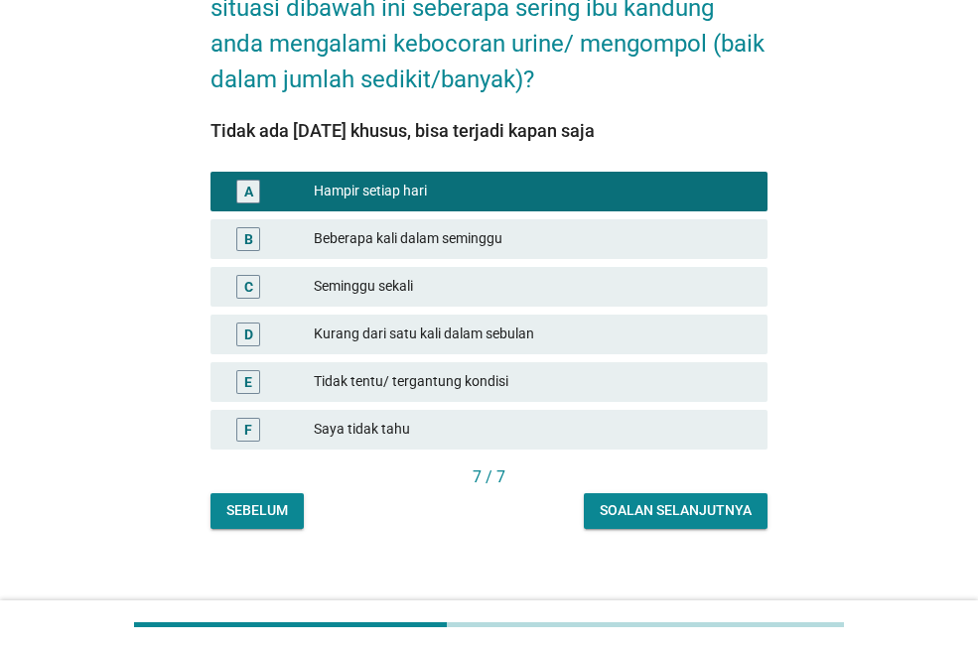
scroll to position [170, 0]
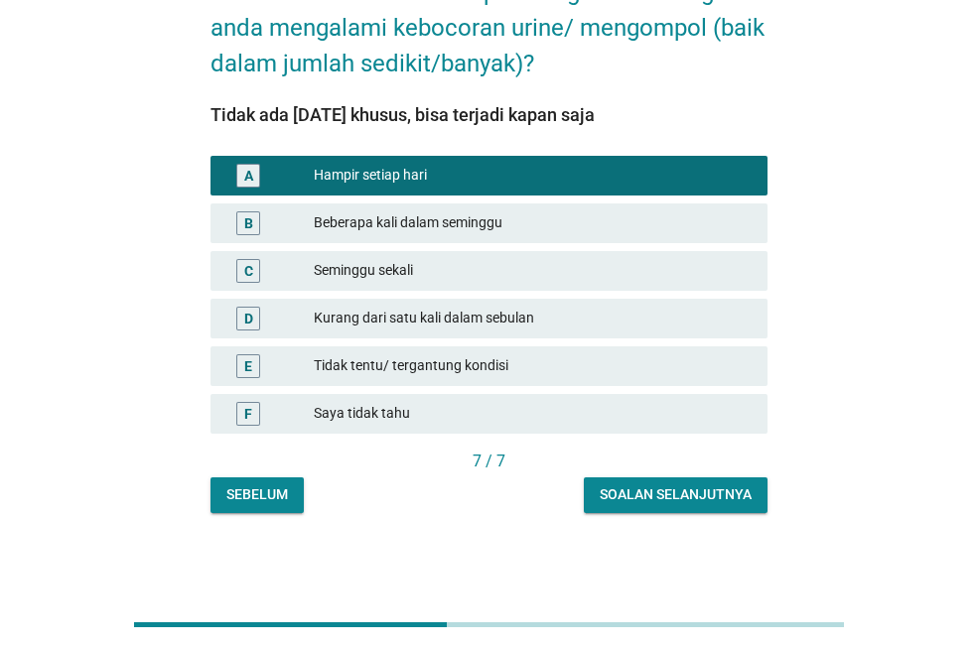
click at [675, 483] on button "Soalan selanjutnya" at bounding box center [676, 495] width 184 height 36
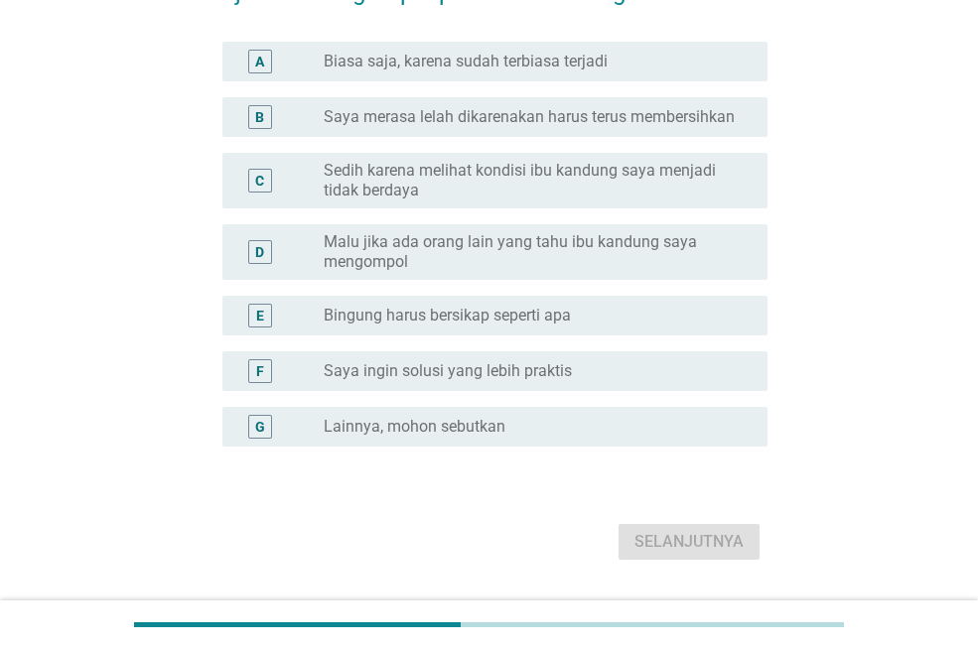
scroll to position [0, 0]
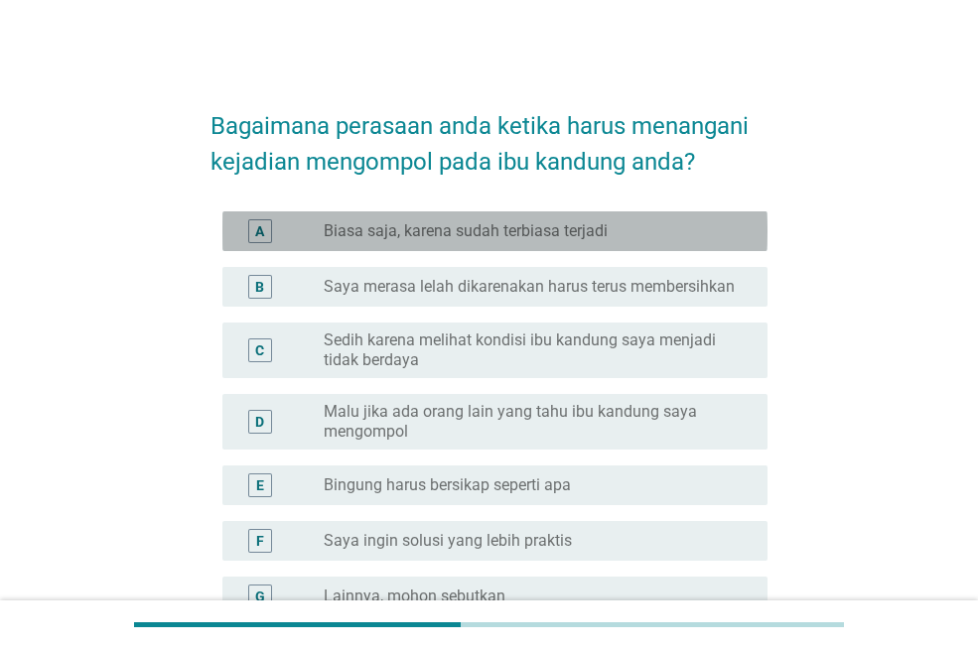
click at [573, 231] on label "Biasa saja, karena sudah terbiasa terjadi" at bounding box center [466, 231] width 284 height 20
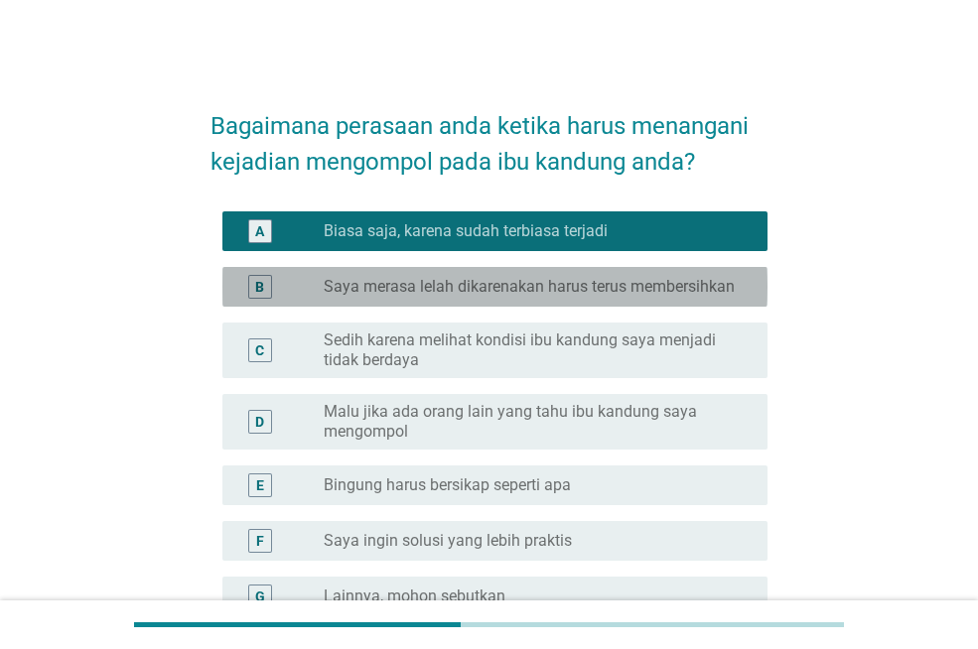
click at [628, 300] on div "B radio_button_unchecked Saya merasa lelah dikarenakan harus terus membersihkan" at bounding box center [494, 287] width 545 height 40
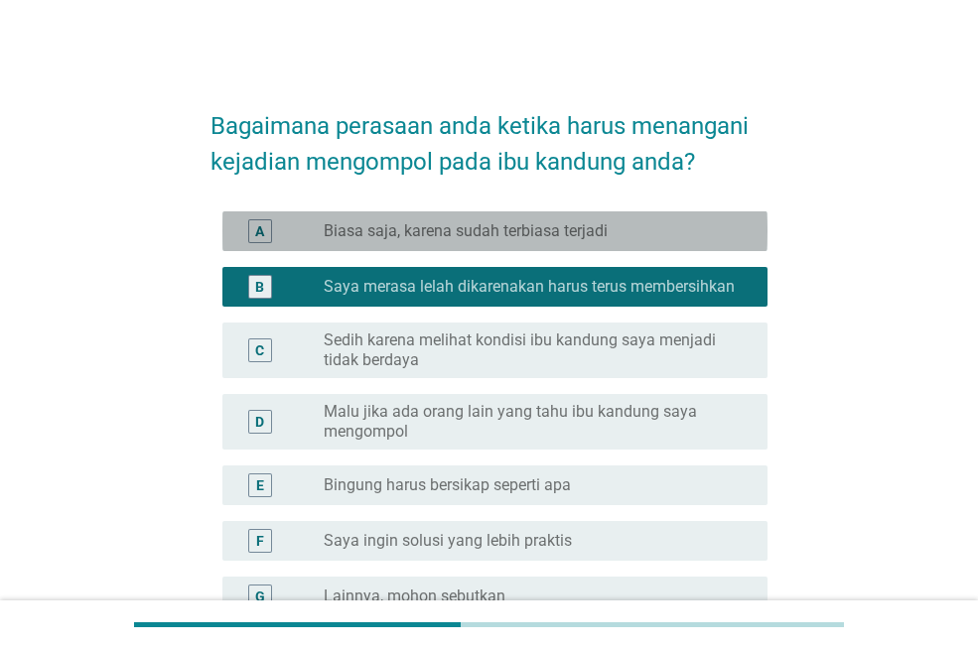
click at [613, 238] on div "radio_button_unchecked Biasa saja, karena sudah terbiasa terjadi" at bounding box center [530, 231] width 412 height 20
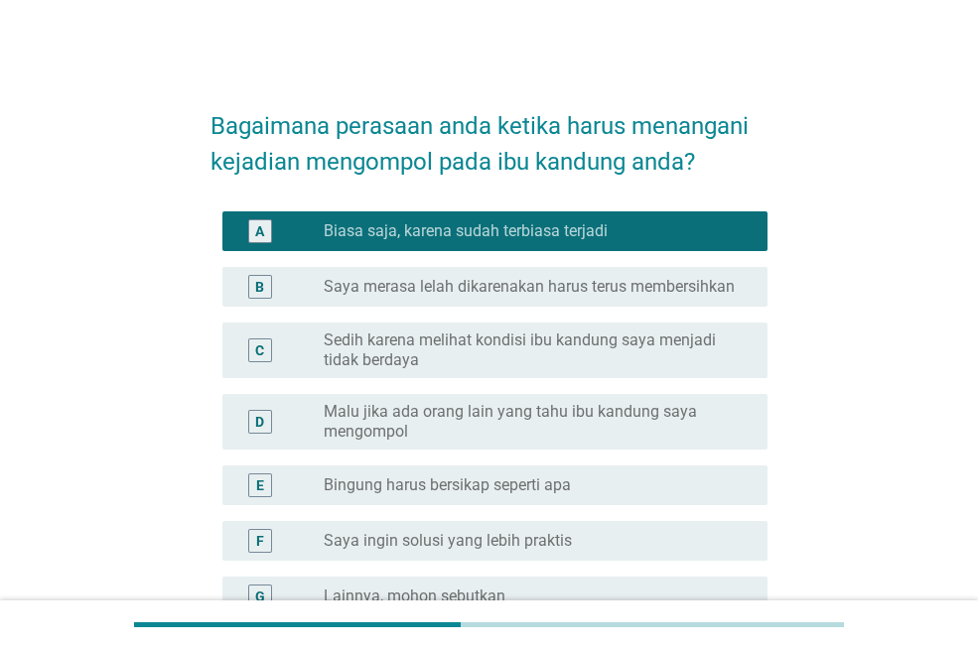
click at [578, 532] on div "radio_button_unchecked Saya ingin solusi yang lebih praktis" at bounding box center [530, 541] width 412 height 20
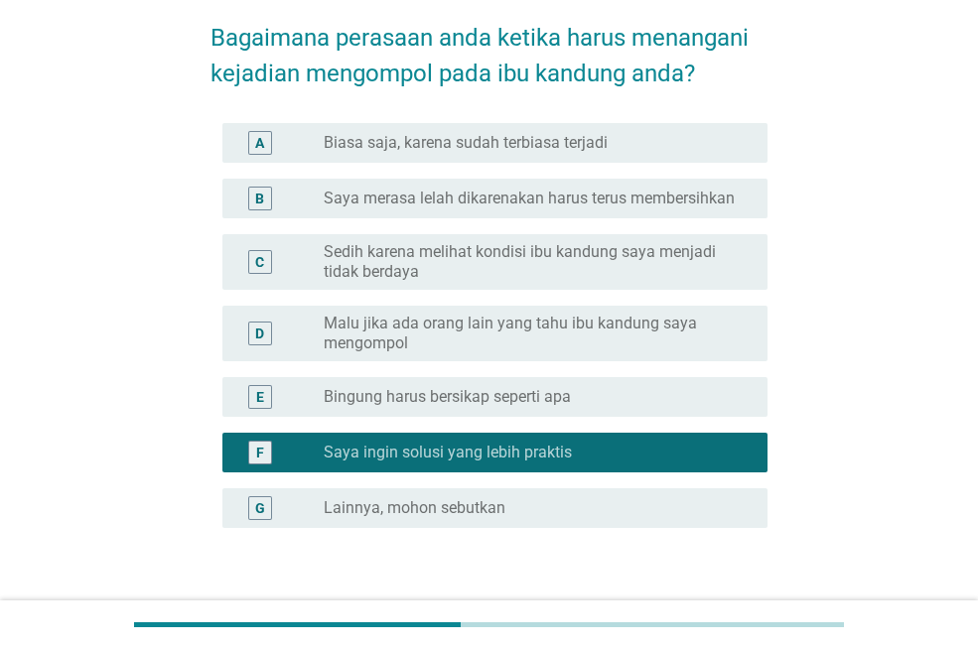
scroll to position [222, 0]
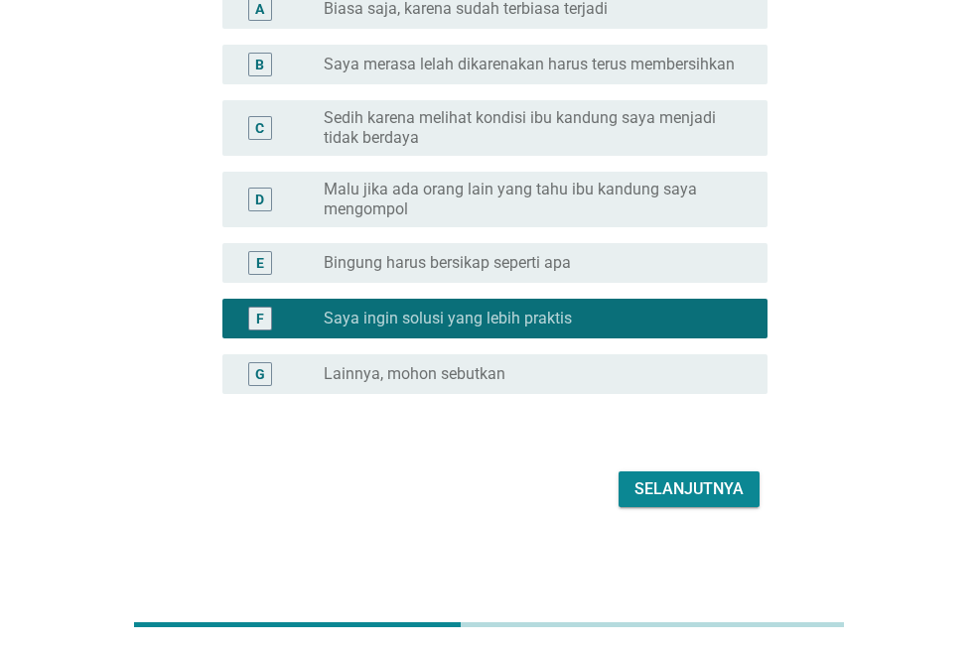
click at [687, 486] on div "Selanjutnya" at bounding box center [688, 489] width 109 height 24
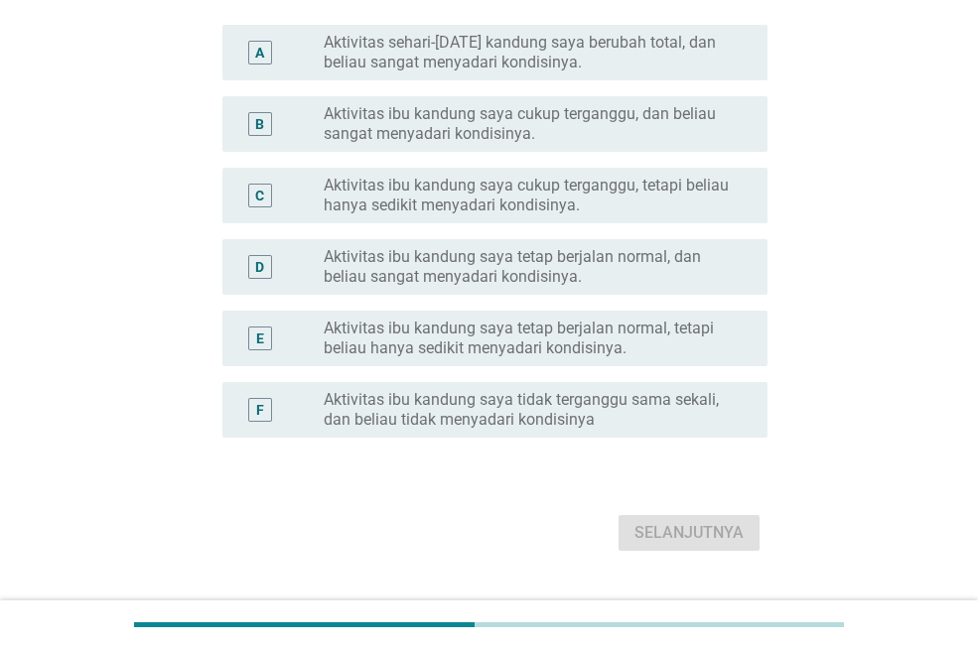
scroll to position [0, 0]
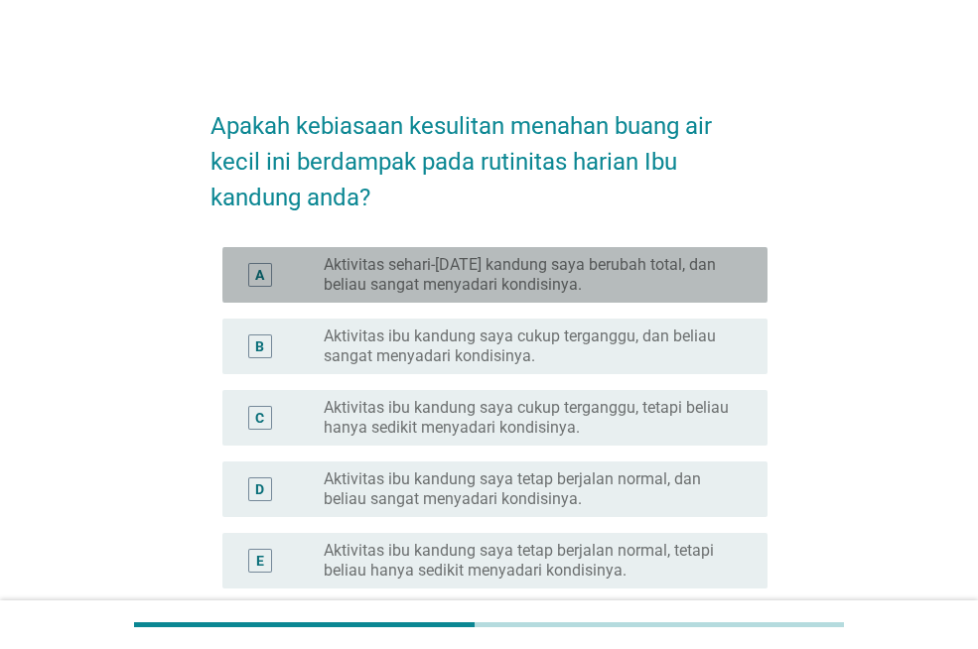
click at [535, 295] on div "A radio_button_unchecked Aktivitas sehari-[DATE] kandung saya berubah total, da…" at bounding box center [494, 275] width 545 height 56
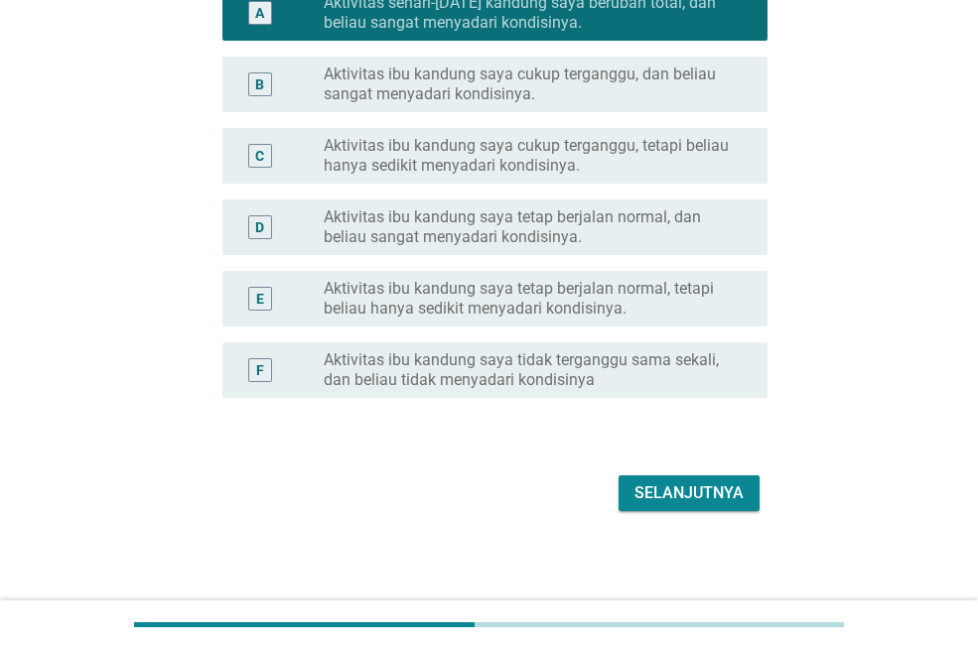
scroll to position [266, 0]
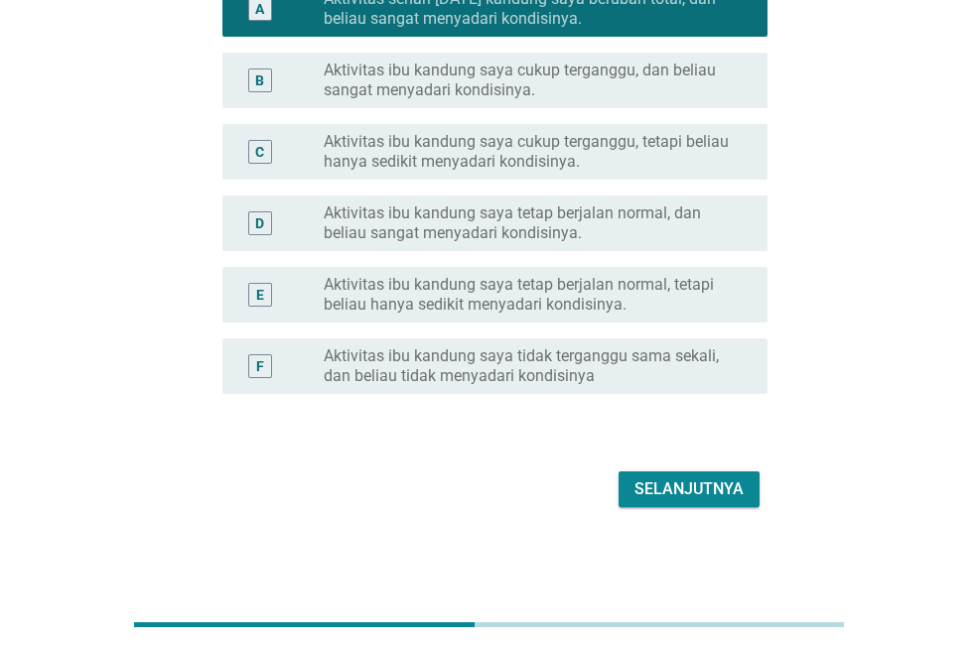
click at [700, 482] on div "Selanjutnya" at bounding box center [688, 489] width 109 height 24
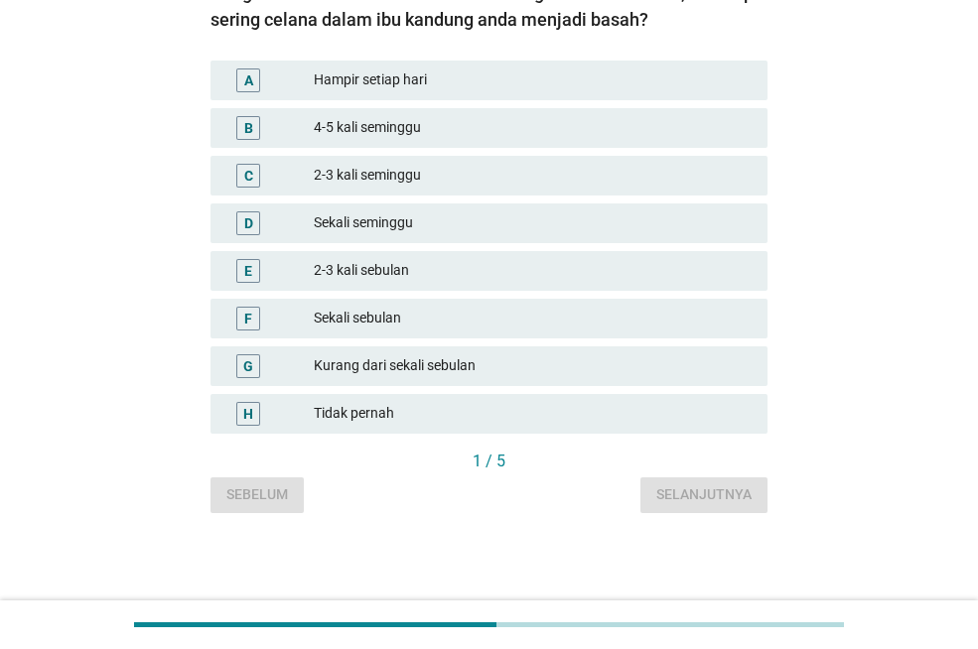
scroll to position [0, 0]
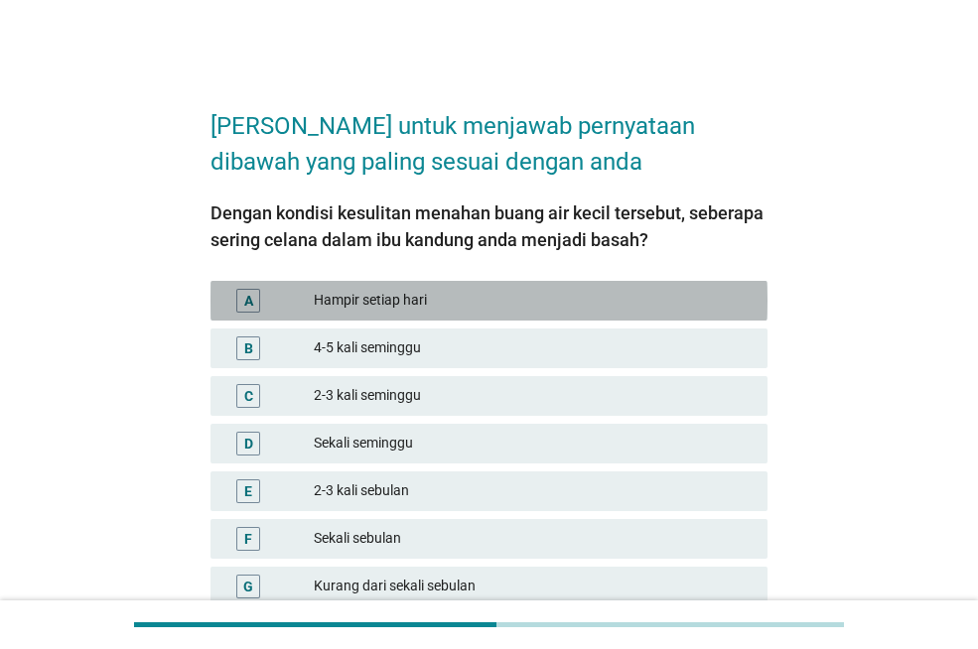
click at [394, 292] on div "Hampir setiap hari" at bounding box center [533, 301] width 438 height 24
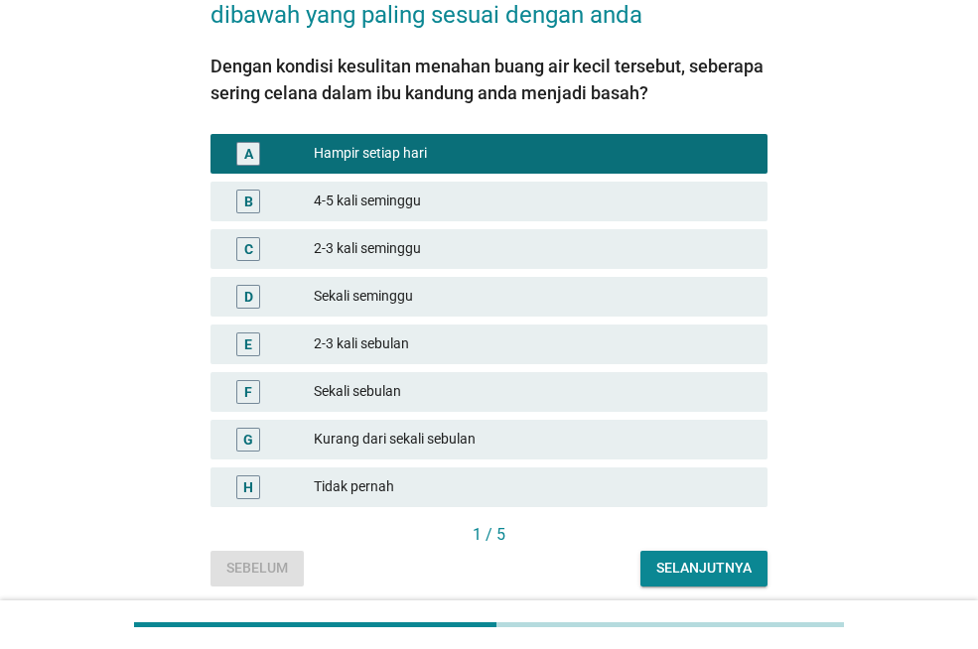
scroll to position [220, 0]
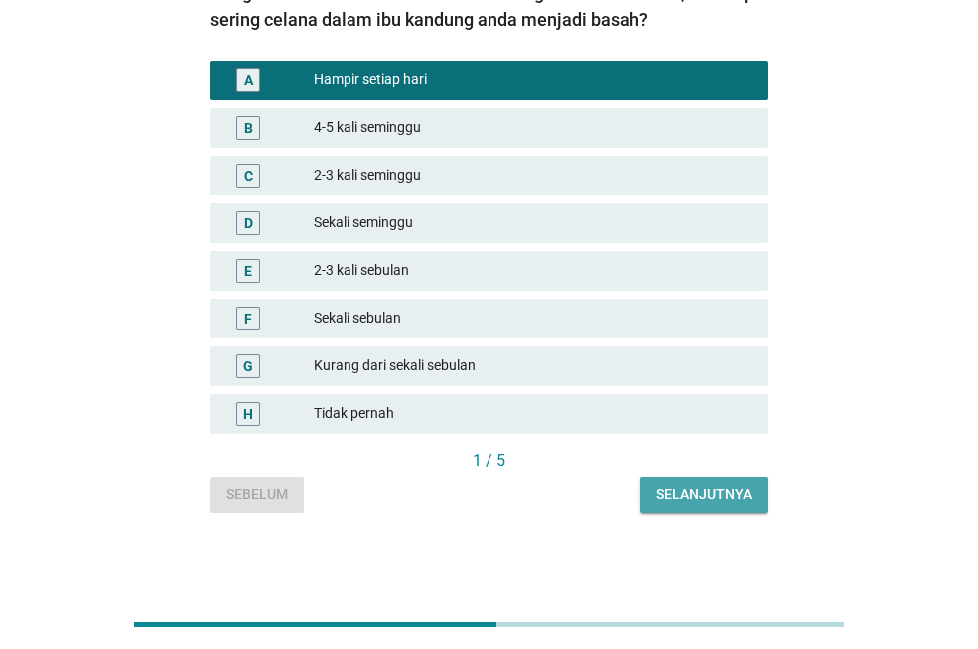
click at [702, 493] on div "Selanjutnya" at bounding box center [703, 494] width 95 height 21
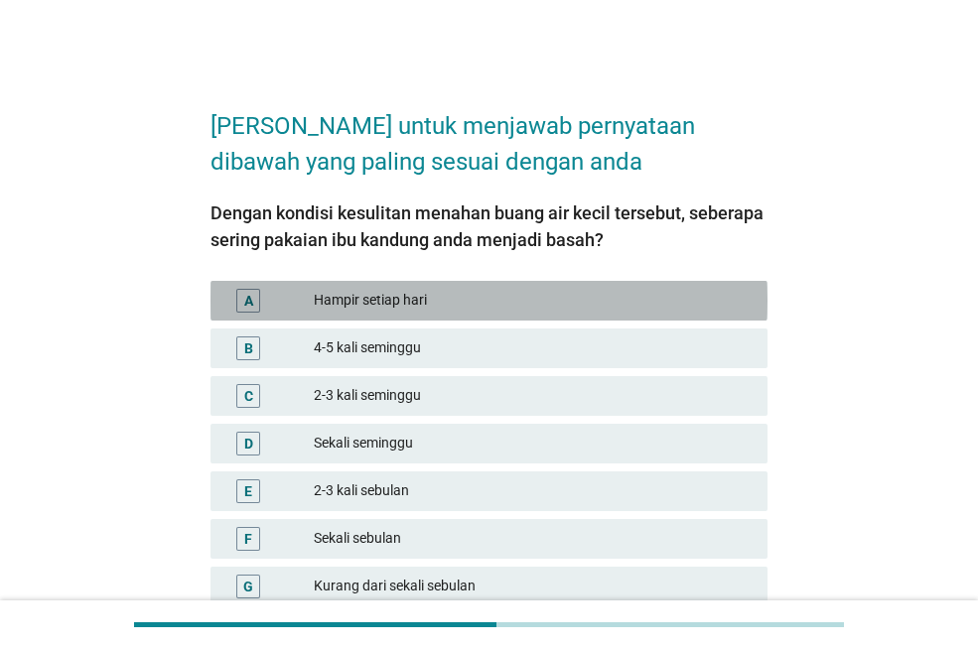
click at [450, 309] on div "Hampir setiap hari" at bounding box center [533, 301] width 438 height 24
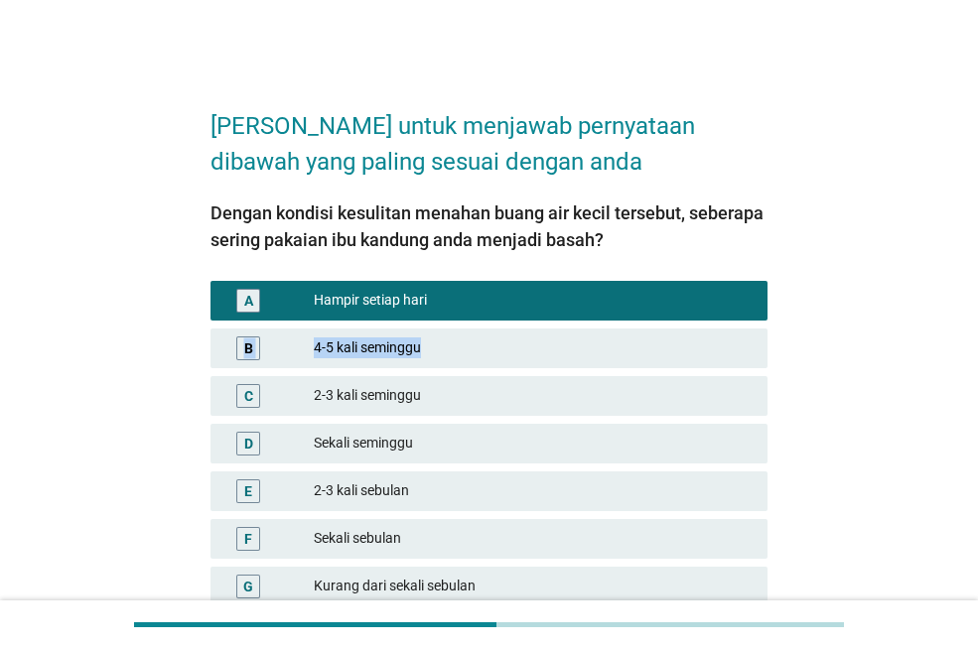
drag, startPoint x: 977, startPoint y: 302, endPoint x: 984, endPoint y: 362, distance: 60.9
click at [977, 362] on html "[PERSON_NAME] untuk menjawab pernyataan dibawah yang paling sesuai dengan anda …" at bounding box center [489, 410] width 978 height 821
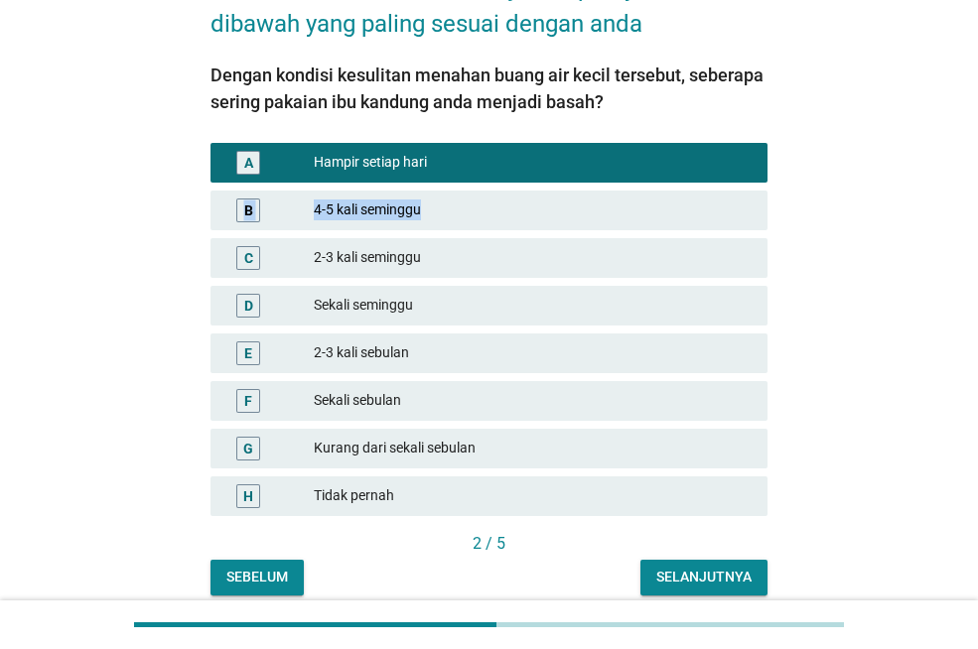
scroll to position [220, 0]
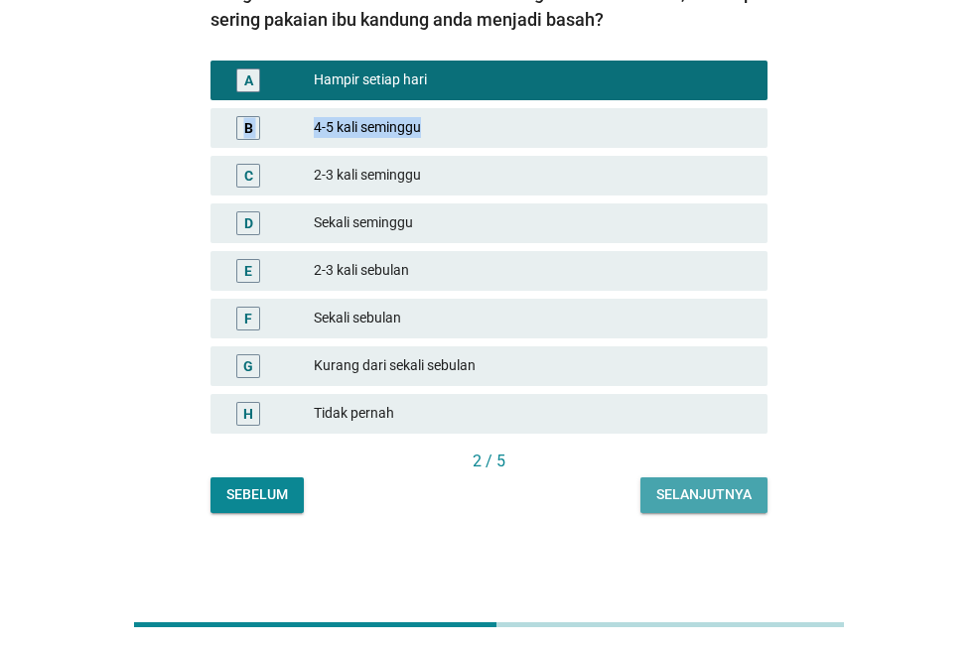
click at [706, 502] on div "Selanjutnya" at bounding box center [703, 494] width 95 height 21
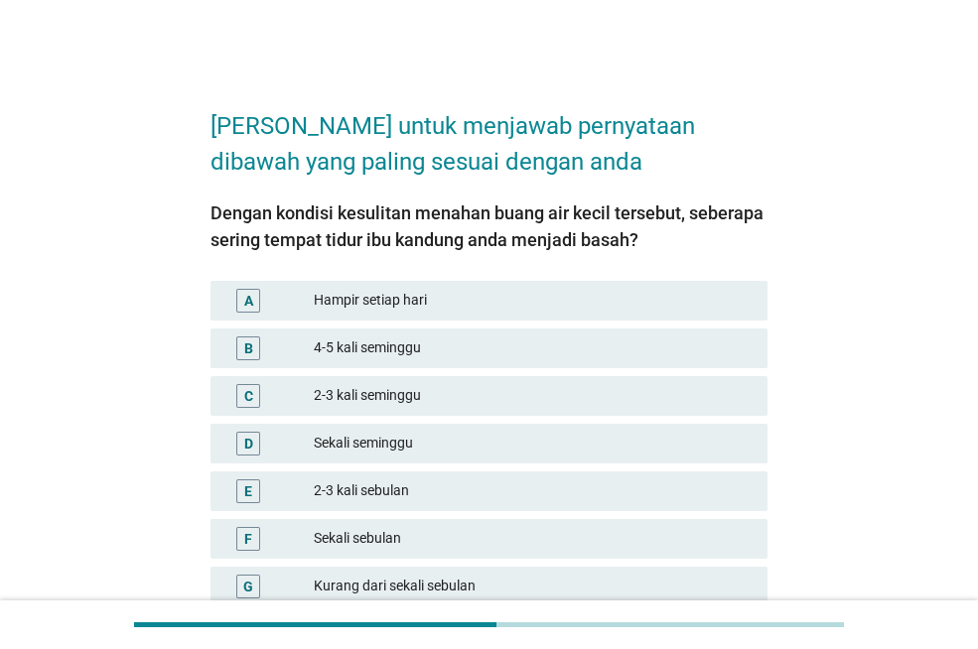
click at [382, 292] on div "Hampir setiap hari" at bounding box center [533, 301] width 438 height 24
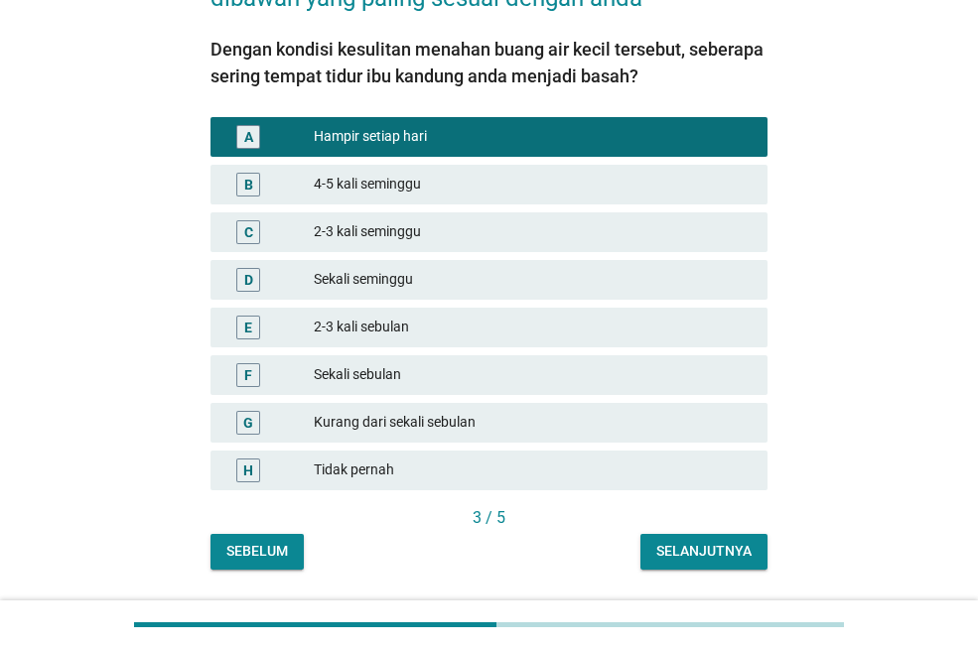
scroll to position [169, 0]
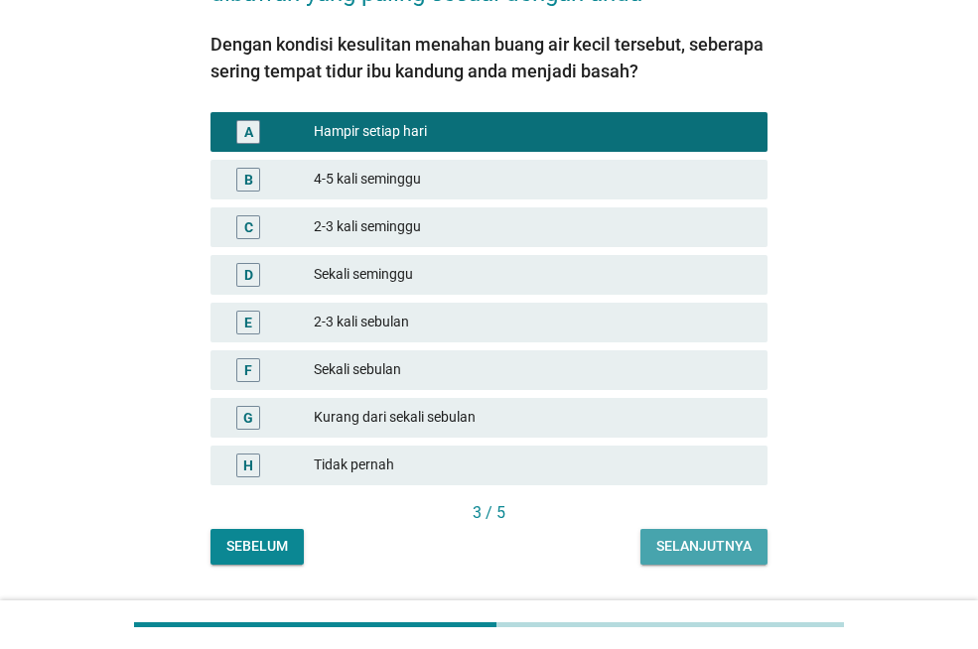
click at [692, 551] on div "Selanjutnya" at bounding box center [703, 546] width 95 height 21
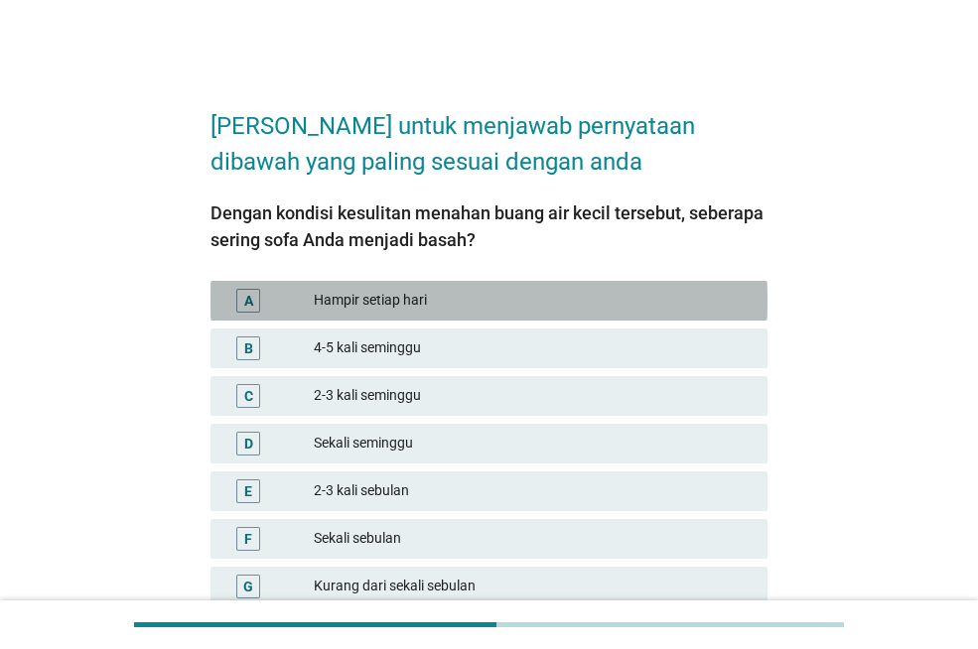
click at [414, 312] on div "Hampir setiap hari" at bounding box center [533, 301] width 438 height 24
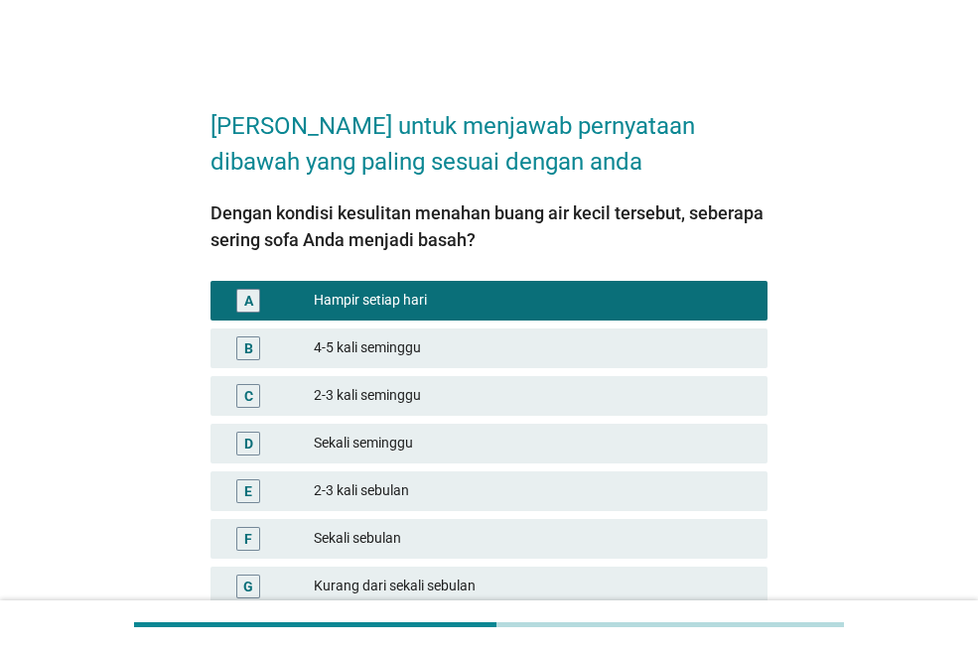
scroll to position [220, 0]
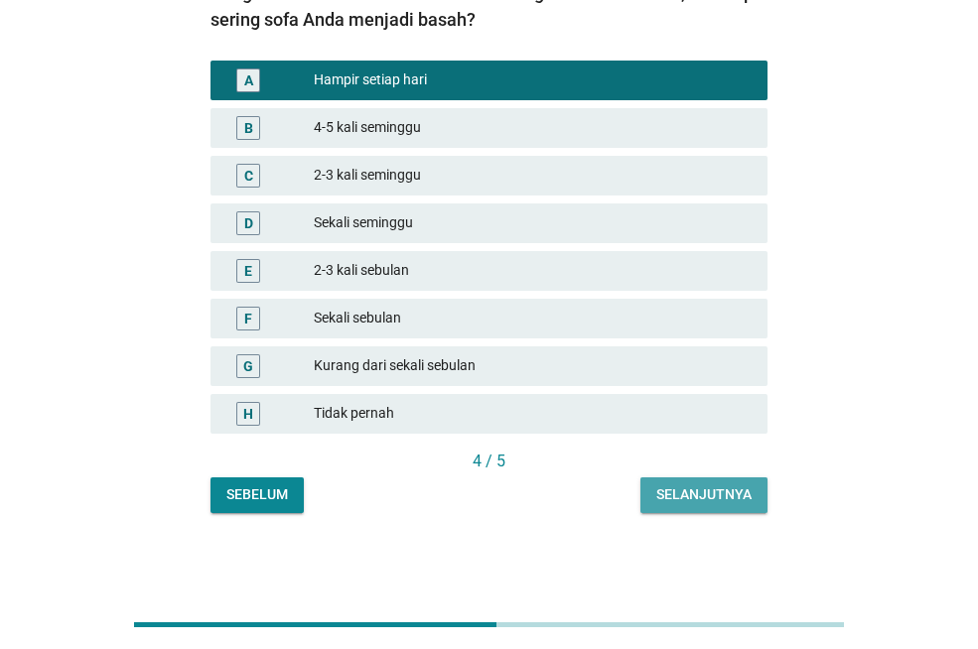
click at [703, 492] on div "Selanjutnya" at bounding box center [703, 494] width 95 height 21
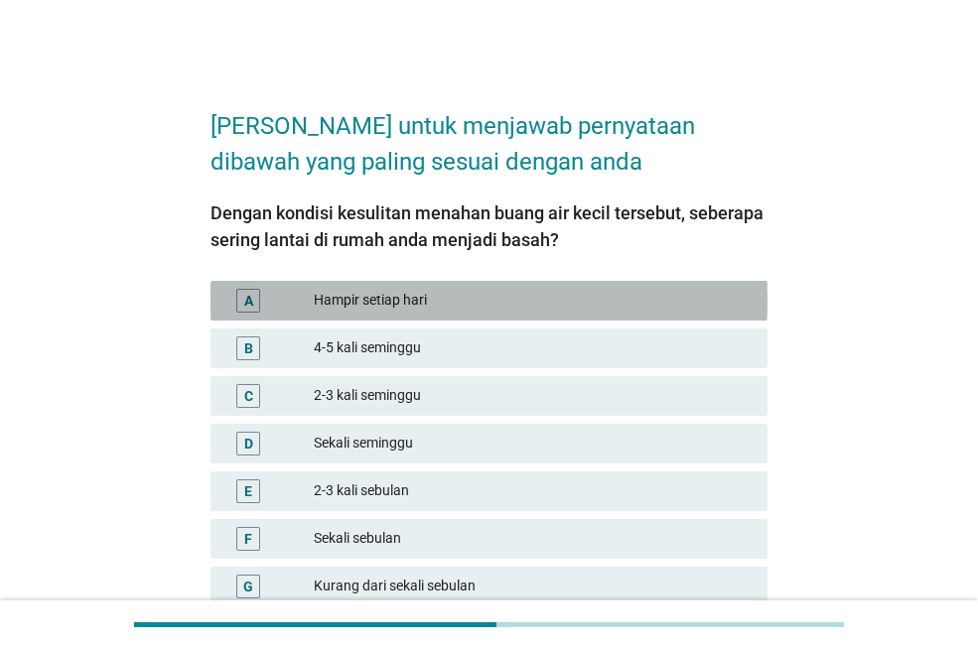
click at [486, 305] on div "Hampir setiap hari" at bounding box center [533, 301] width 438 height 24
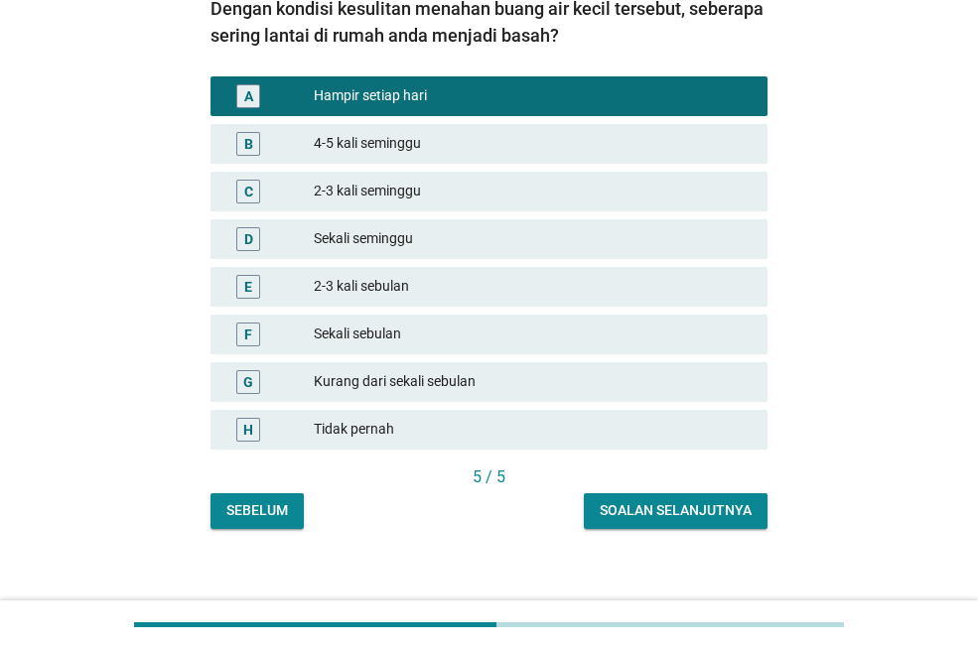
scroll to position [220, 0]
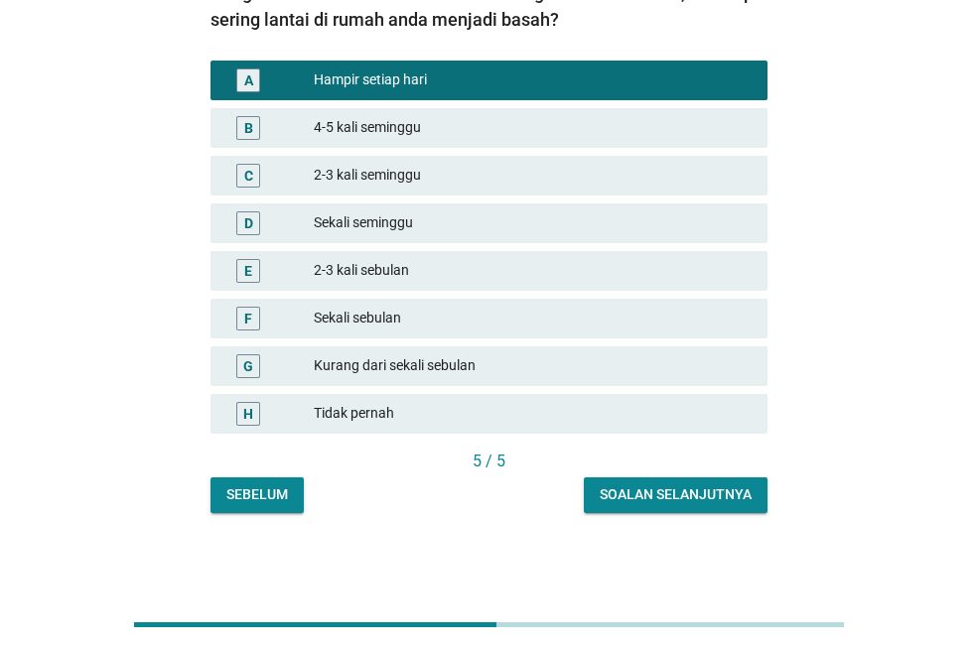
click at [679, 491] on div "Soalan selanjutnya" at bounding box center [675, 494] width 152 height 21
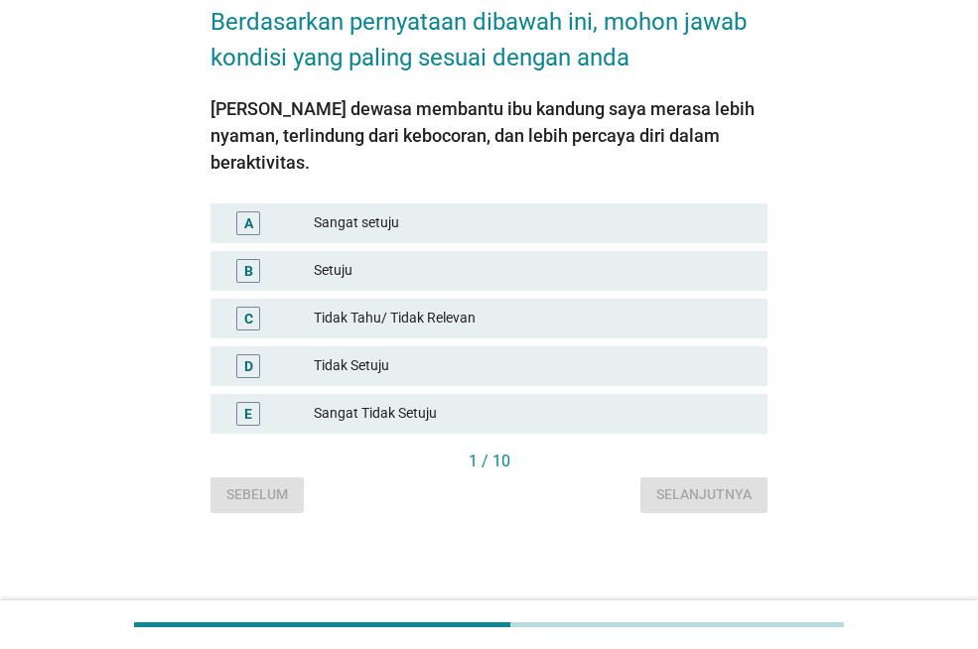
scroll to position [0, 0]
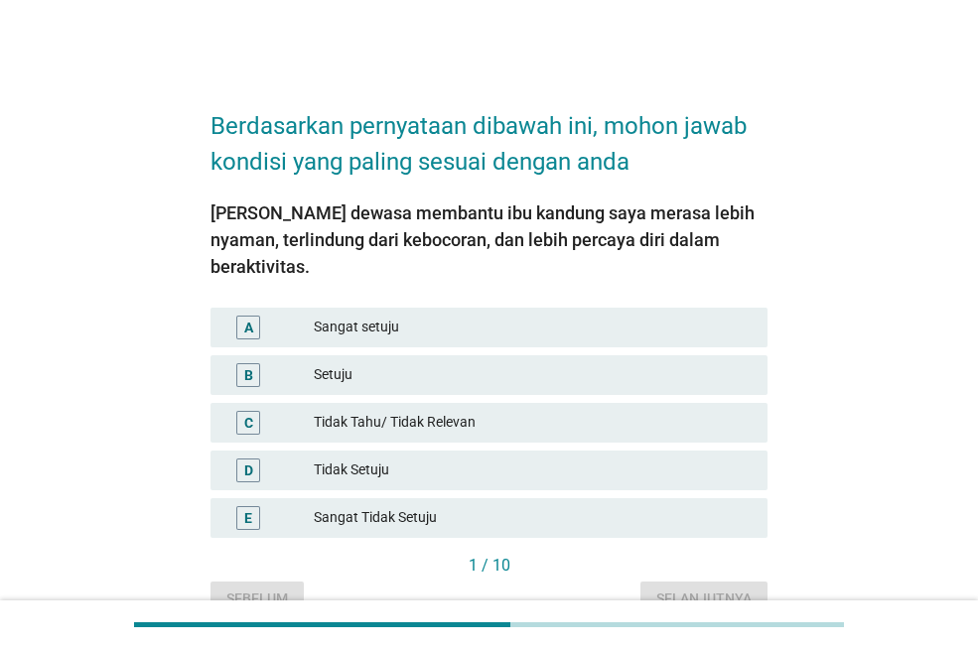
click at [357, 316] on div "Sangat setuju" at bounding box center [533, 328] width 438 height 24
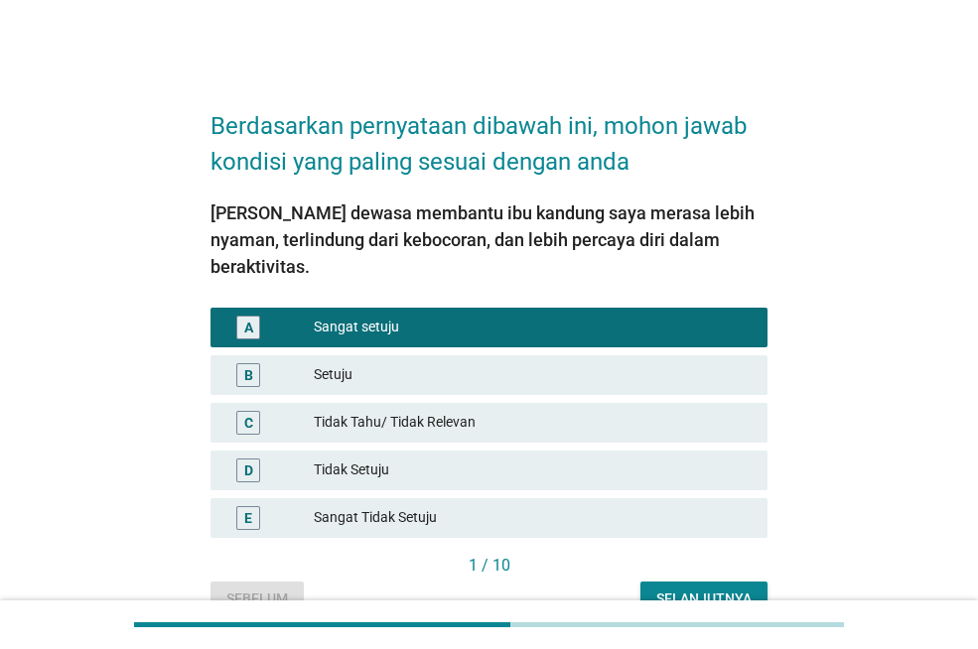
click at [685, 589] on div "Selanjutnya" at bounding box center [703, 599] width 95 height 21
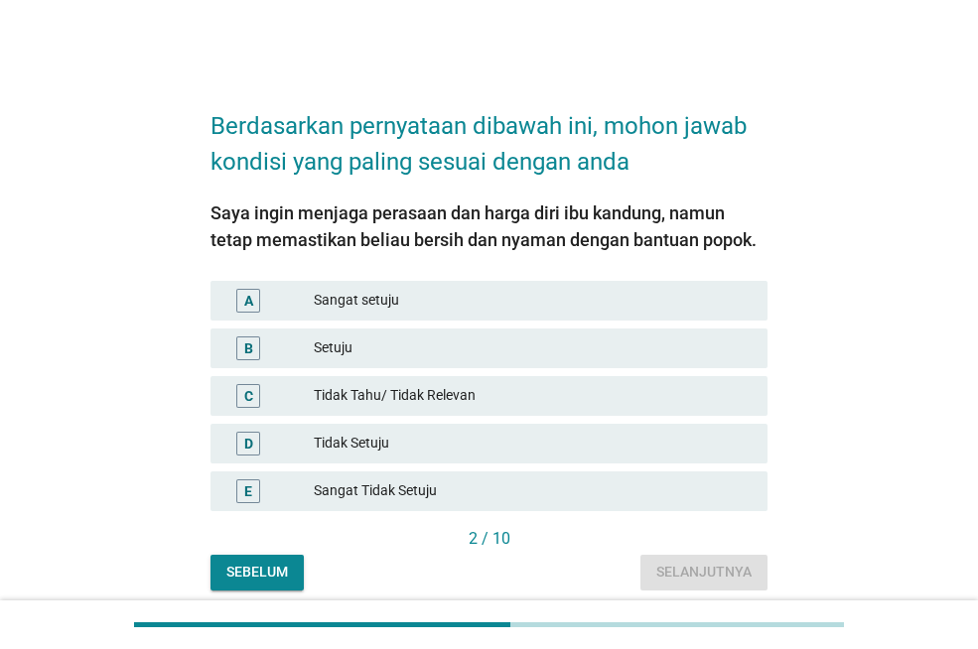
click at [420, 291] on div "Sangat setuju" at bounding box center [533, 301] width 438 height 24
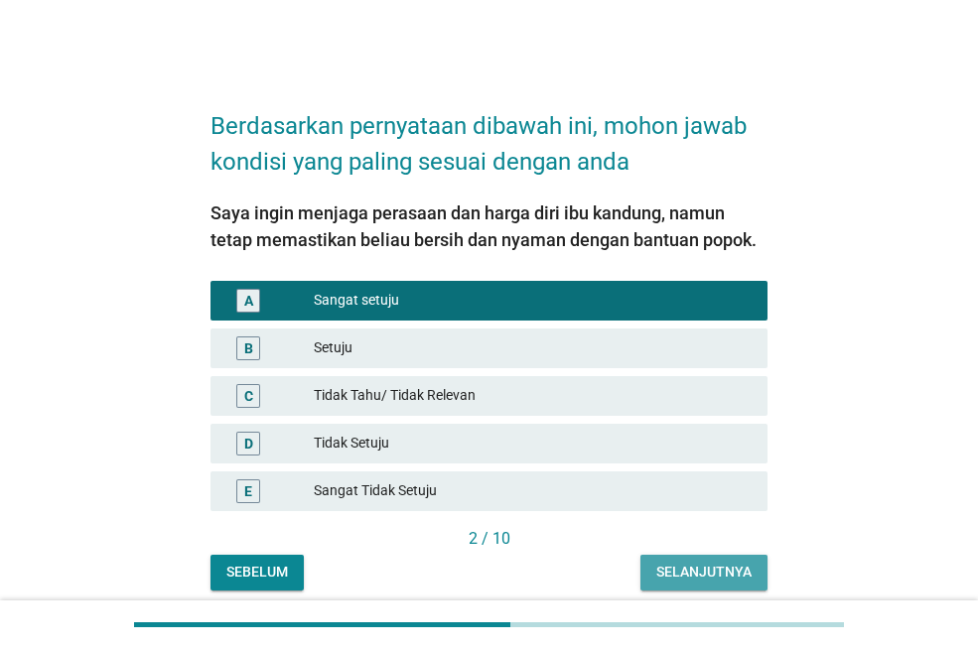
click at [696, 569] on div "Selanjutnya" at bounding box center [703, 572] width 95 height 21
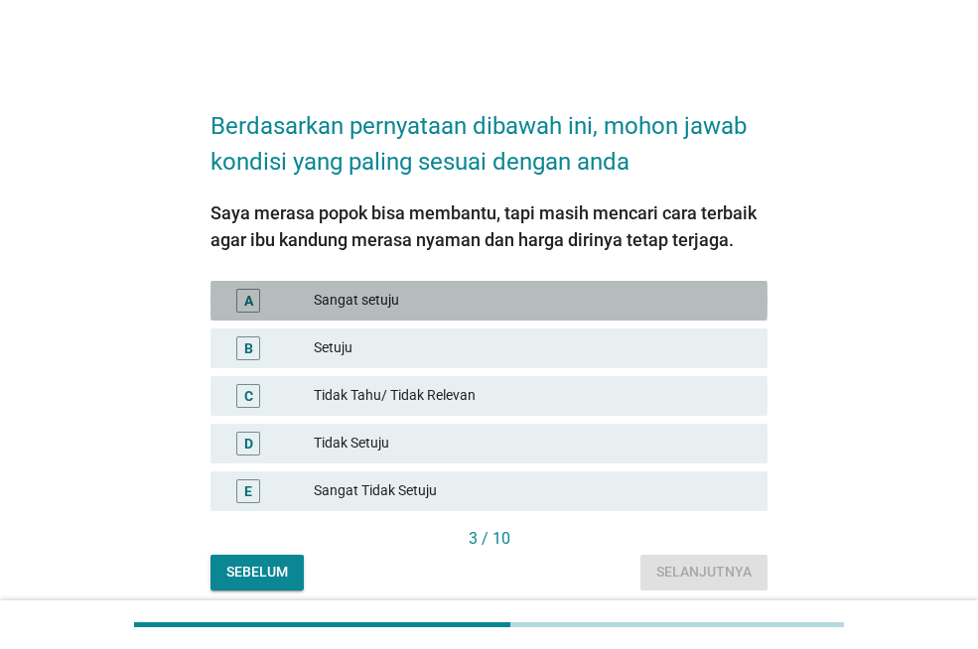
click at [346, 312] on div "Sangat setuju" at bounding box center [533, 301] width 438 height 24
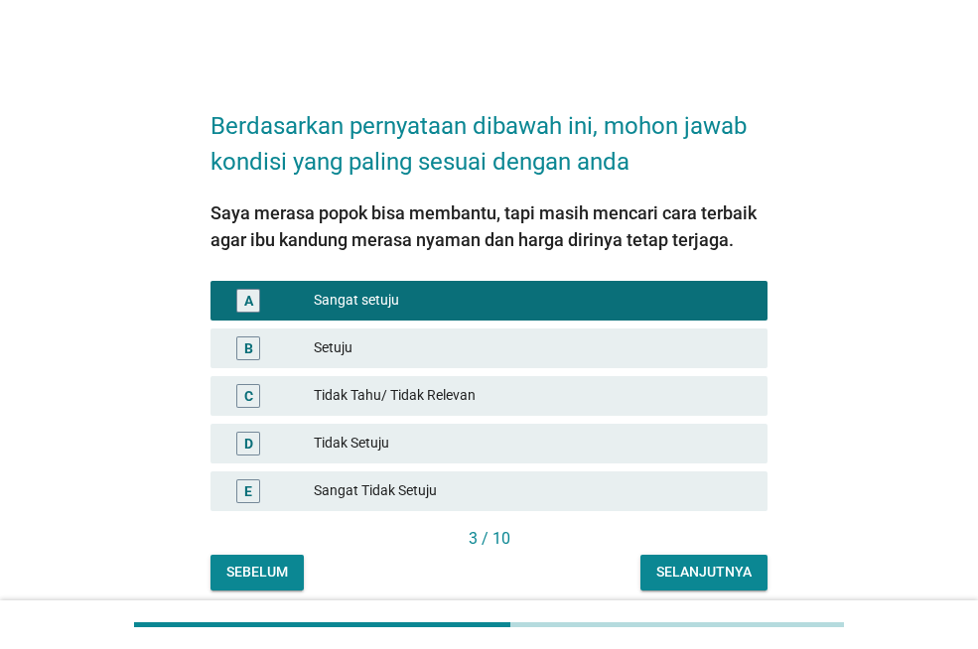
click at [704, 574] on div "Selanjutnya" at bounding box center [703, 572] width 95 height 21
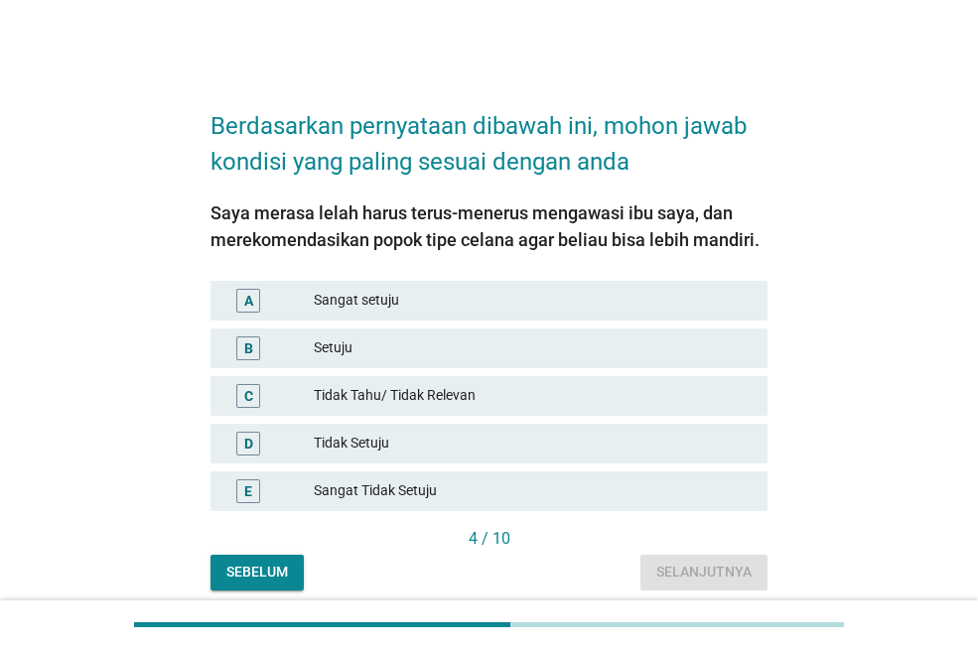
click at [463, 306] on div "Sangat setuju" at bounding box center [533, 301] width 438 height 24
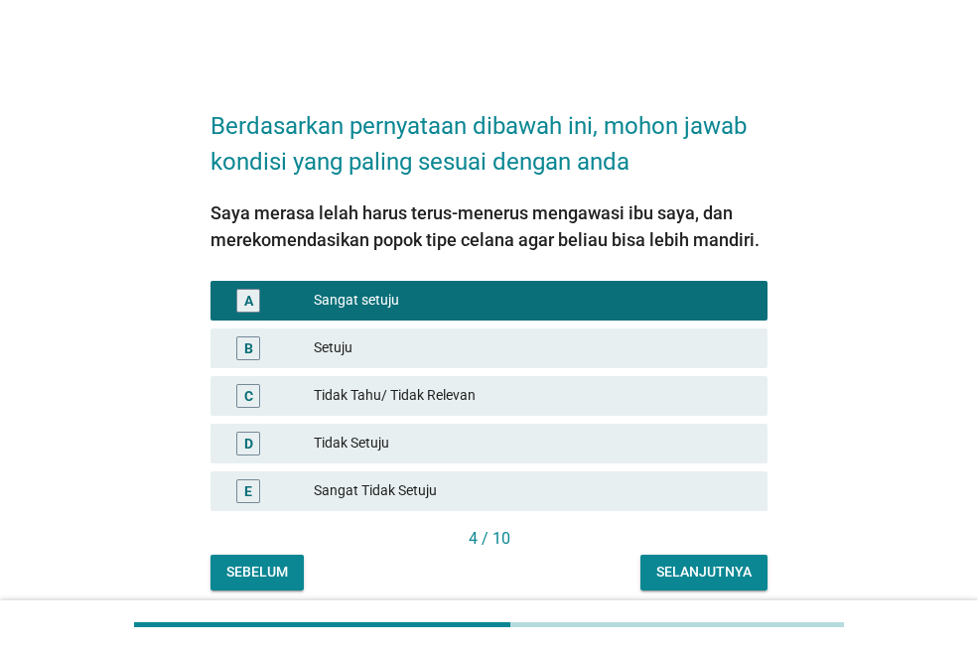
click at [697, 570] on div "Selanjutnya" at bounding box center [703, 572] width 95 height 21
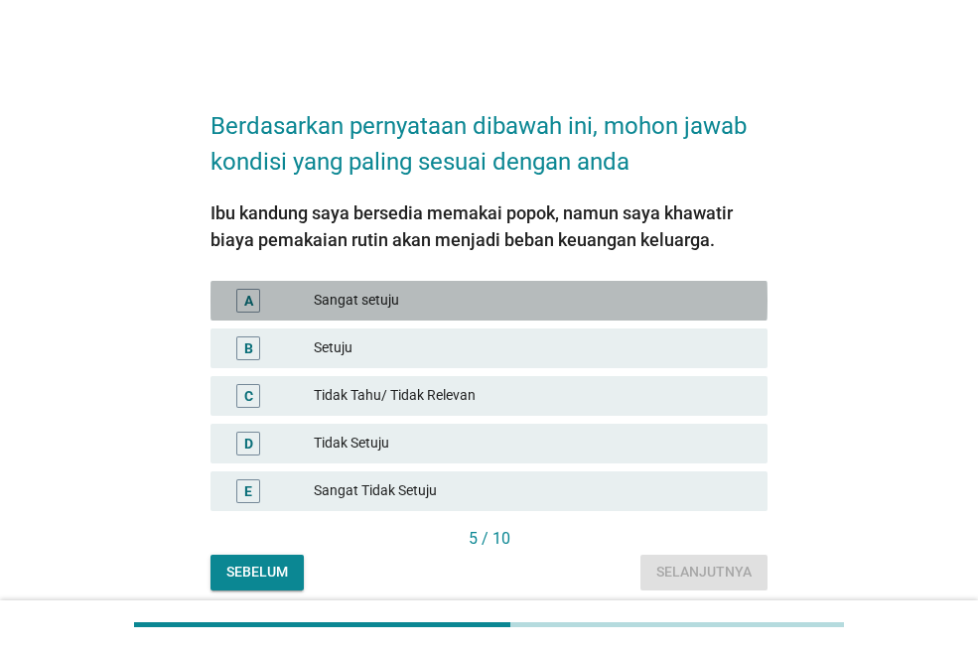
click at [326, 299] on div "Sangat setuju" at bounding box center [533, 301] width 438 height 24
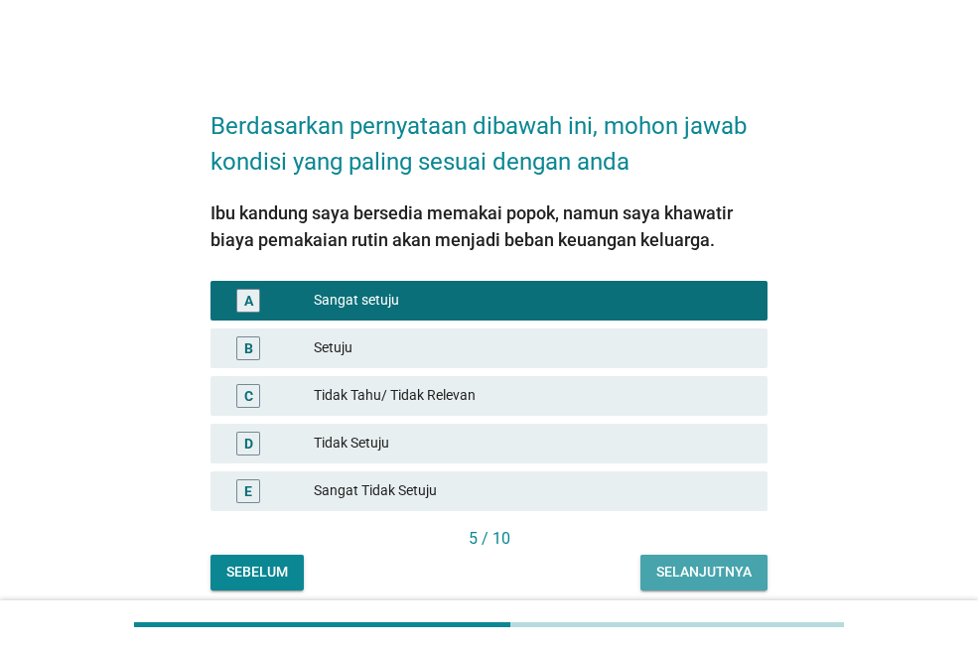
click at [679, 580] on div "Selanjutnya" at bounding box center [703, 572] width 95 height 21
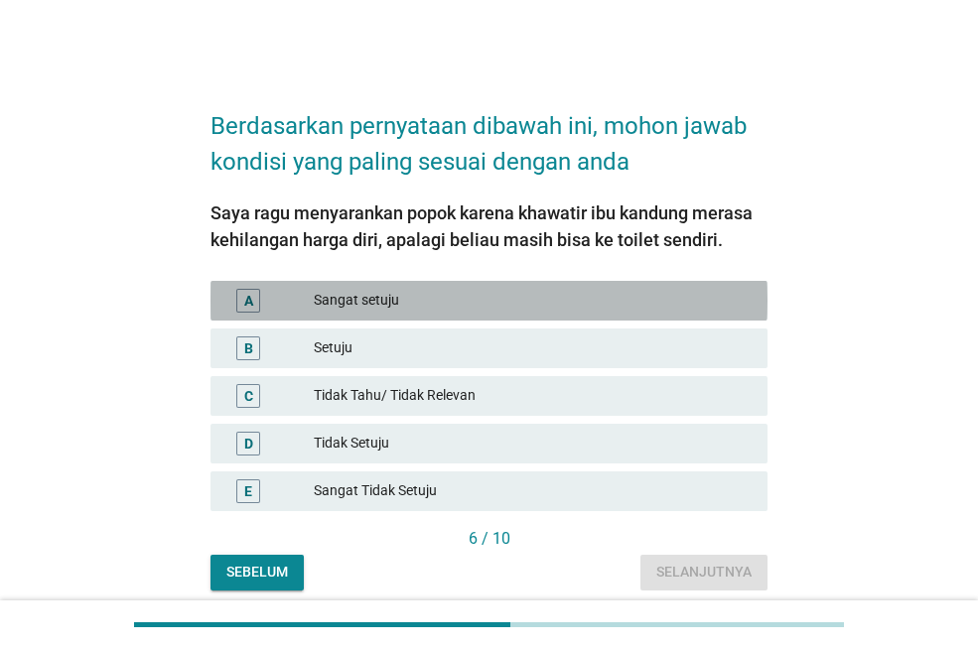
click at [346, 306] on div "Sangat setuju" at bounding box center [533, 301] width 438 height 24
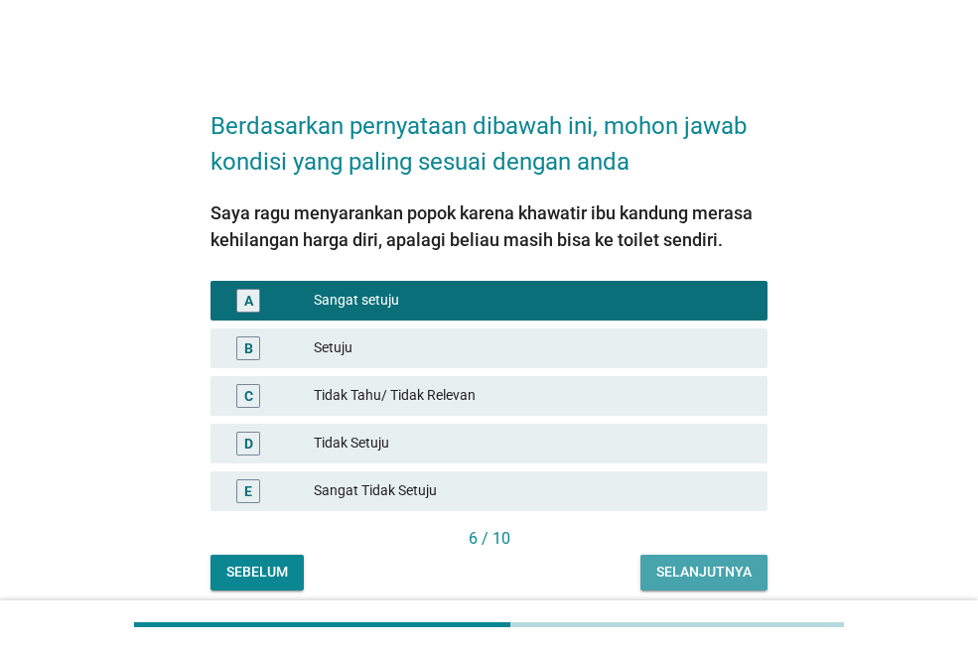
click at [672, 569] on div "Selanjutnya" at bounding box center [703, 572] width 95 height 21
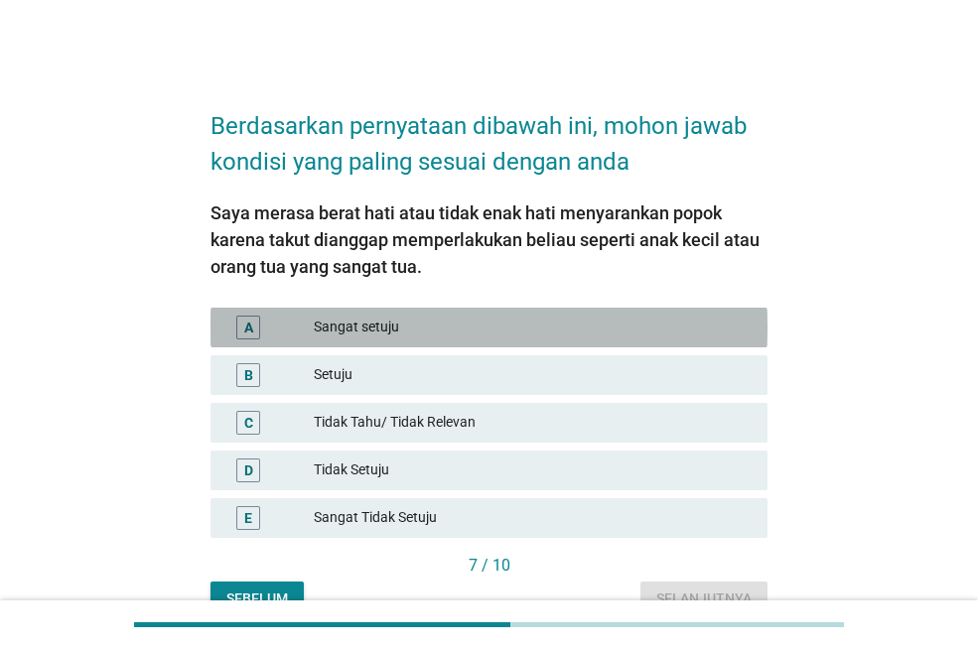
click at [342, 316] on div "Sangat setuju" at bounding box center [533, 328] width 438 height 24
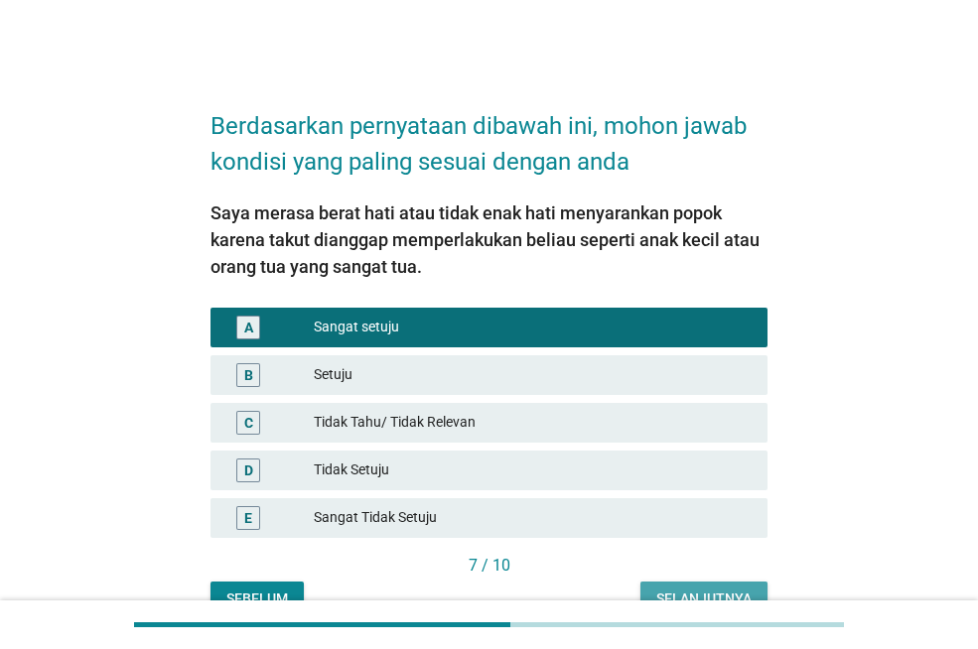
click at [691, 583] on button "Selanjutnya" at bounding box center [703, 600] width 127 height 36
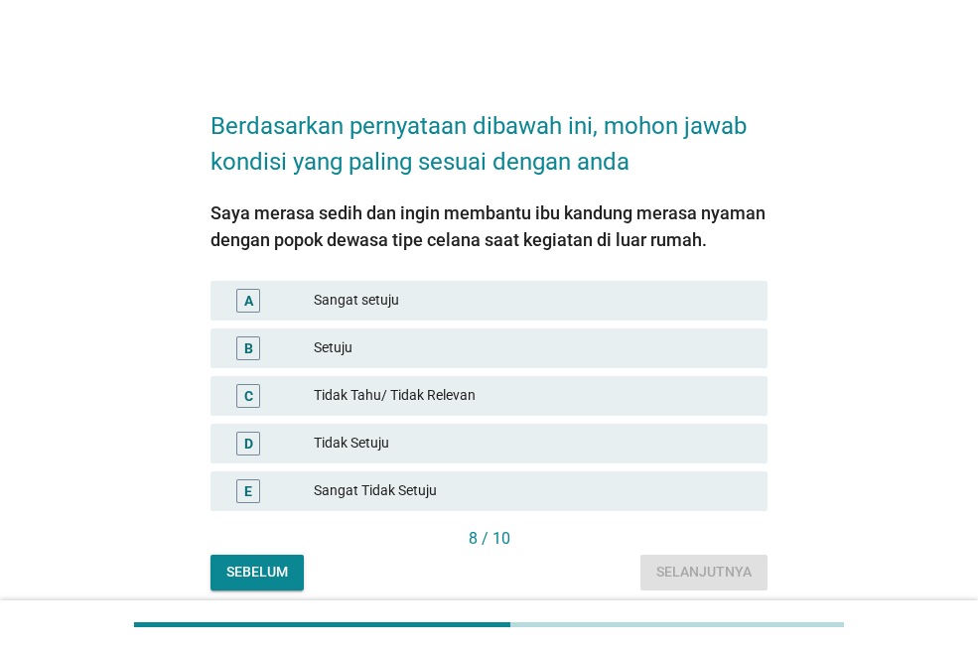
click at [355, 292] on div "Sangat setuju" at bounding box center [533, 301] width 438 height 24
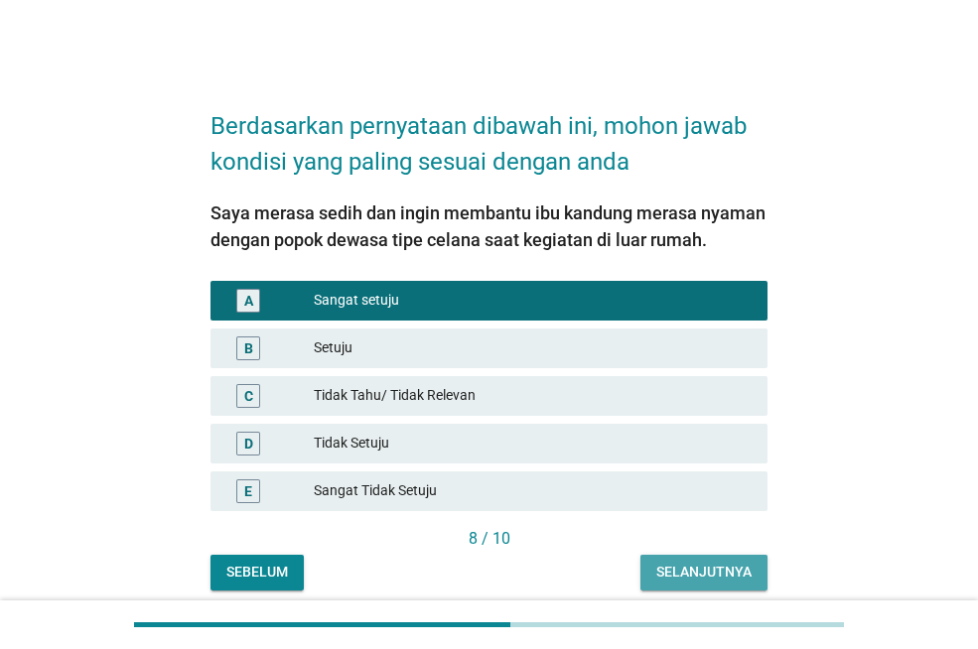
click at [694, 570] on div "Selanjutnya" at bounding box center [703, 572] width 95 height 21
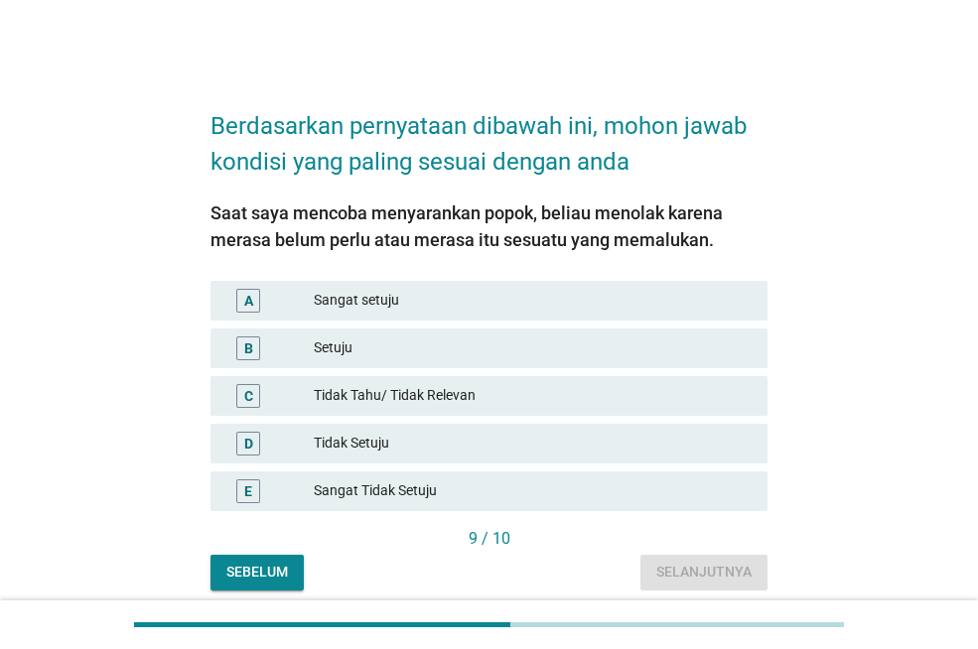
click at [323, 312] on div "Sangat setuju" at bounding box center [533, 301] width 438 height 24
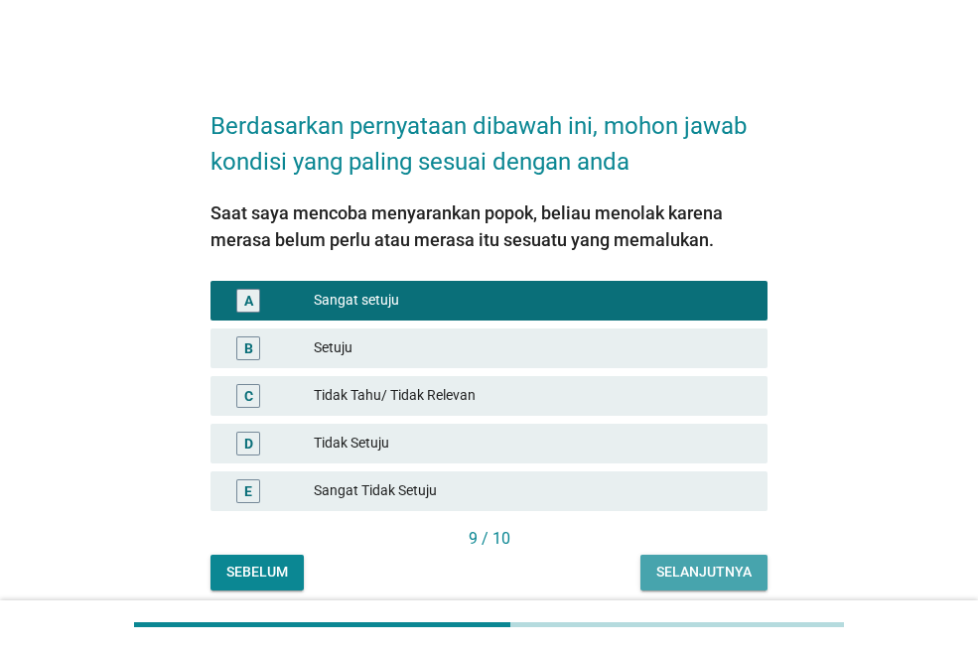
click at [686, 575] on div "Selanjutnya" at bounding box center [703, 572] width 95 height 21
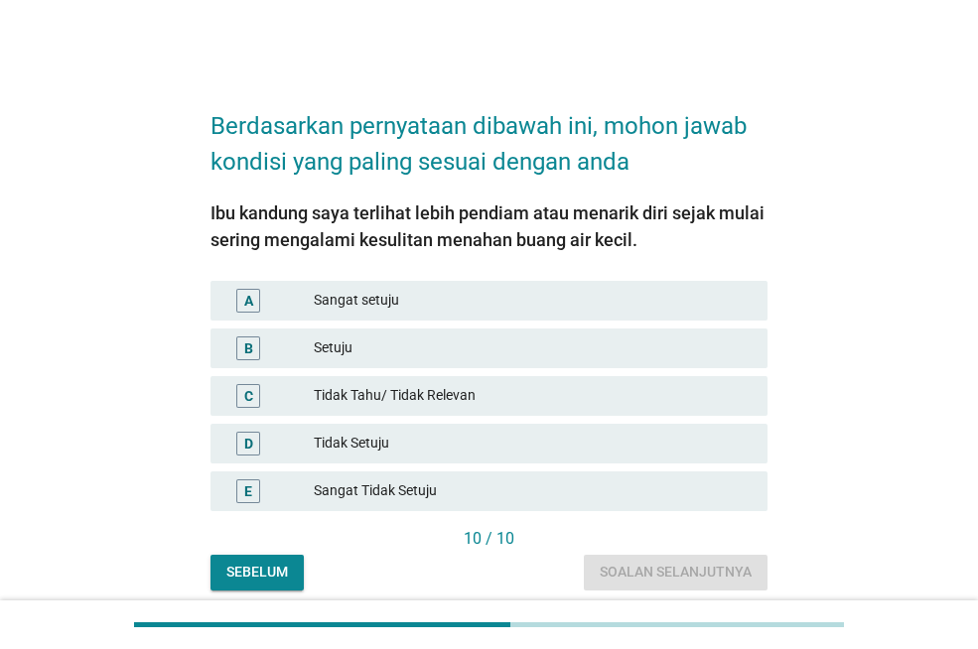
click at [316, 306] on div "Sangat setuju" at bounding box center [533, 301] width 438 height 24
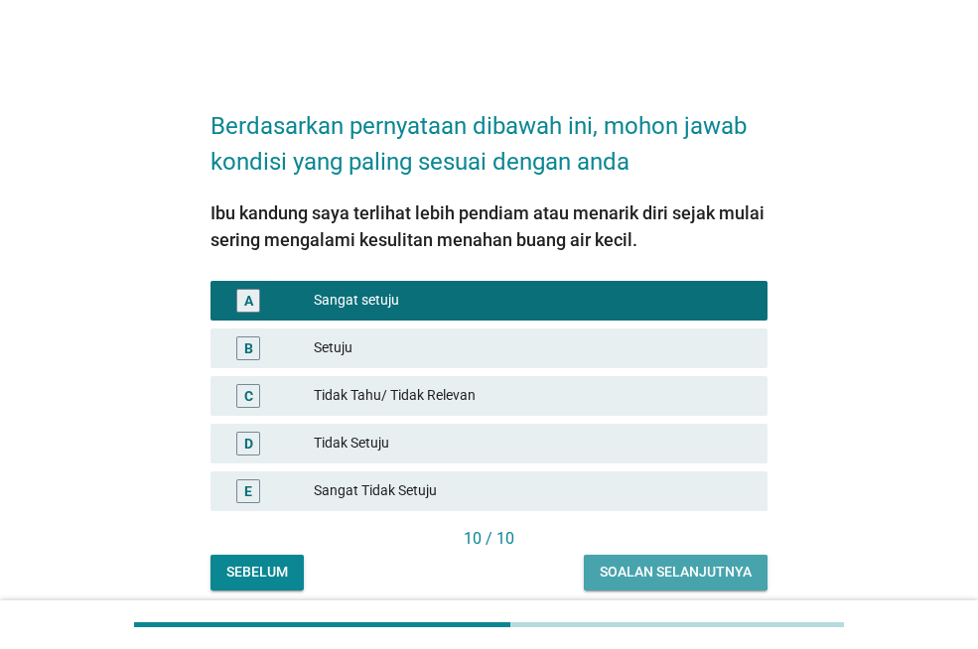
click at [700, 568] on div "Soalan selanjutnya" at bounding box center [675, 572] width 152 height 21
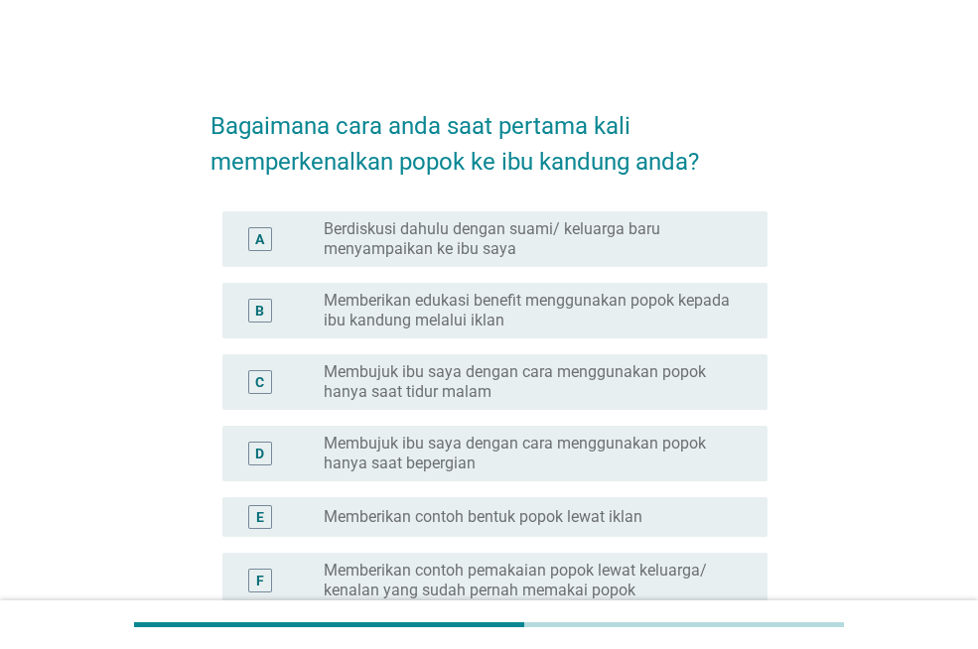
click at [371, 249] on label "Berdiskusi dahulu dengan suami/ keluarga baru menyampaikan ke ibu saya" at bounding box center [530, 239] width 412 height 40
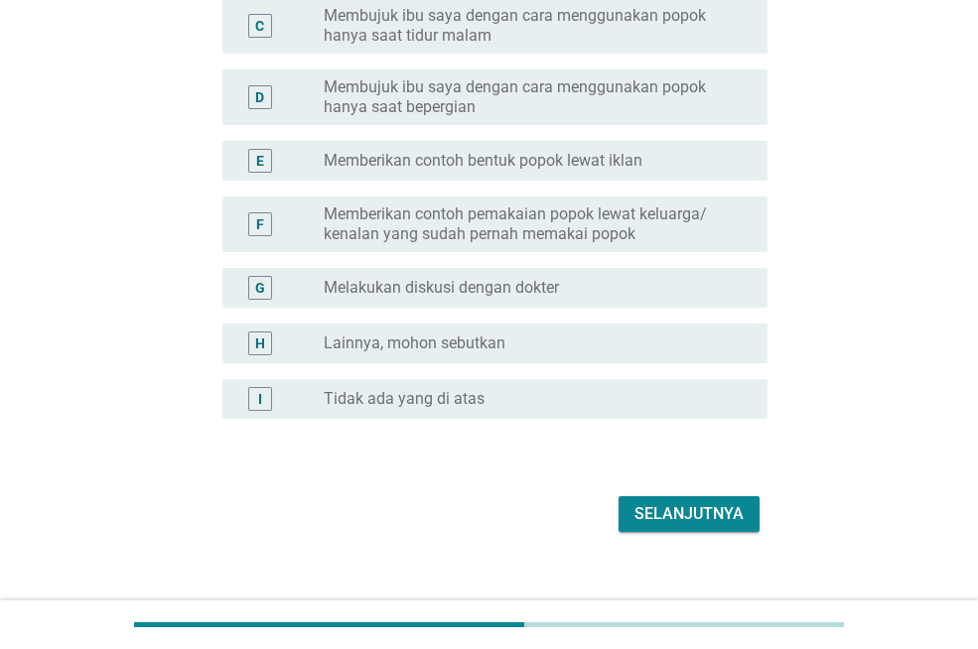
scroll to position [381, 0]
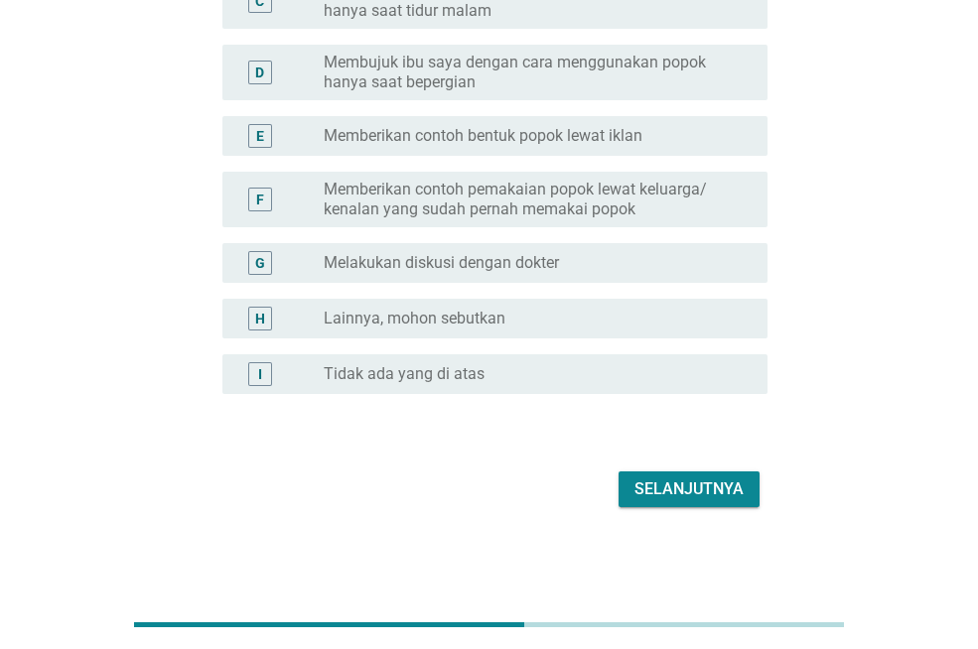
click at [697, 490] on div "Selanjutnya" at bounding box center [688, 489] width 109 height 24
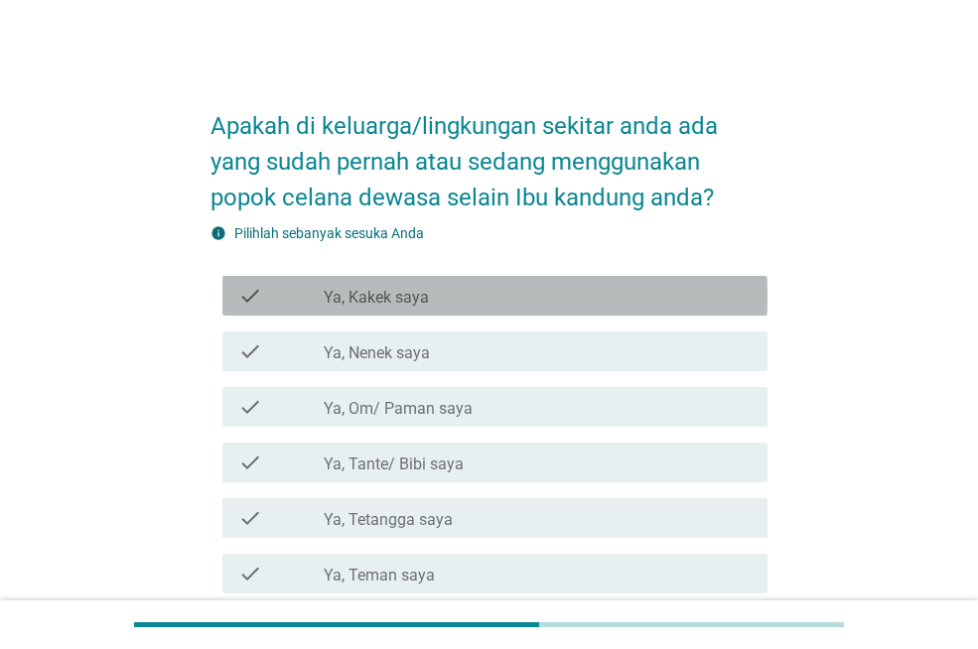
click at [525, 294] on div "check_box_outline_blank Ya, Kakek saya" at bounding box center [538, 296] width 428 height 24
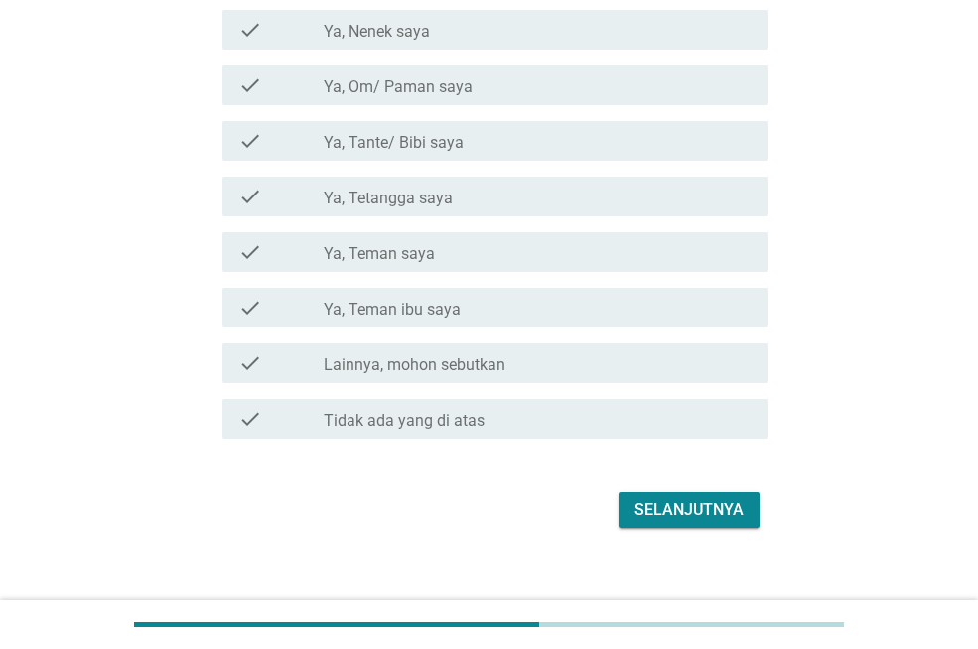
scroll to position [342, 0]
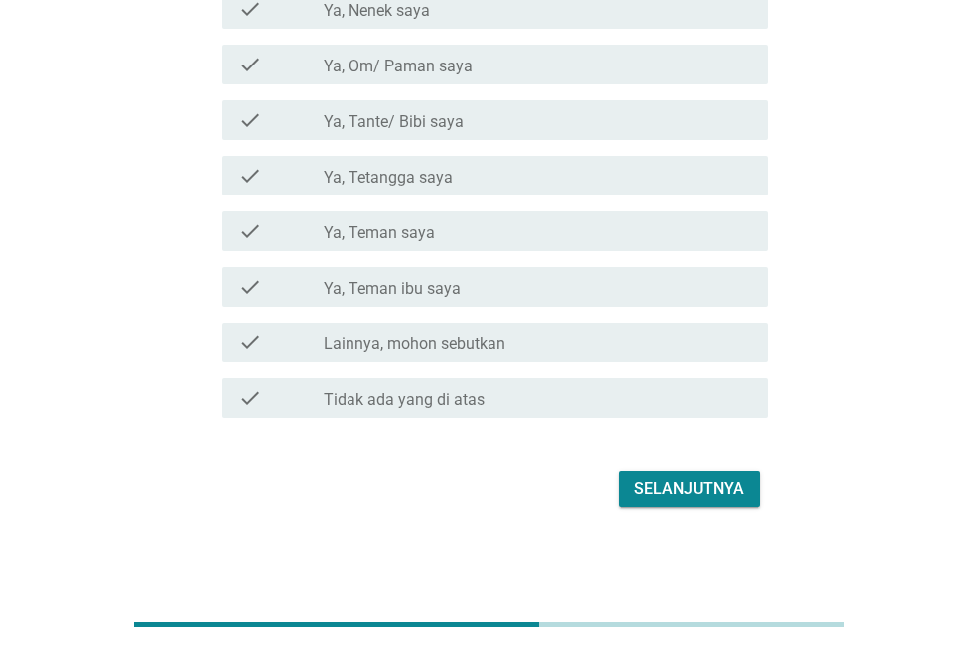
click at [695, 490] on div "Selanjutnya" at bounding box center [688, 489] width 109 height 24
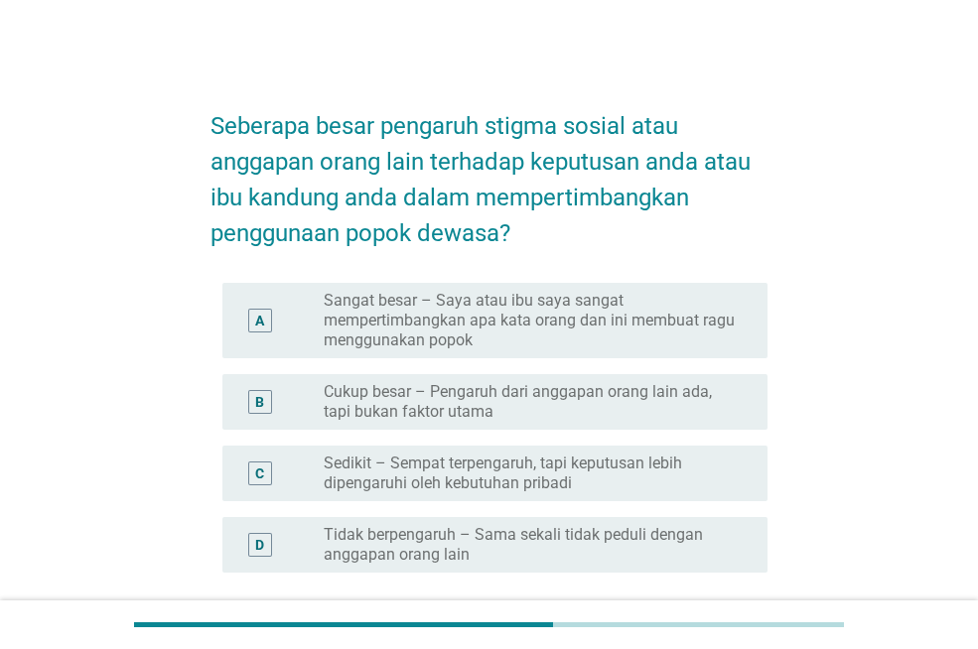
click at [594, 320] on label "Sangat besar – Saya atau ibu saya sangat mempertimbangkan apa kata orang dan in…" at bounding box center [530, 321] width 412 height 60
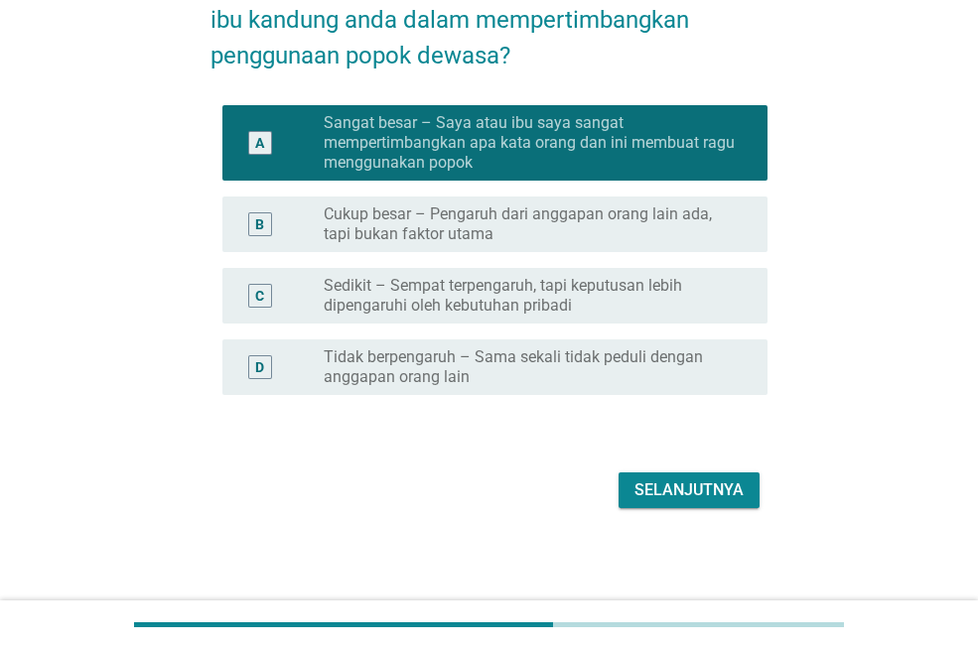
scroll to position [179, 0]
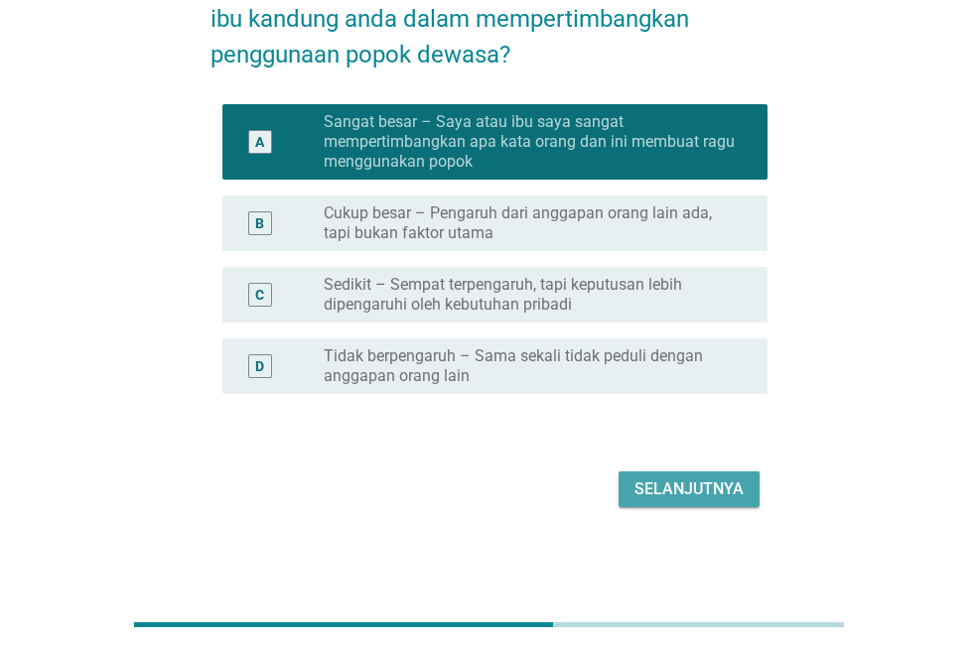
click at [720, 484] on div "Selanjutnya" at bounding box center [688, 489] width 109 height 24
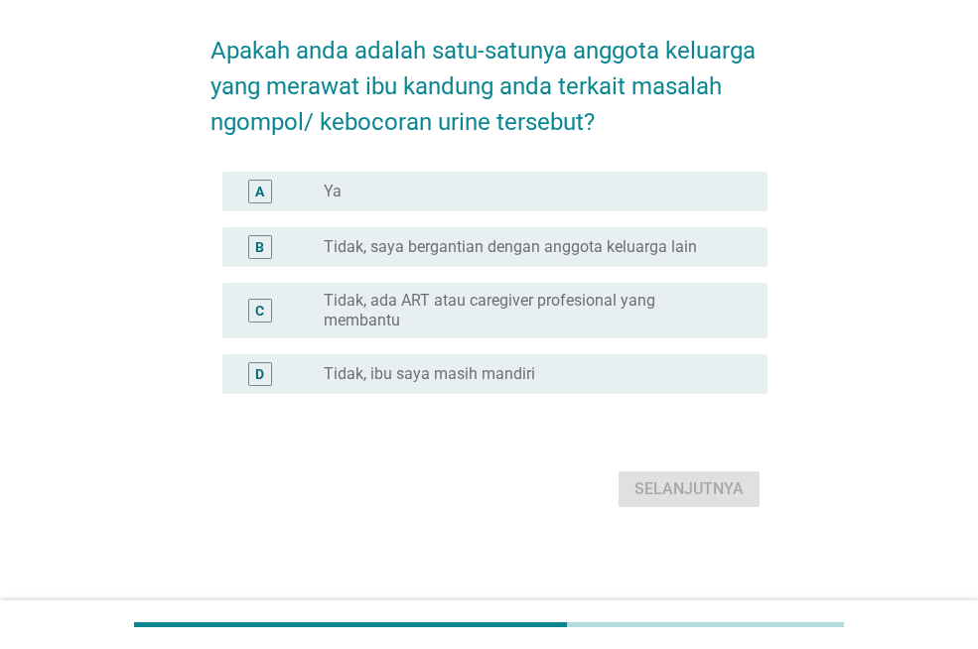
scroll to position [0, 0]
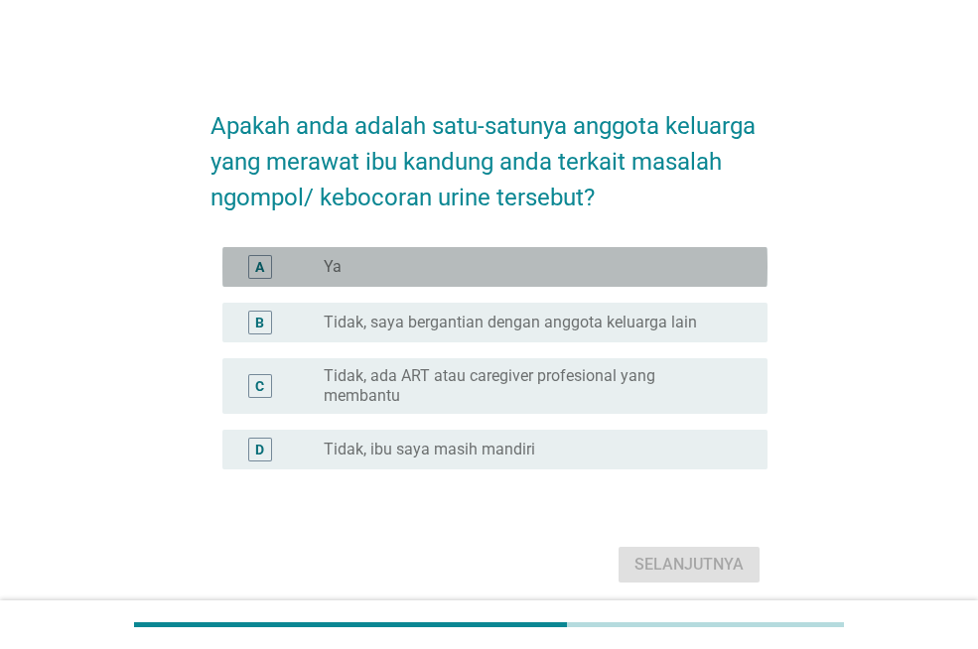
click at [486, 280] on div "A radio_button_unchecked Ya" at bounding box center [494, 267] width 545 height 40
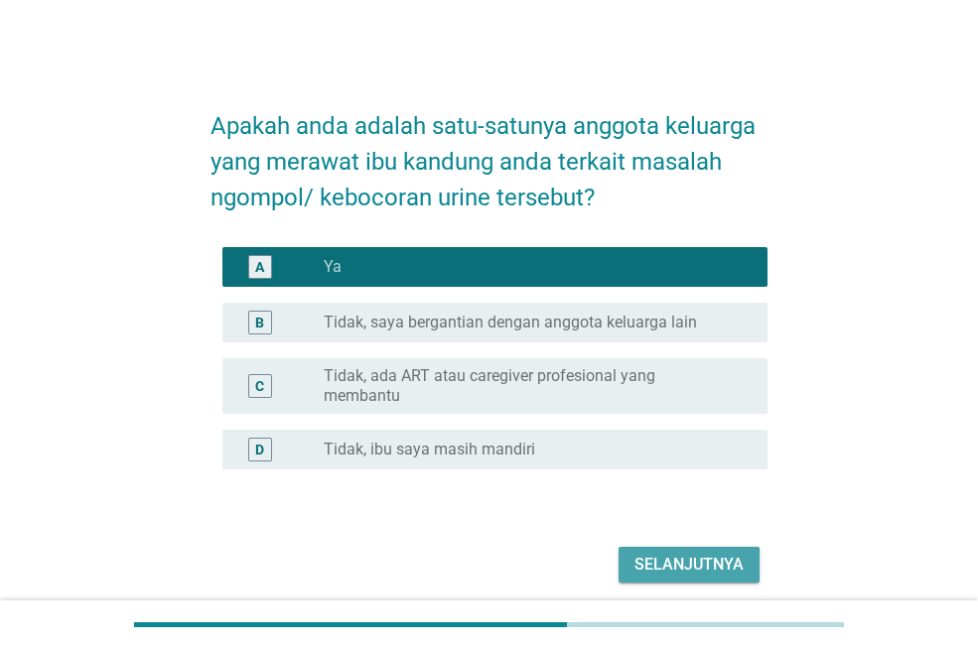
click at [681, 555] on div "Selanjutnya" at bounding box center [688, 565] width 109 height 24
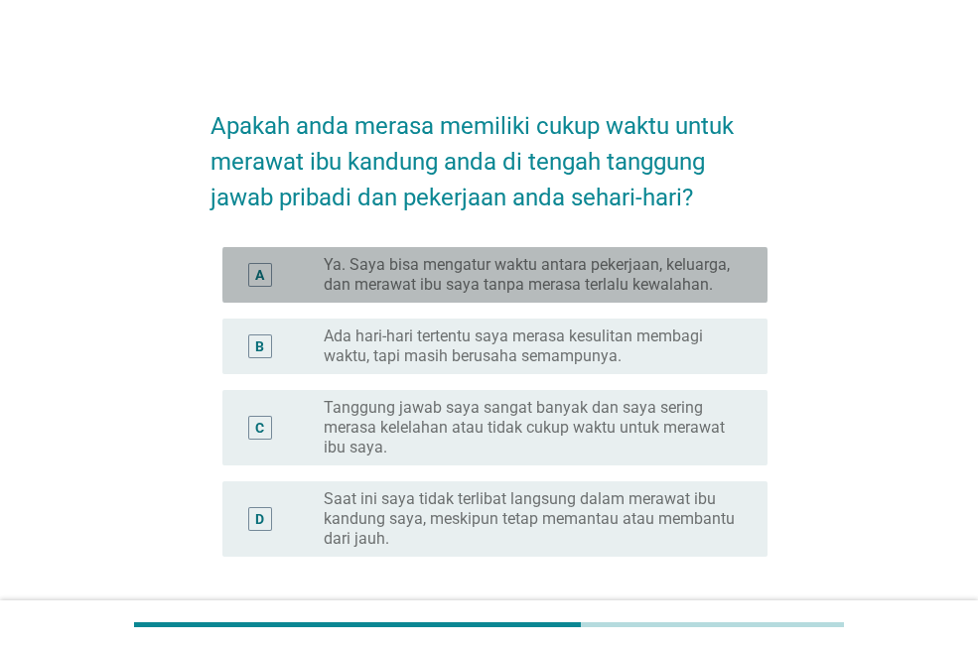
drag, startPoint x: 478, startPoint y: 288, endPoint x: 548, endPoint y: 368, distance: 106.3
click at [479, 288] on label "Ya. Saya bisa mengatur waktu antara pekerjaan, keluarga, dan merawat ibu saya t…" at bounding box center [530, 275] width 412 height 40
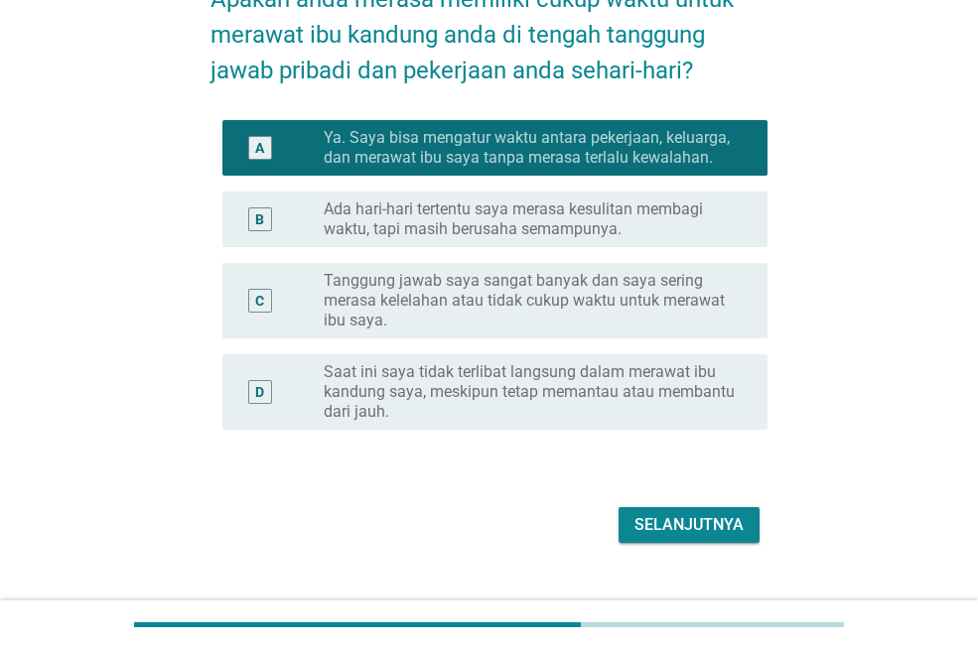
scroll to position [142, 0]
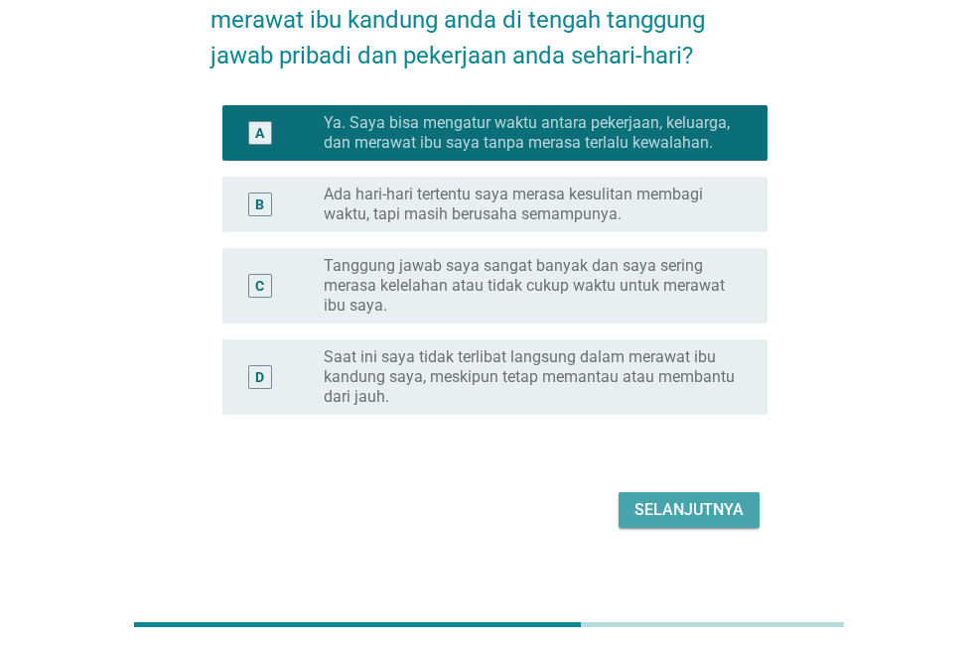
click at [713, 509] on div "Selanjutnya" at bounding box center [688, 510] width 109 height 24
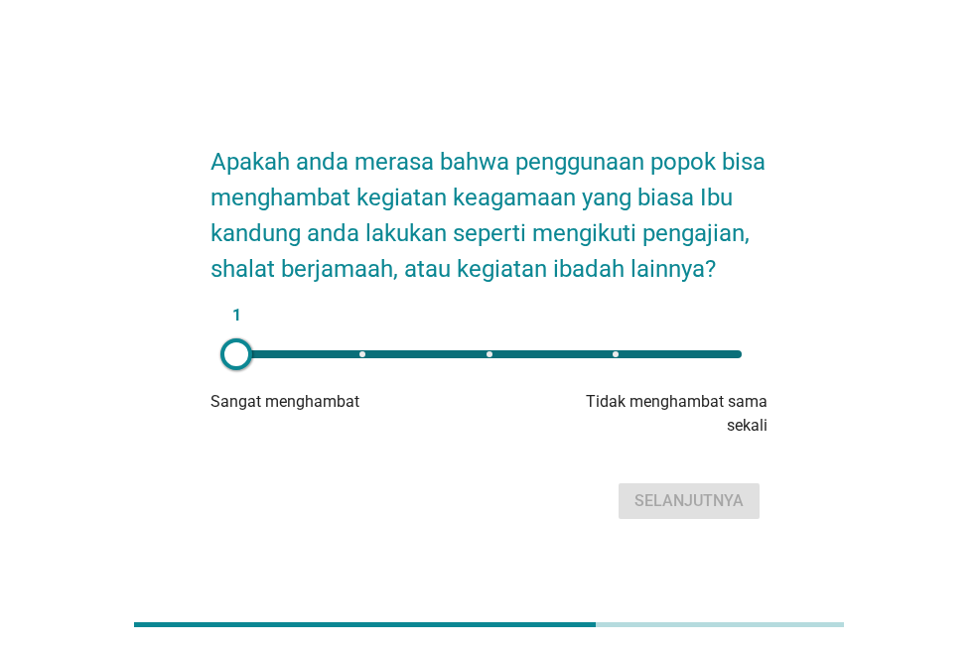
click at [622, 374] on div "1" at bounding box center [488, 354] width 537 height 40
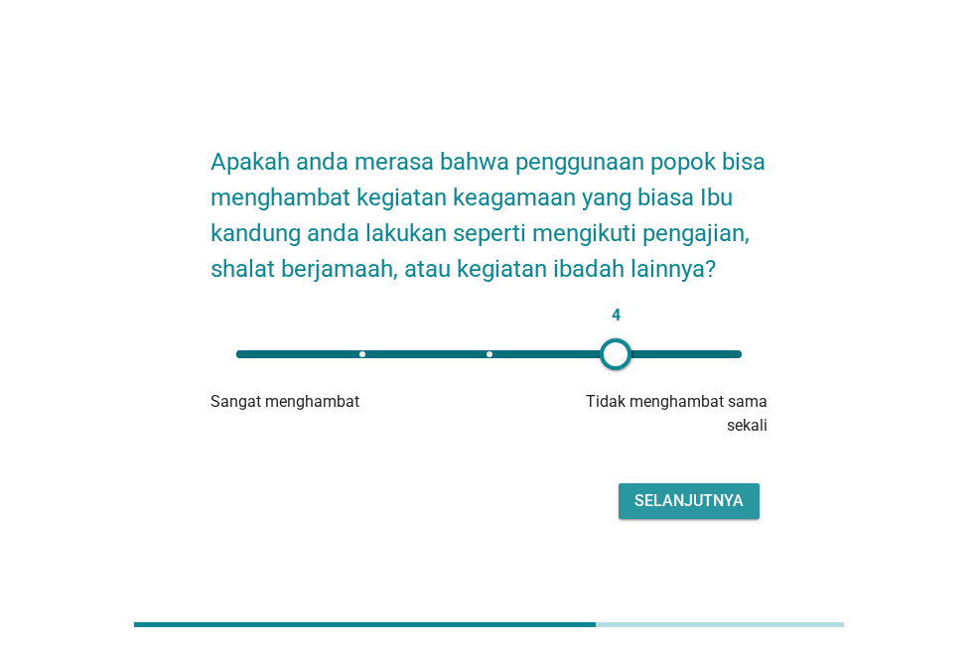
click at [690, 519] on button "Selanjutnya" at bounding box center [688, 501] width 141 height 36
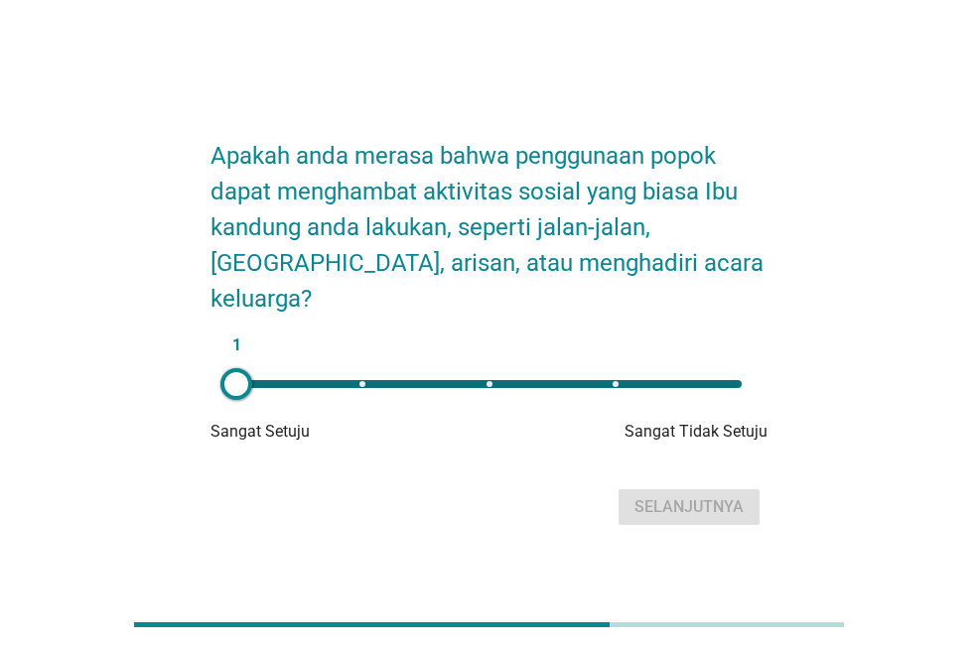
click at [622, 384] on div "1" at bounding box center [488, 384] width 537 height 40
type input "4"
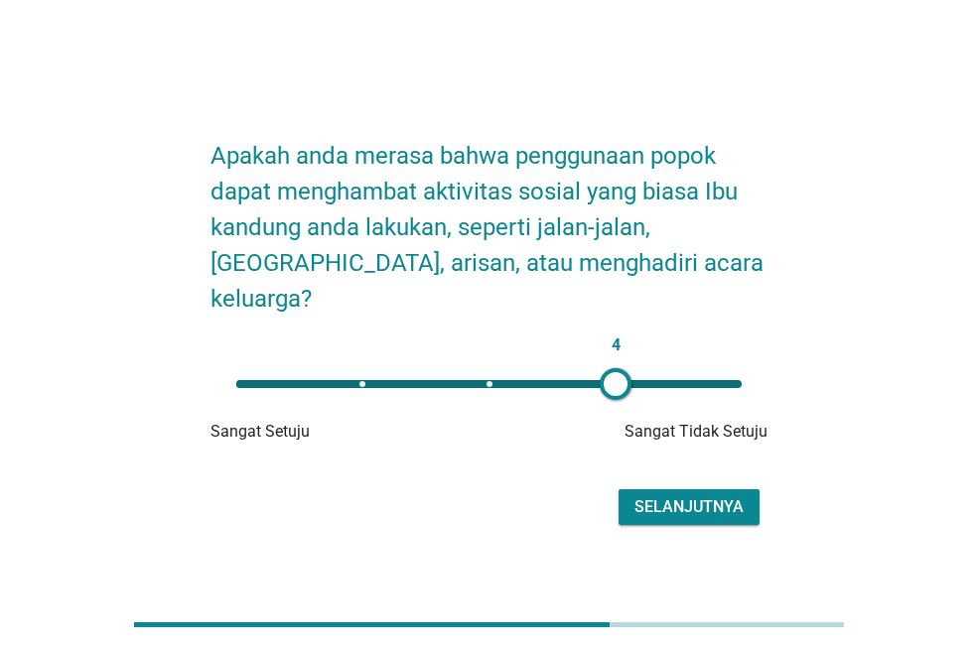
click at [668, 505] on button "Selanjutnya" at bounding box center [688, 507] width 141 height 36
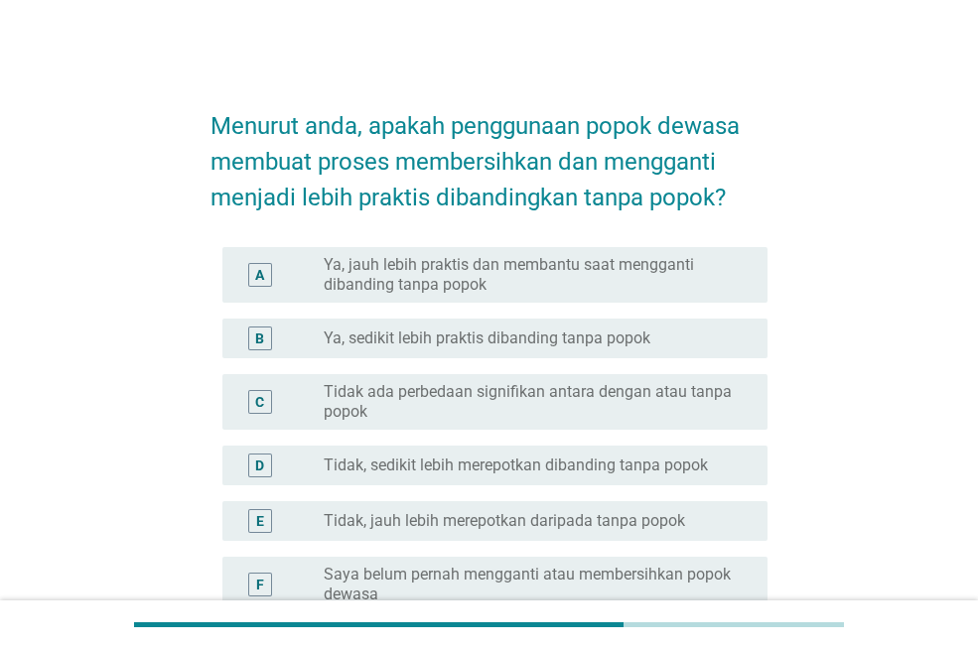
click at [559, 297] on div "A radio_button_unchecked Ya, jauh lebih praktis dan membantu saat mengganti dib…" at bounding box center [494, 275] width 545 height 56
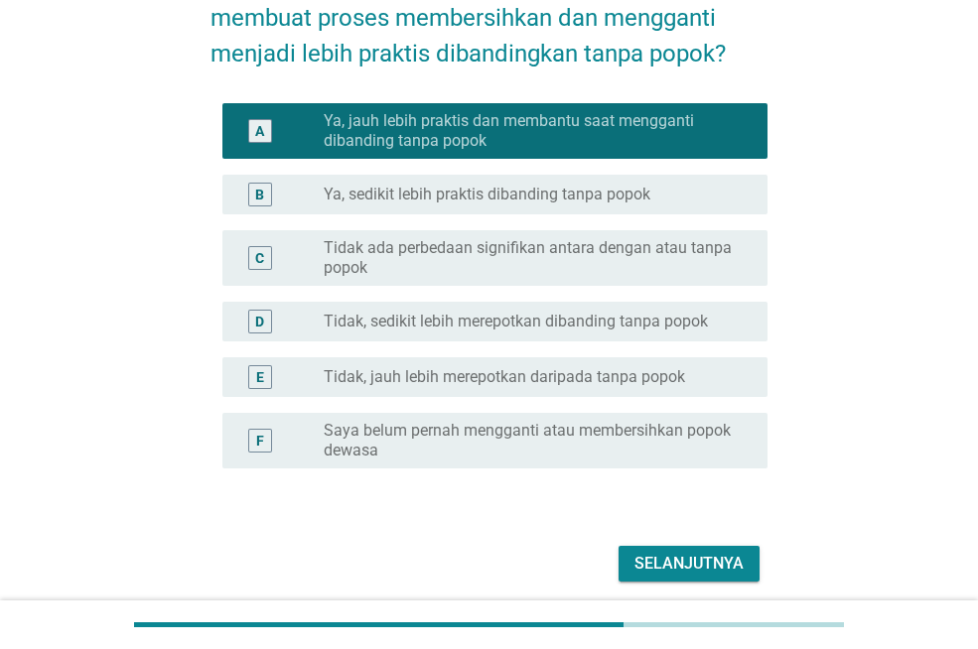
scroll to position [158, 0]
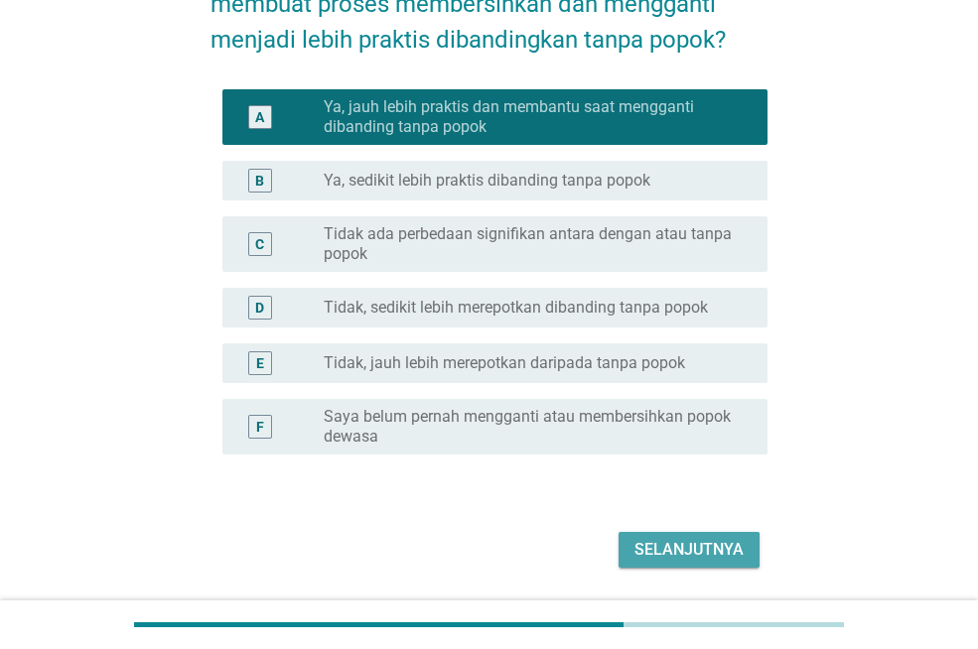
click at [714, 540] on div "Selanjutnya" at bounding box center [688, 550] width 109 height 24
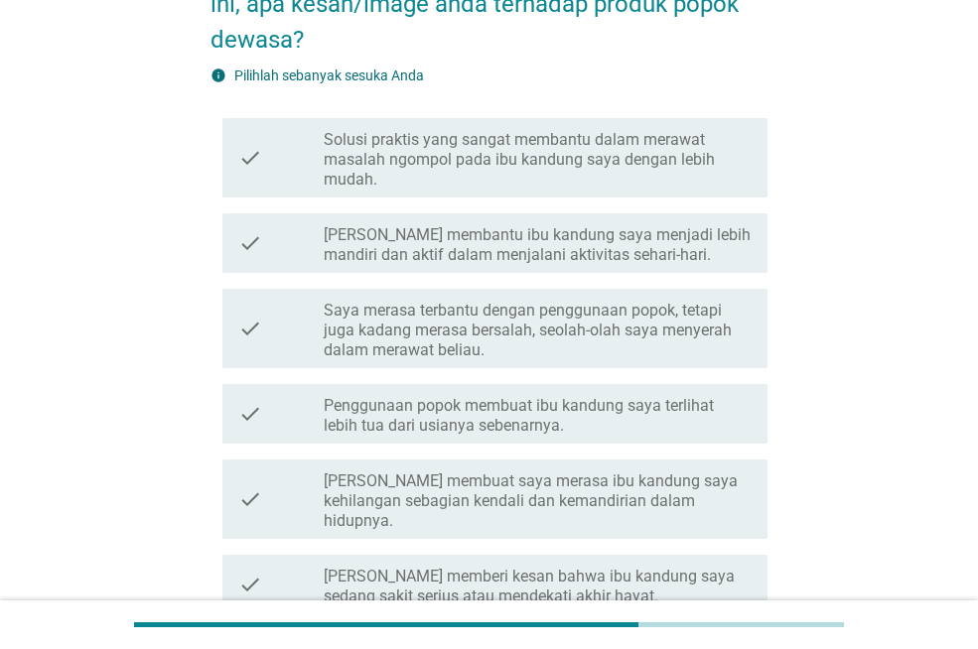
scroll to position [0, 0]
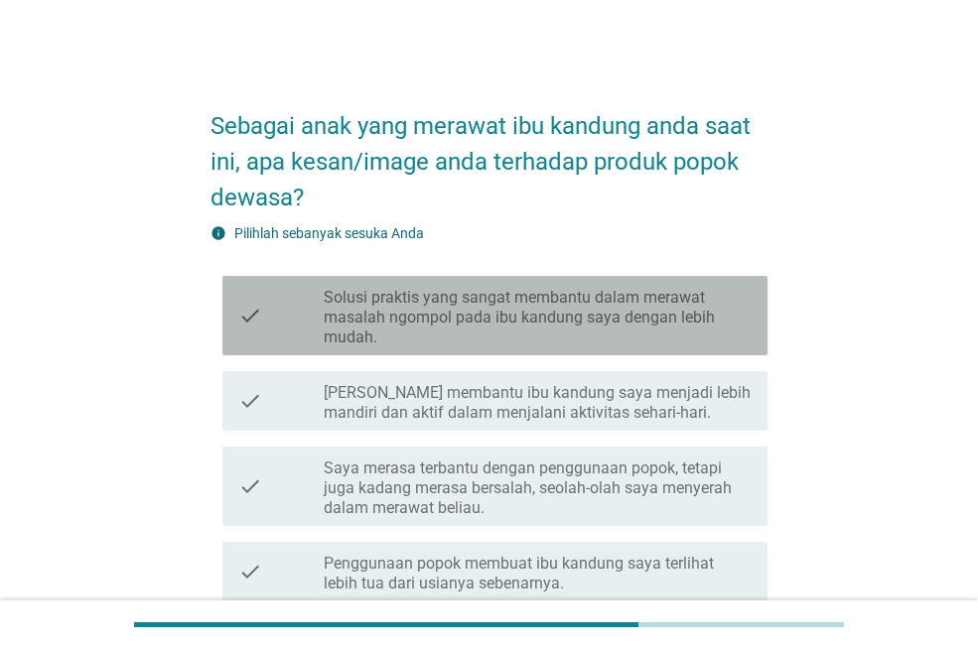
click at [514, 331] on label "Solusi praktis yang sangat membantu dalam merawat masalah ngompol pada ibu kand…" at bounding box center [538, 318] width 428 height 60
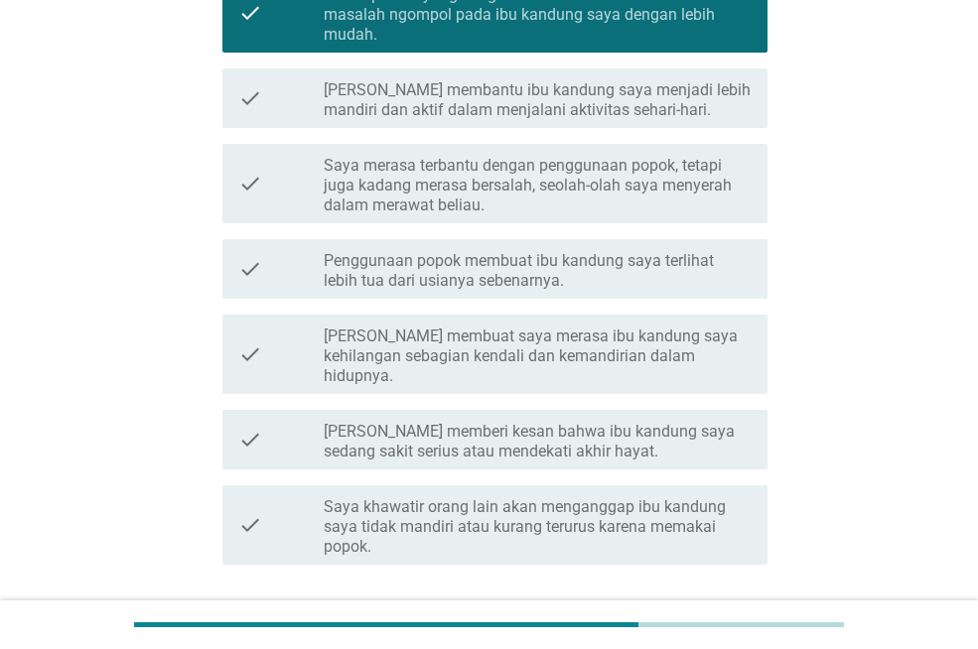
scroll to position [305, 0]
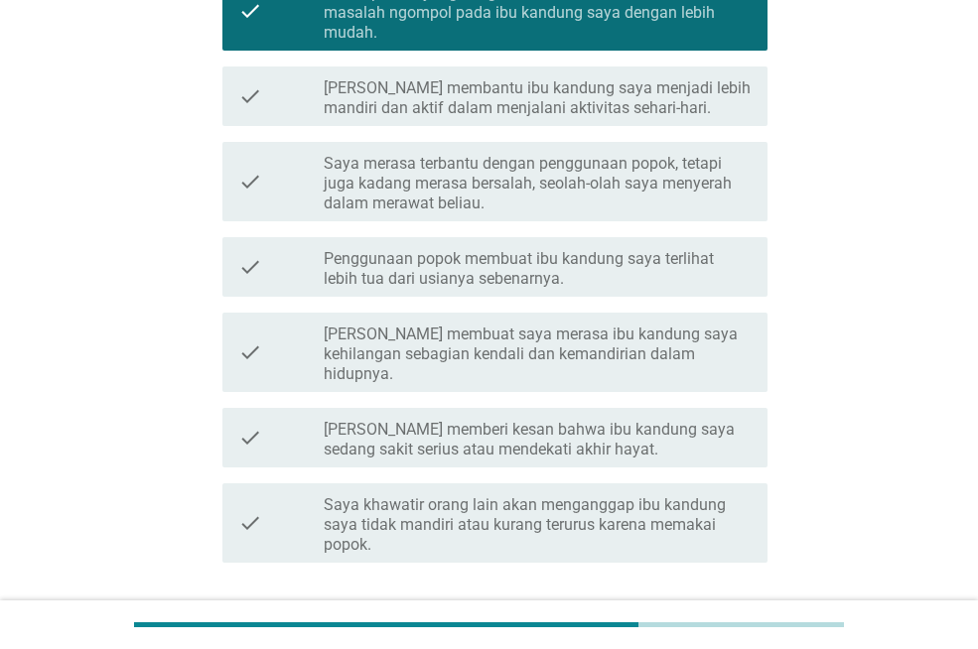
drag, startPoint x: 942, startPoint y: 539, endPoint x: 943, endPoint y: 594, distance: 54.6
click at [943, 594] on div "Sebagai anak yang merawat ibu kandung anda saat ini, apa kesan/image anda terha…" at bounding box center [489, 221] width 930 height 954
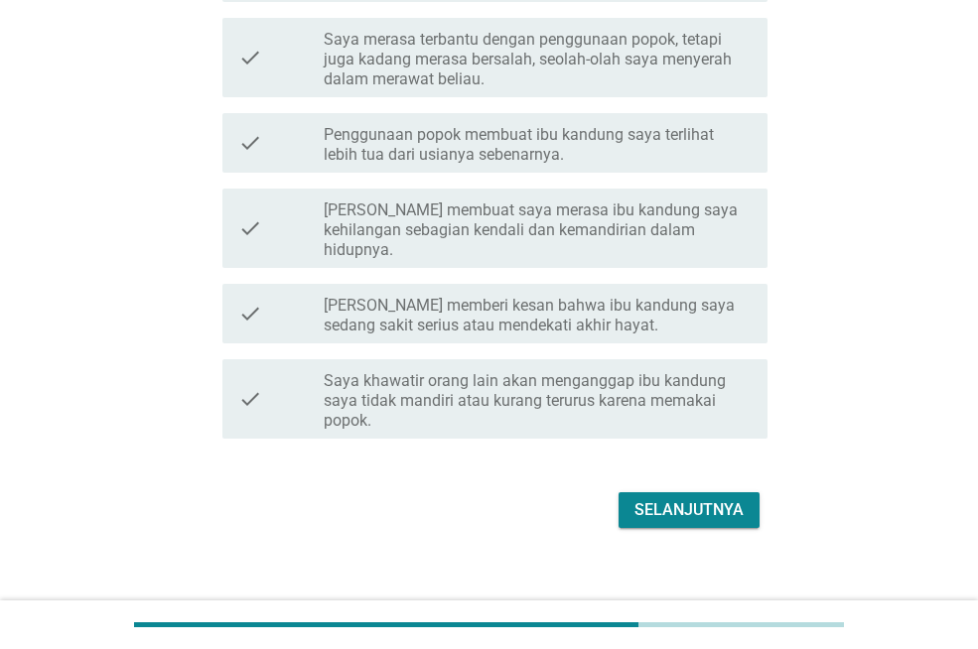
scroll to position [430, 0]
click at [659, 497] on div "Selanjutnya" at bounding box center [688, 509] width 109 height 24
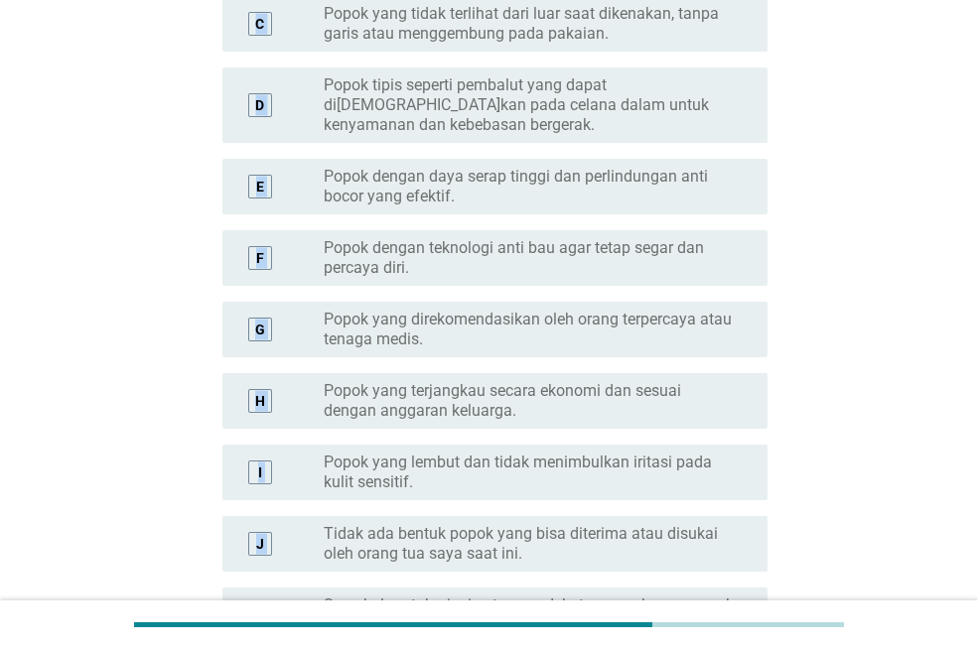
scroll to position [0, 0]
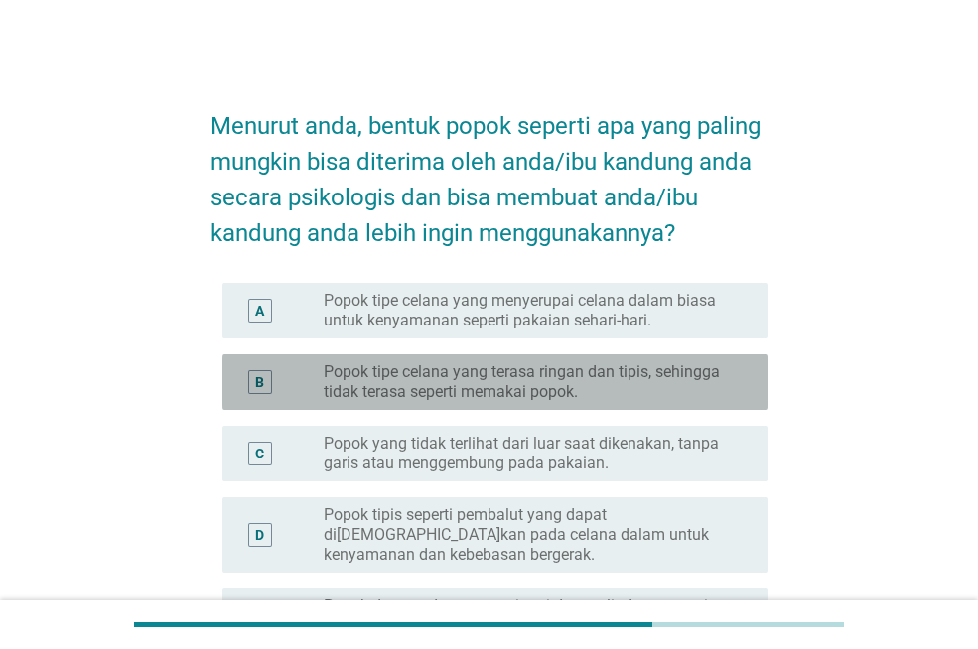
click at [482, 355] on div "B radio_button_unchecked Popok tipe celana yang terasa ringan dan tipis, sehing…" at bounding box center [494, 382] width 545 height 56
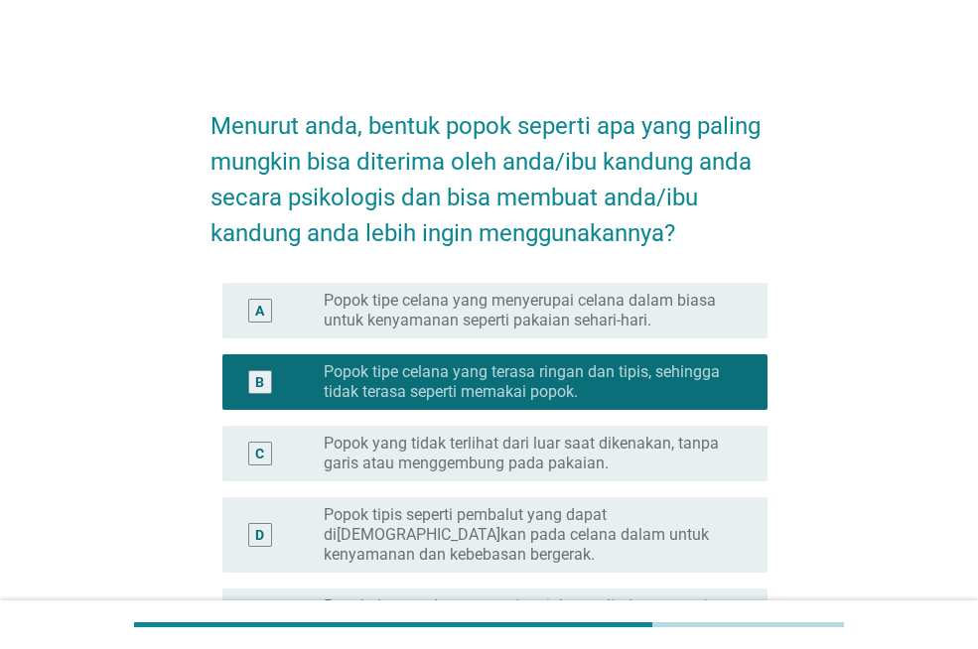
click at [482, 326] on label "Popok tipe celana yang menyerupai celana dalam biasa untuk kenyamanan seperti p…" at bounding box center [530, 311] width 412 height 40
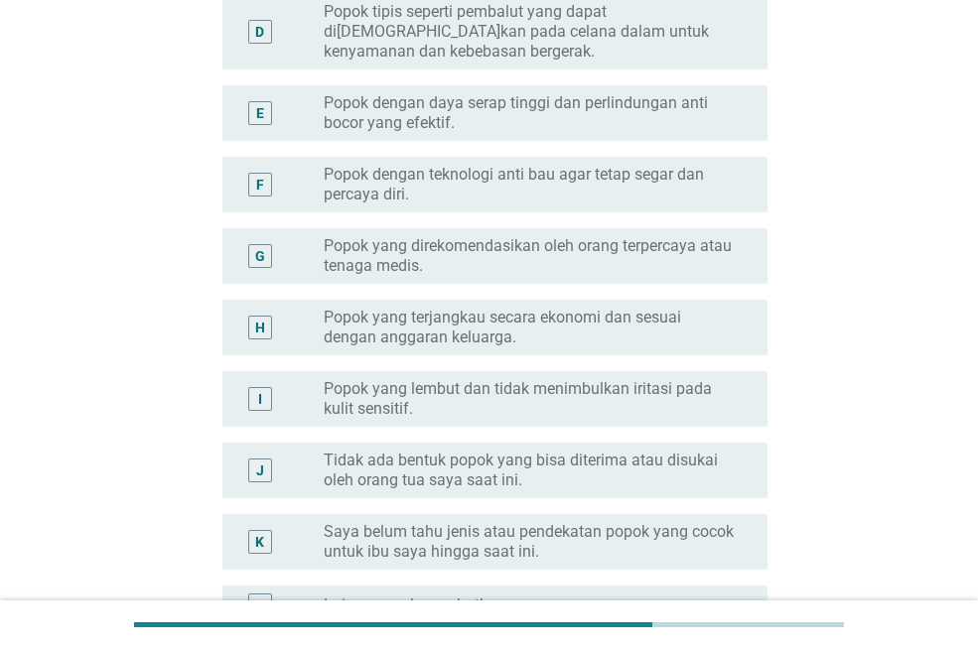
scroll to position [675, 0]
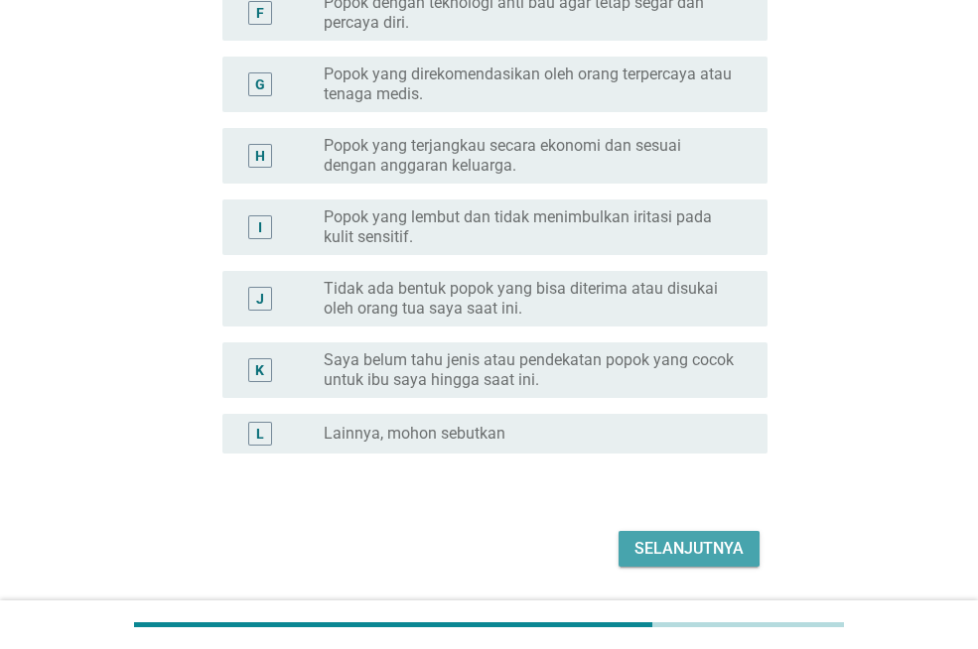
click at [695, 553] on div "Selanjutnya" at bounding box center [688, 549] width 109 height 24
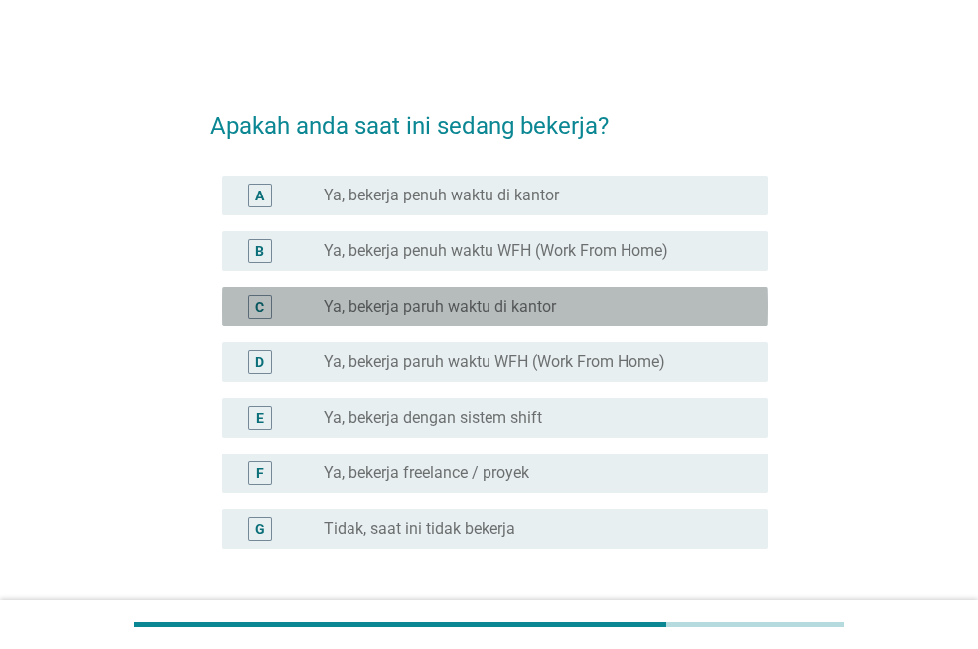
click at [437, 293] on div "C radio_button_unchecked Ya, bekerja paruh waktu di kantor" at bounding box center [494, 307] width 545 height 40
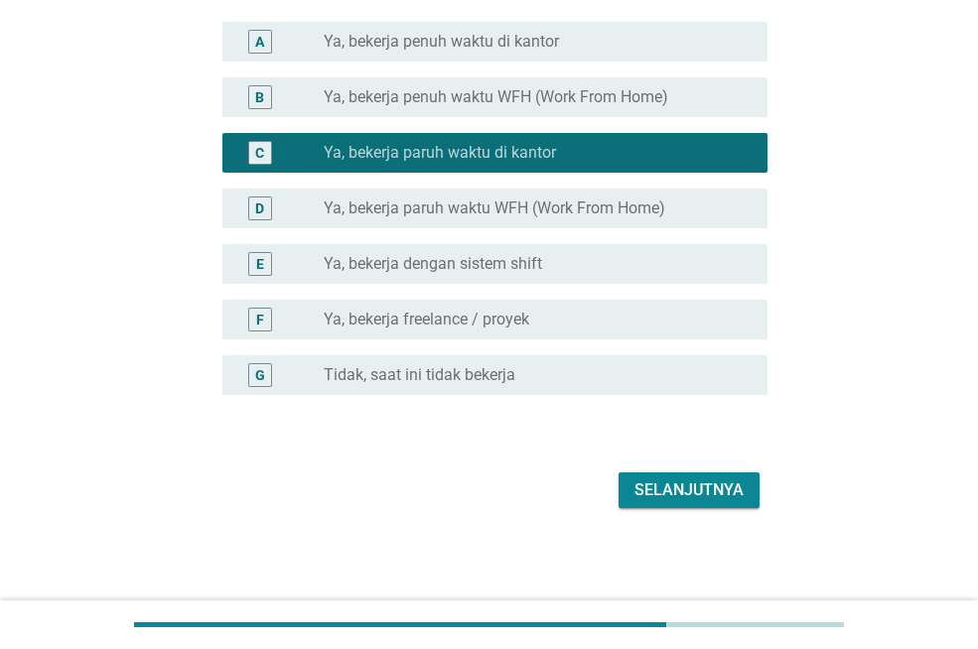
scroll to position [155, 0]
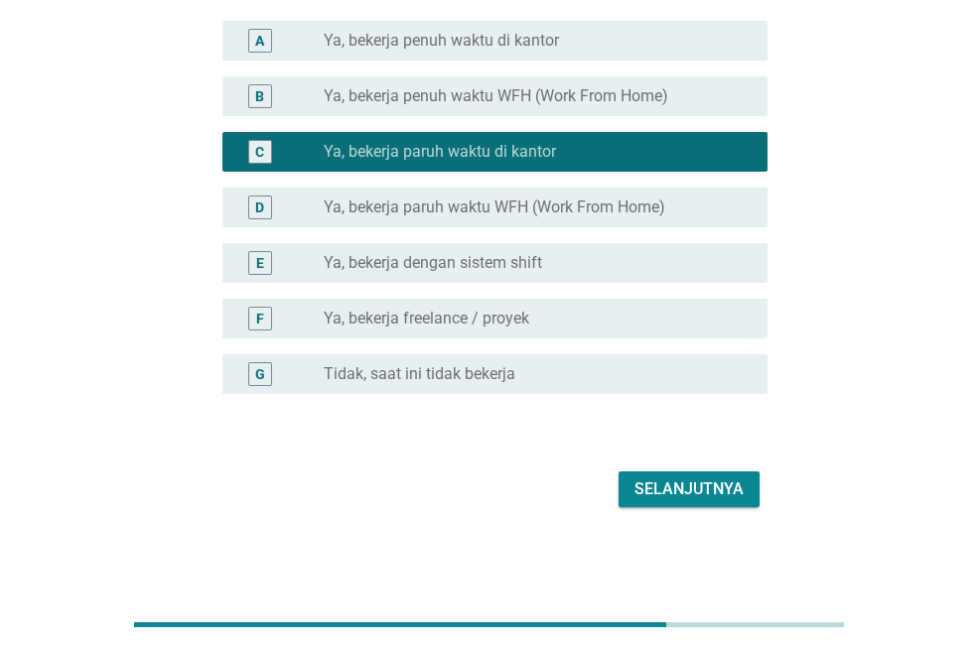
click at [675, 480] on div "Selanjutnya" at bounding box center [688, 489] width 109 height 24
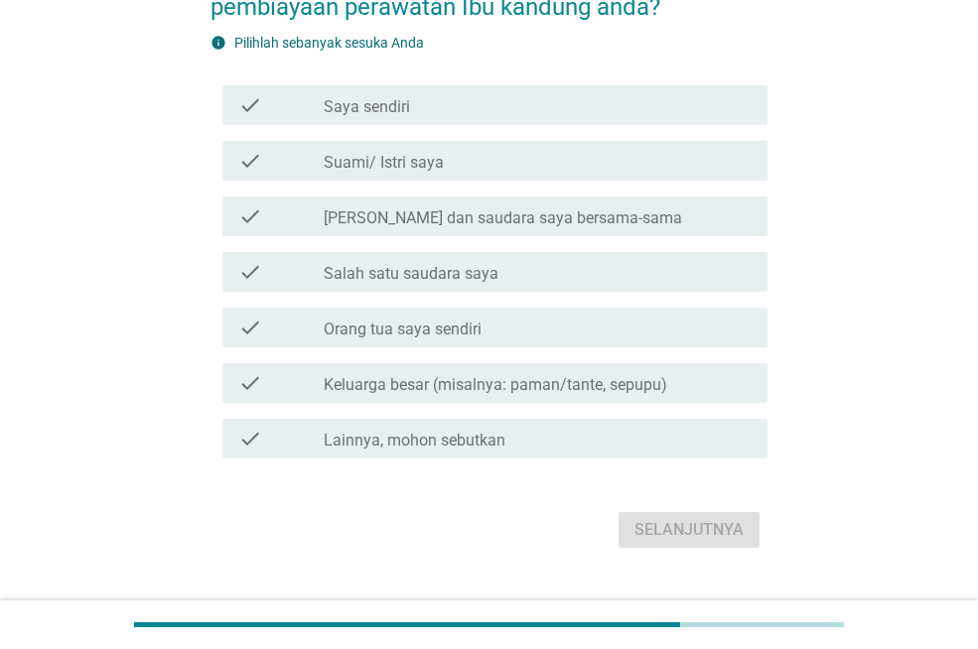
scroll to position [0, 0]
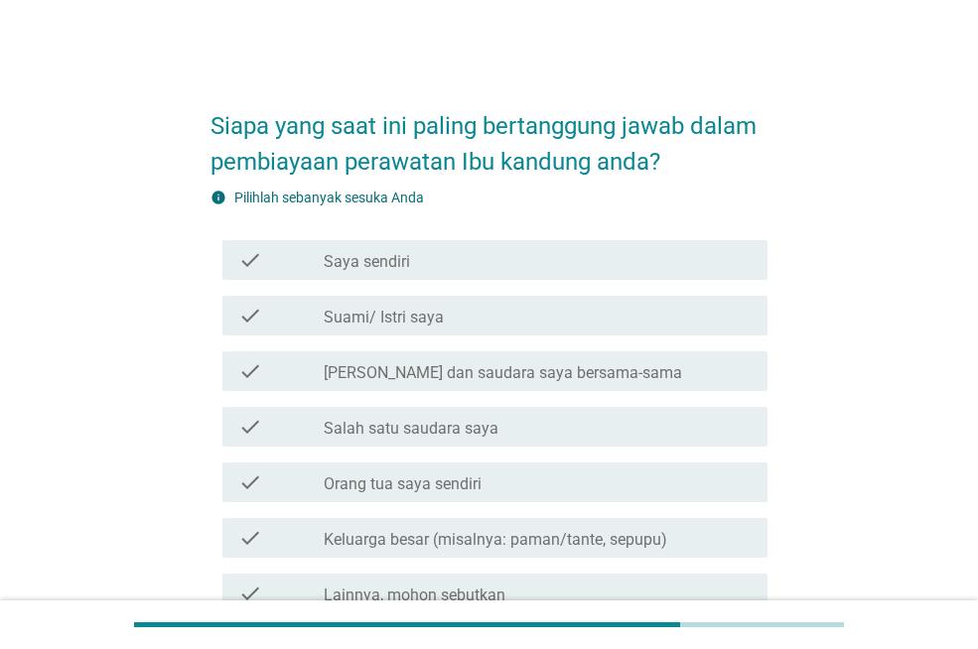
click at [410, 265] on div "check_box_outline_blank [PERSON_NAME] sendiri" at bounding box center [538, 260] width 428 height 24
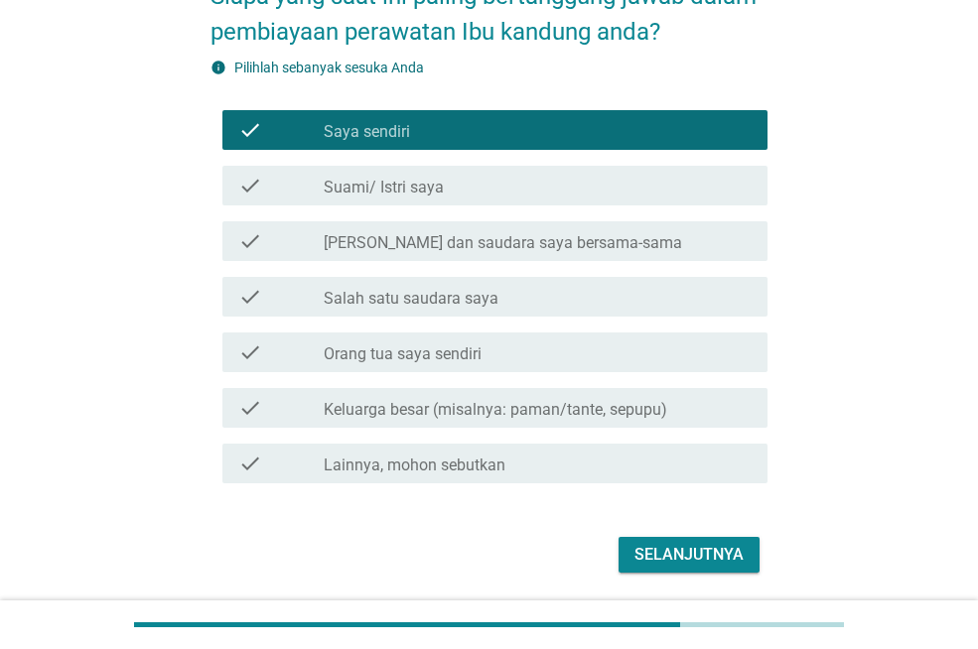
scroll to position [196, 0]
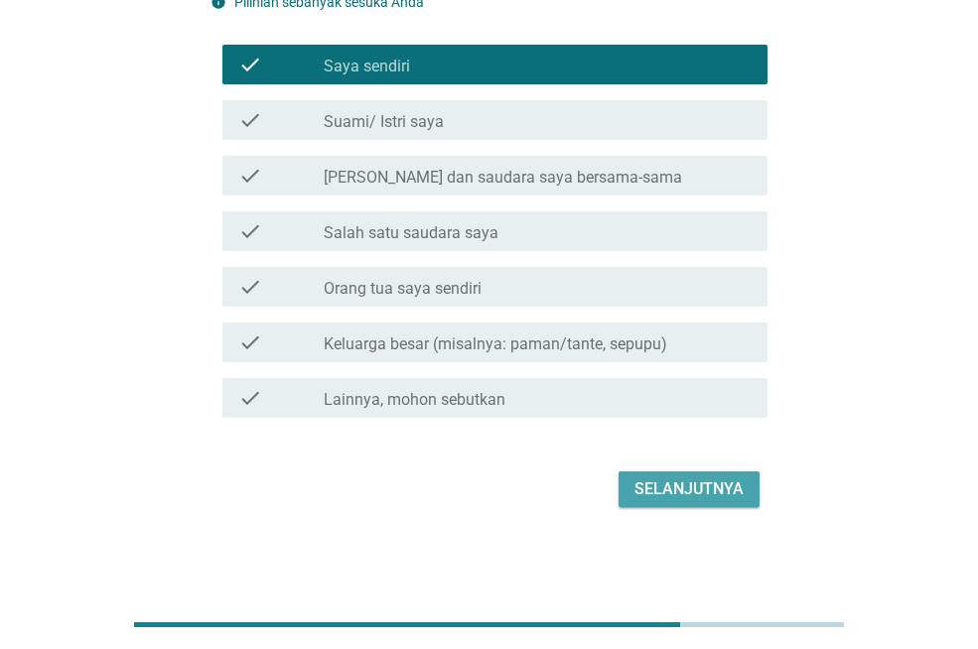
click at [715, 472] on button "Selanjutnya" at bounding box center [688, 489] width 141 height 36
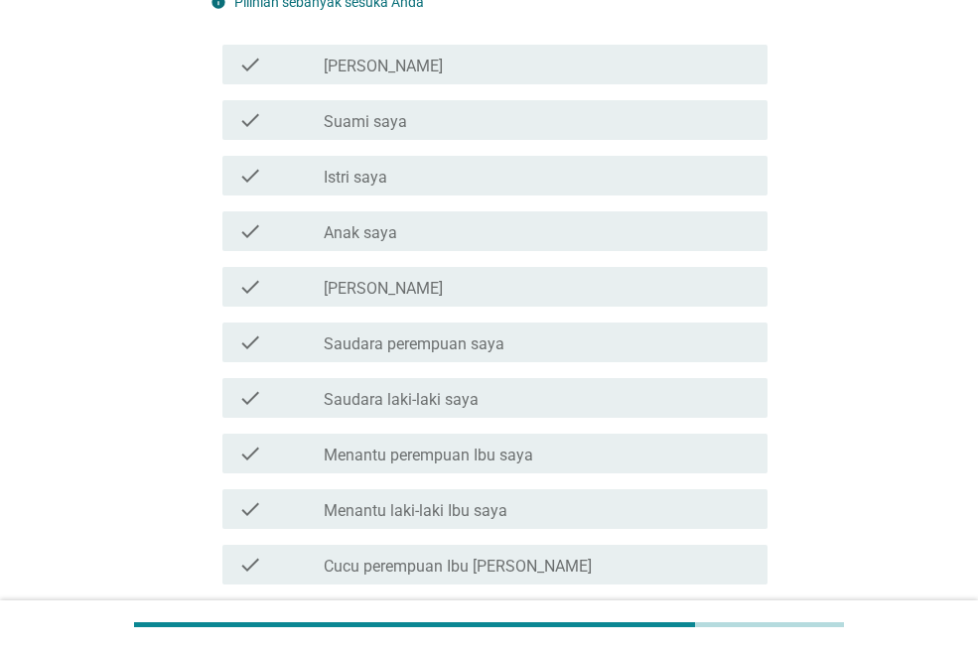
scroll to position [0, 0]
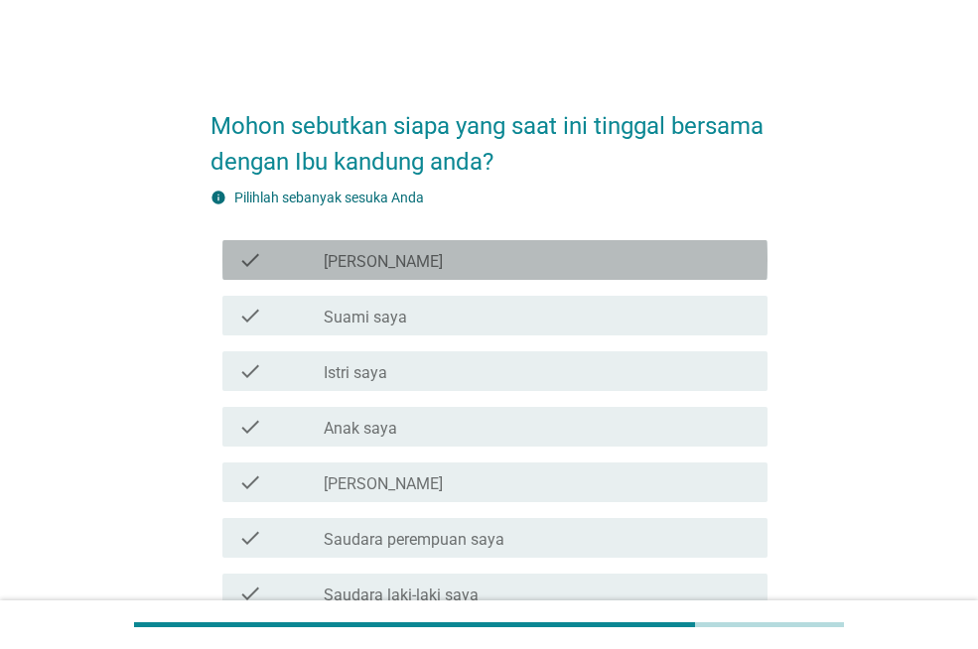
click at [558, 263] on div "check_box_outline_blank [PERSON_NAME]" at bounding box center [538, 260] width 428 height 24
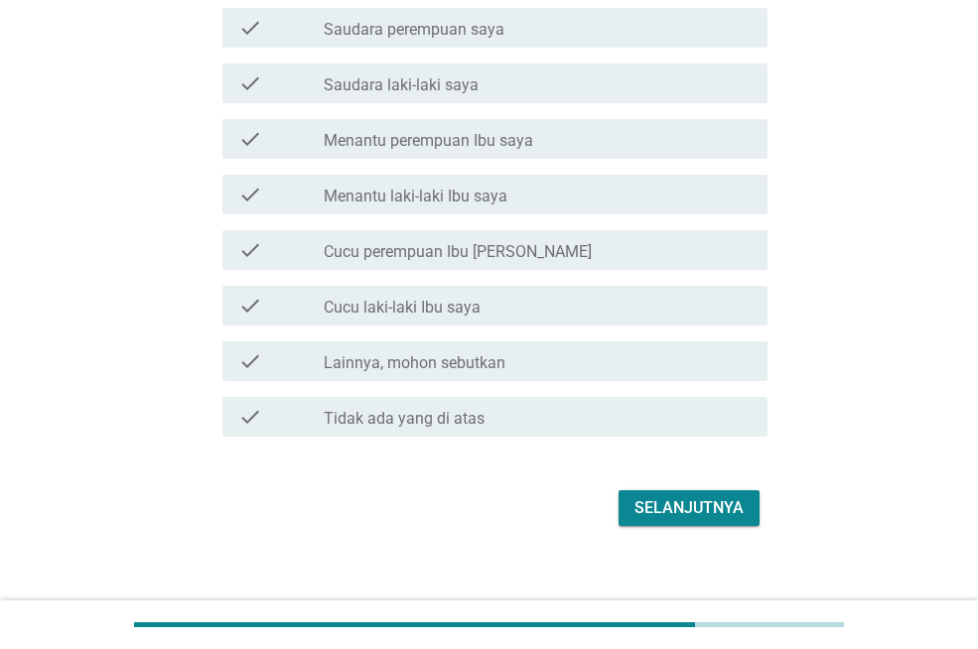
scroll to position [529, 0]
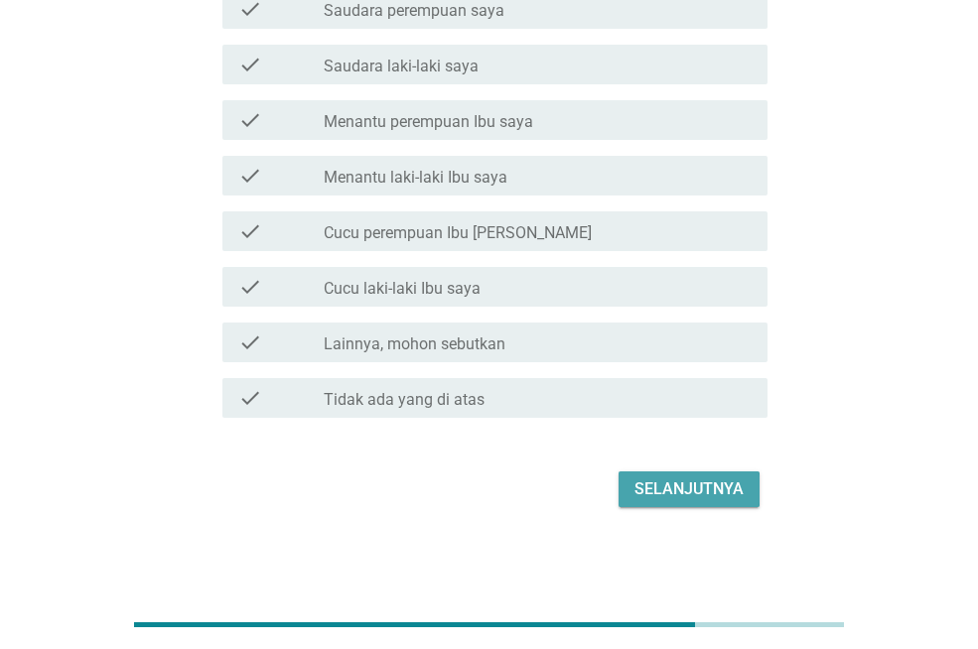
click at [735, 491] on div "Selanjutnya" at bounding box center [688, 489] width 109 height 24
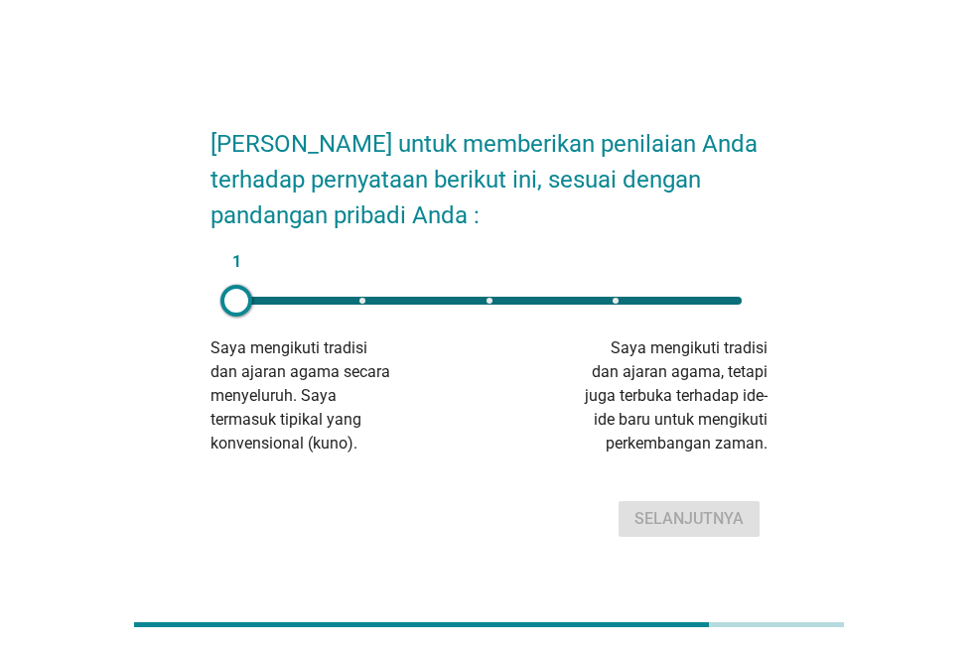
click at [618, 311] on div "1" at bounding box center [488, 301] width 537 height 40
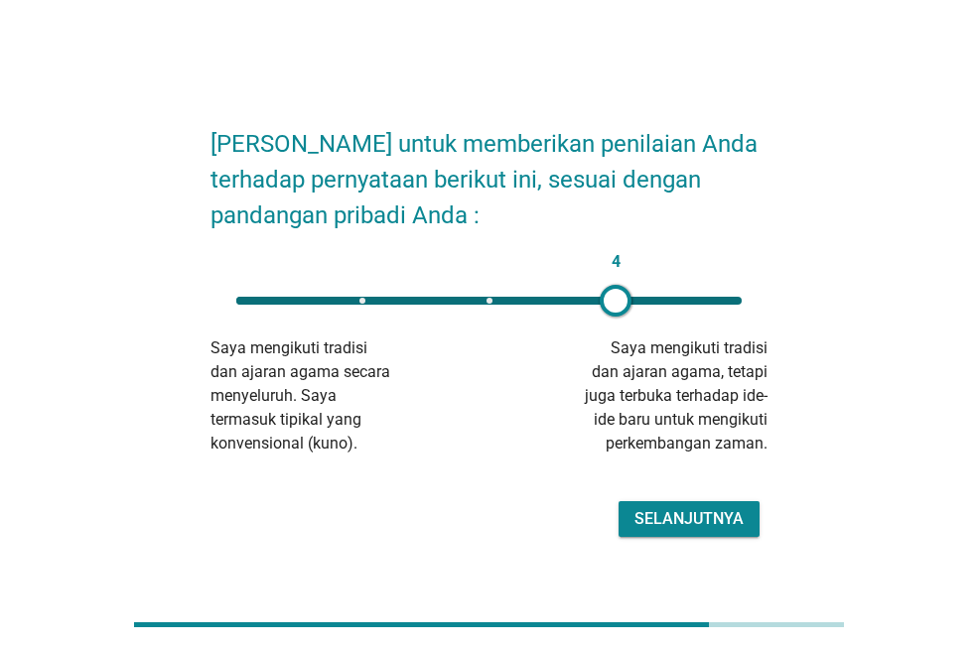
click at [699, 514] on div "Selanjutnya" at bounding box center [688, 519] width 109 height 24
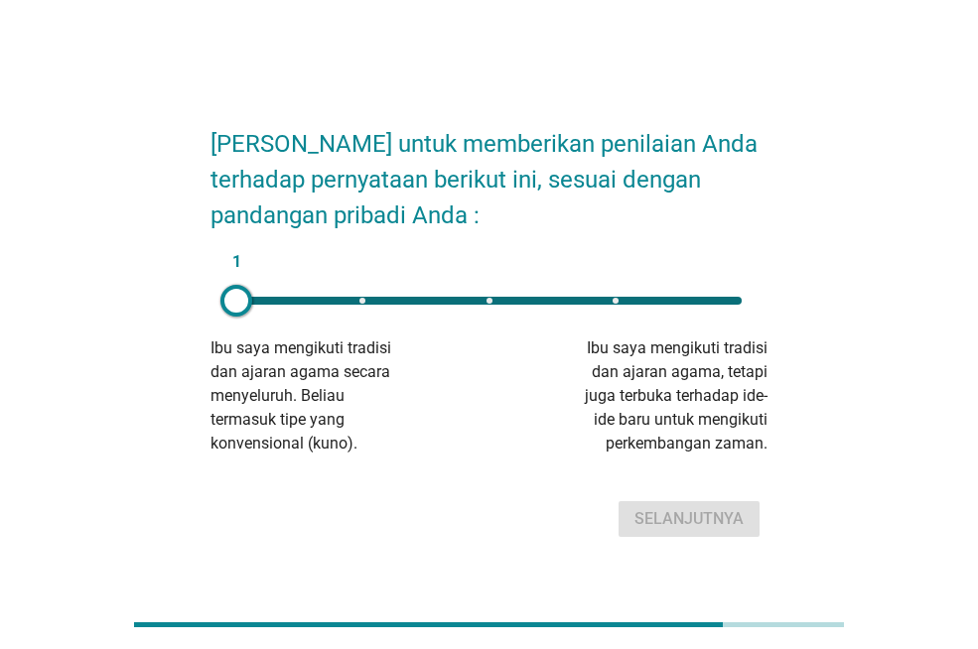
click at [616, 301] on div "1" at bounding box center [488, 301] width 505 height 8
type input "4"
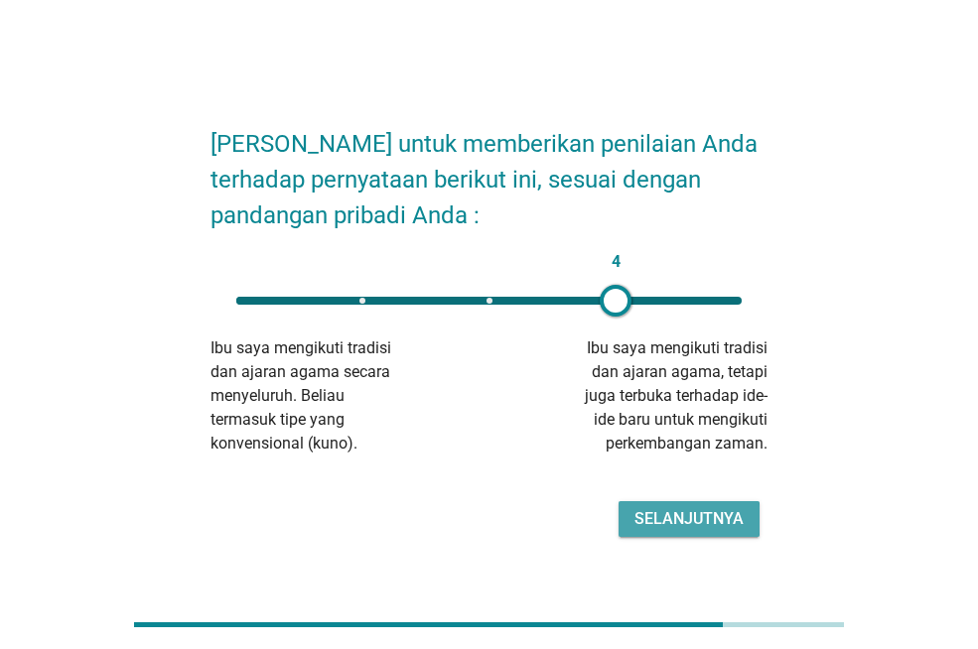
click at [706, 524] on div "Selanjutnya" at bounding box center [688, 519] width 109 height 24
